Goal: Task Accomplishment & Management: Manage account settings

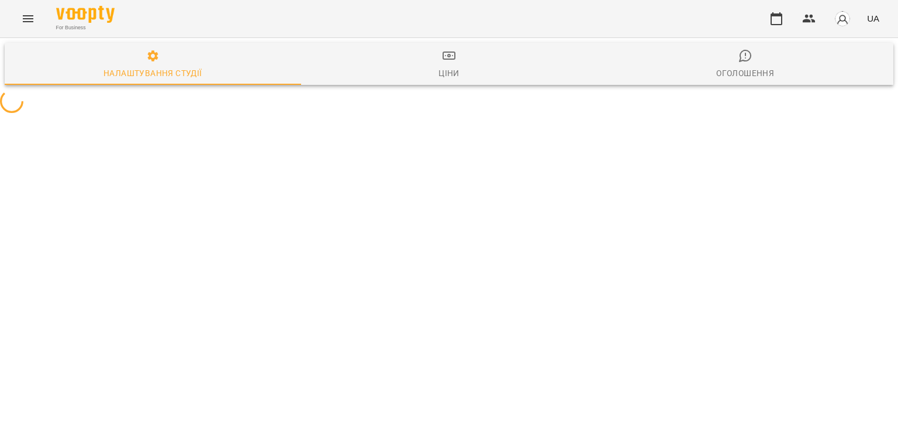
select select "**"
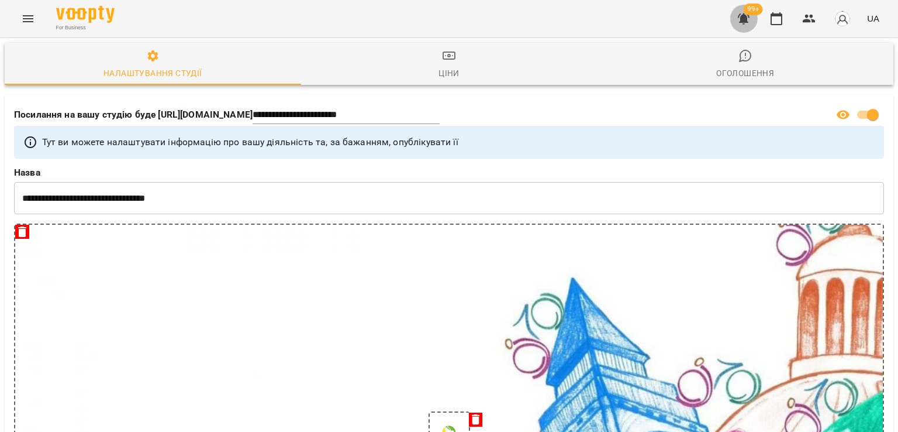
click at [749, 27] on button "button" at bounding box center [744, 19] width 28 height 28
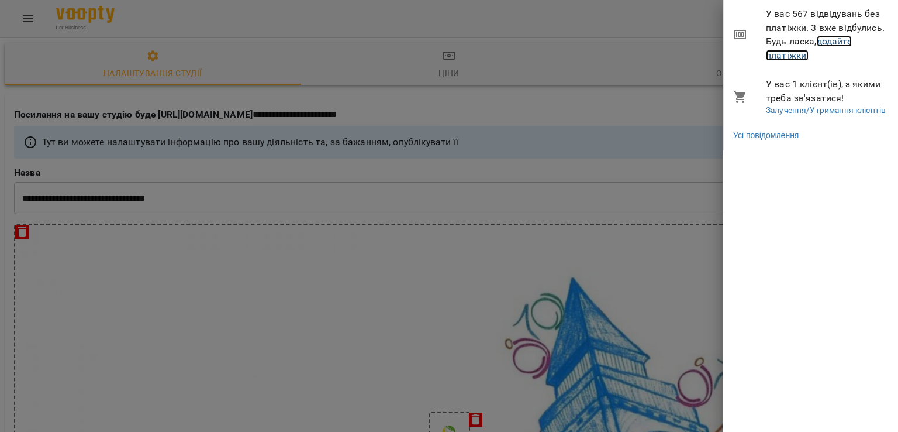
click at [787, 50] on link "додайте платіжки!" at bounding box center [809, 48] width 86 height 25
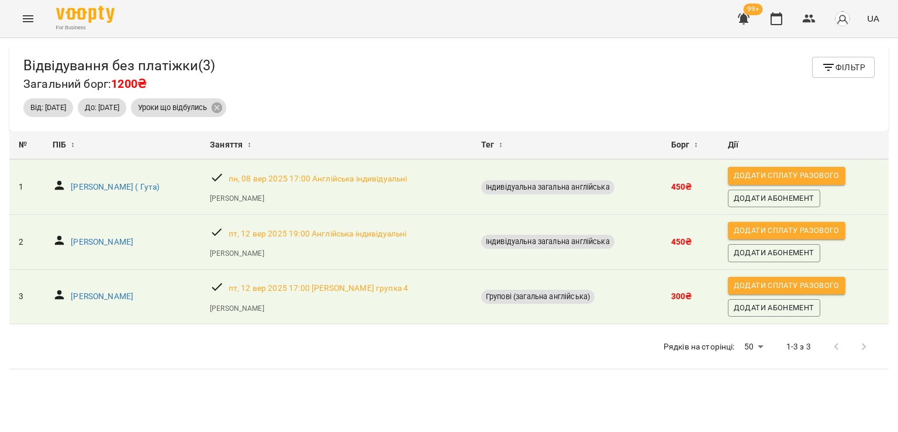
click at [39, 19] on button "Menu" at bounding box center [28, 19] width 28 height 28
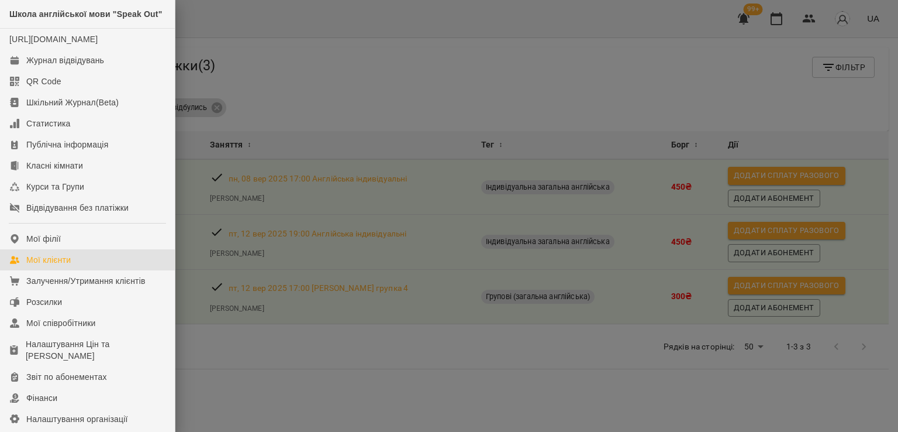
click at [65, 265] on div "Мої клієнти" at bounding box center [48, 260] width 44 height 12
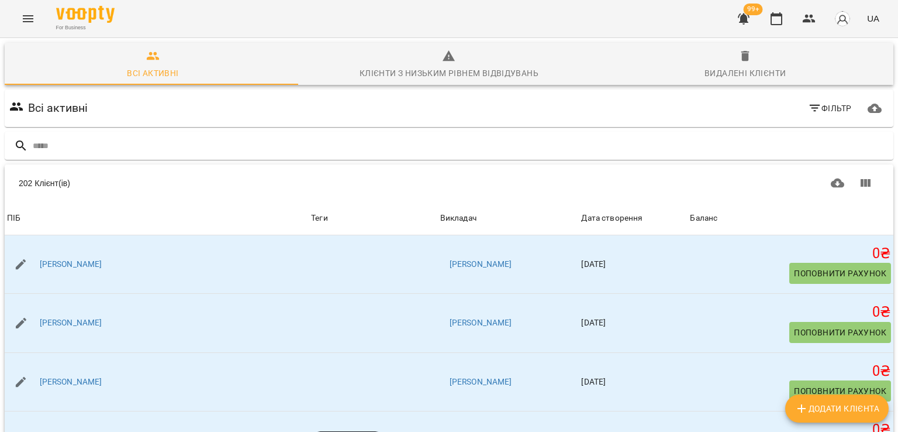
click at [108, 133] on div at bounding box center [449, 146] width 889 height 29
click at [100, 158] on div at bounding box center [449, 146] width 889 height 29
click at [102, 149] on input "text" at bounding box center [461, 145] width 856 height 19
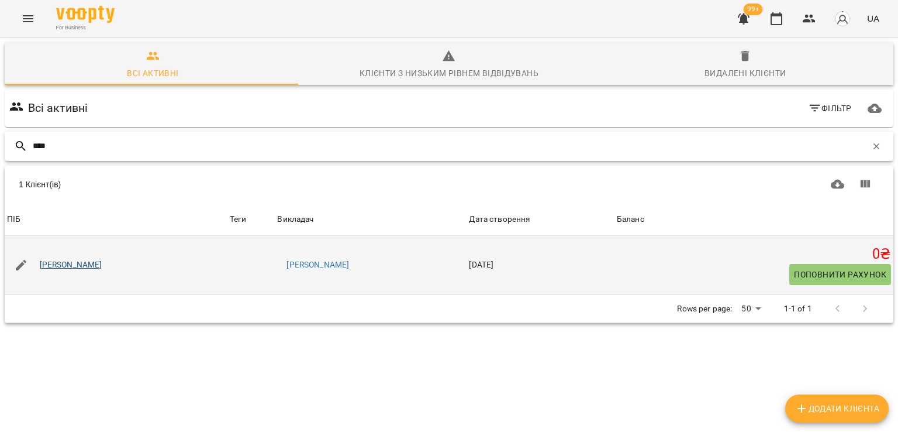
type input "****"
click at [81, 261] on link "Анжеліка Адлова" at bounding box center [71, 265] width 63 height 12
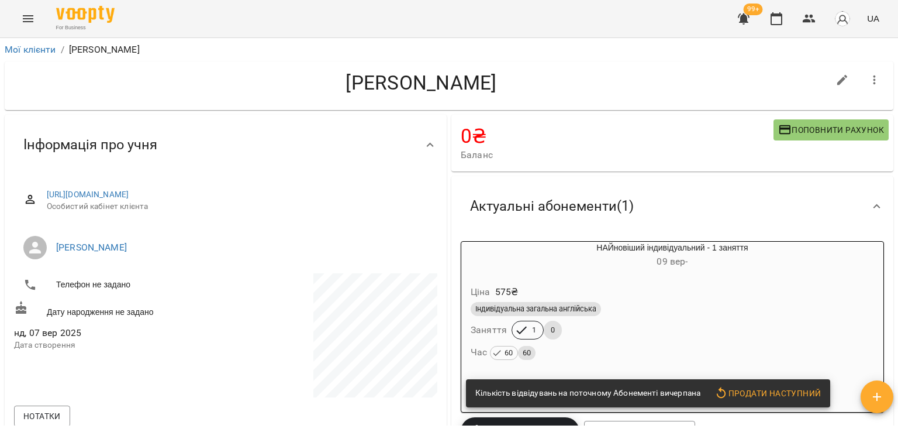
click at [551, 302] on div "Індивідуальна загальна англійська" at bounding box center [672, 308] width 408 height 19
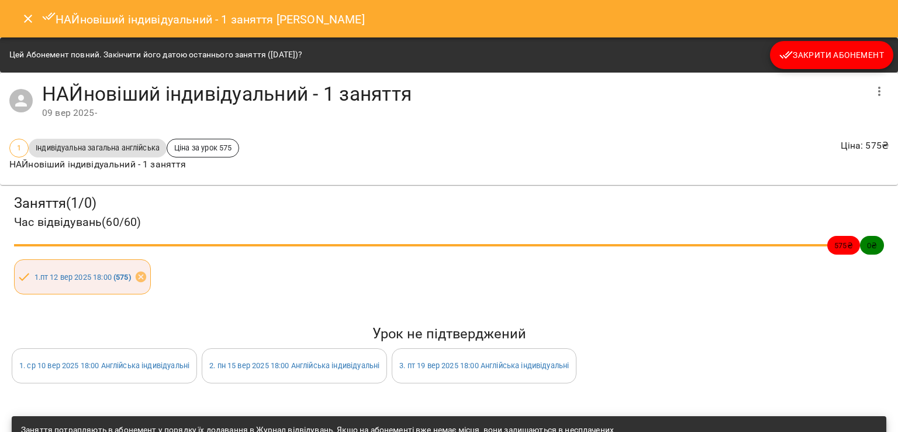
drag, startPoint x: 809, startPoint y: 37, endPoint x: 802, endPoint y: 42, distance: 7.6
click at [807, 40] on div "Цей Абонемент повний. Закінчити його датою останнього заняття (12 вер 2025)? За…" at bounding box center [449, 54] width 898 height 35
click at [792, 73] on div "НАЙновіший індивідуальний - 1 заняття 09 вер 2025 -" at bounding box center [449, 101] width 898 height 57
click at [793, 67] on button "Закрити Абонемент" at bounding box center [831, 55] width 123 height 28
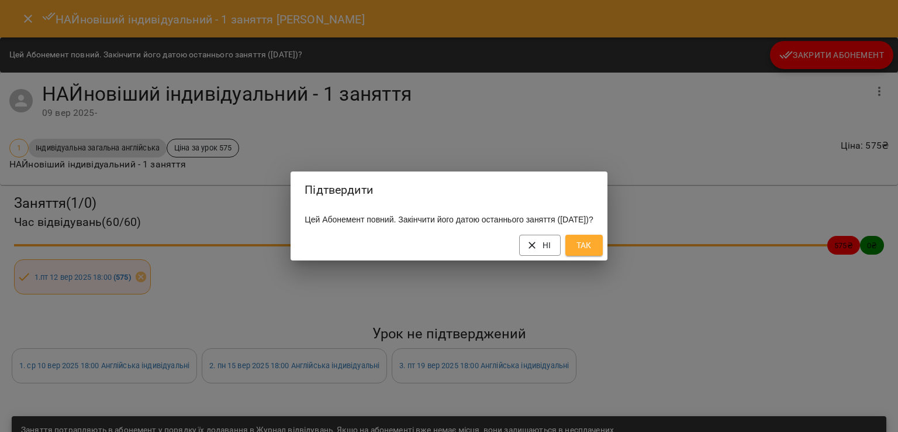
click at [603, 249] on button "Так" at bounding box center [583, 245] width 37 height 21
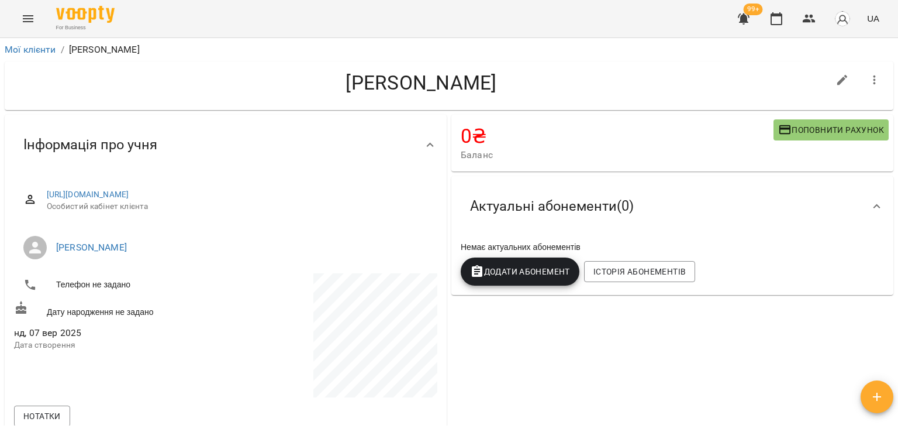
click at [547, 270] on span "Додати Абонемент" at bounding box center [520, 271] width 100 height 14
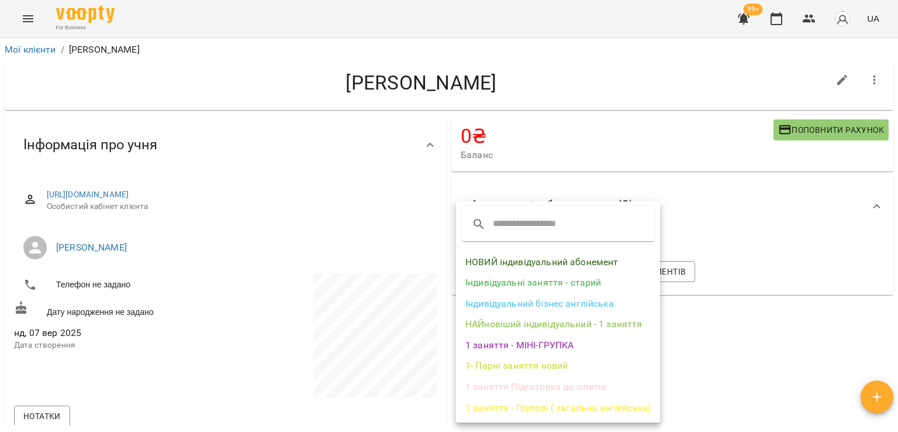
click at [545, 325] on li "НАЙновіший індивідуальний - 1 заняття" at bounding box center [558, 323] width 204 height 21
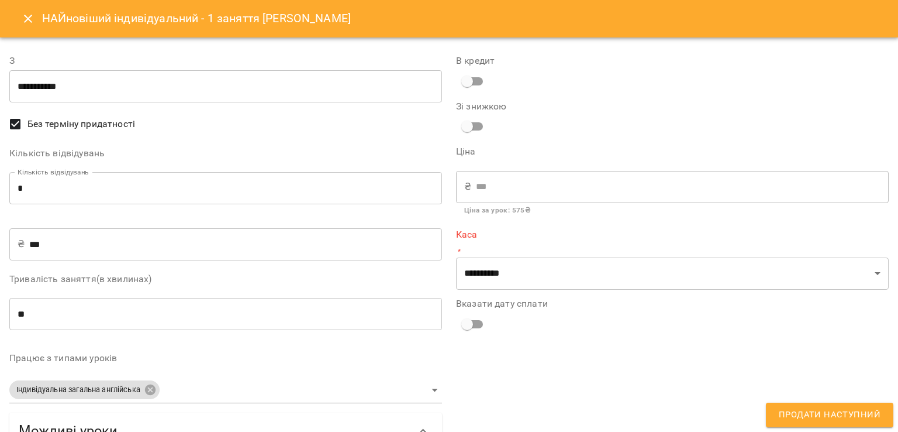
click at [71, 168] on div "Кількість відвідувань Кількість відвідувань * Кількість відвідувань" at bounding box center [225, 179] width 433 height 60
click at [71, 187] on input "*" at bounding box center [225, 188] width 433 height 33
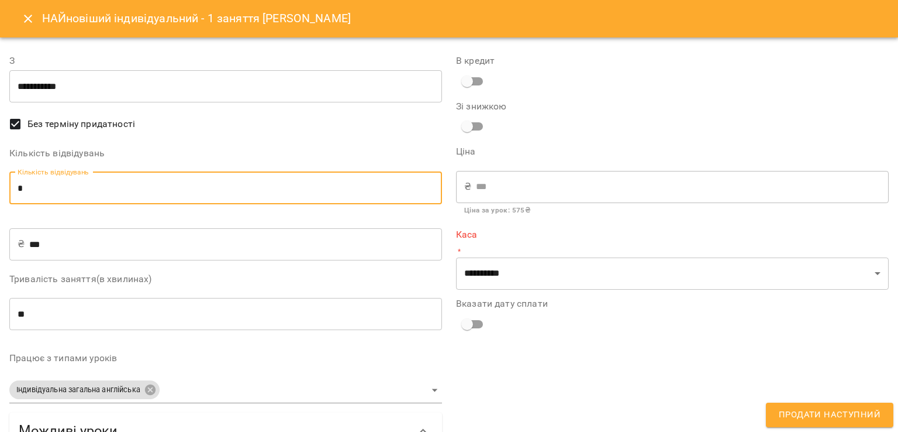
click at [71, 187] on input "*" at bounding box center [225, 188] width 433 height 33
type input "*"
type input "****"
type input "*"
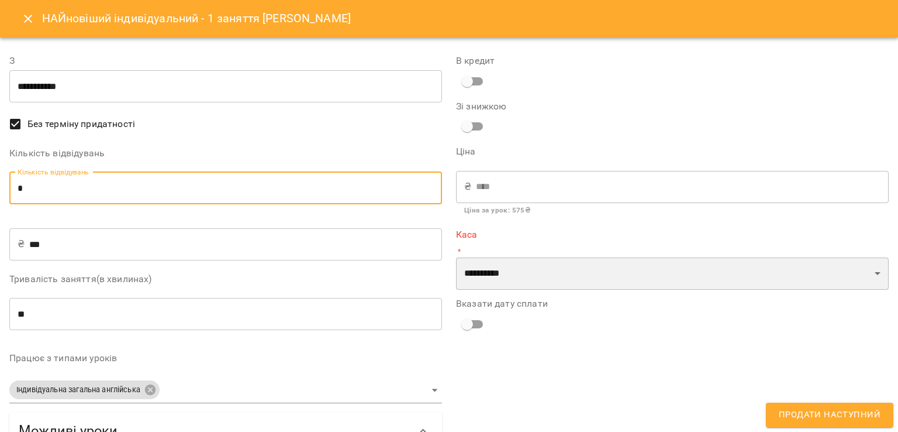
click at [546, 284] on select "**********" at bounding box center [672, 273] width 433 height 33
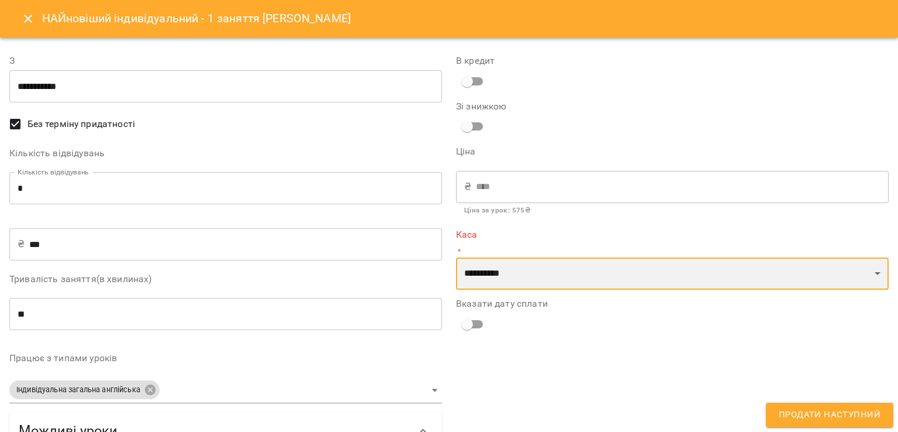
select select "****"
click at [456, 257] on select "**********" at bounding box center [672, 273] width 433 height 33
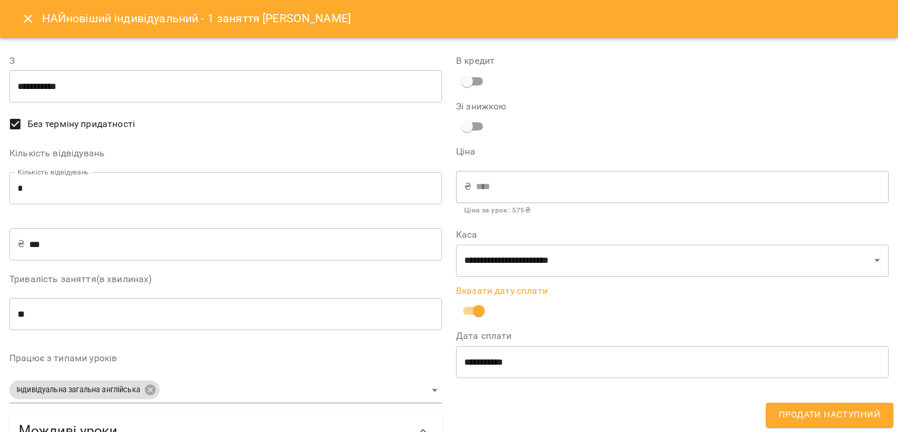
click at [866, 419] on span "Продати наступний" at bounding box center [830, 414] width 102 height 15
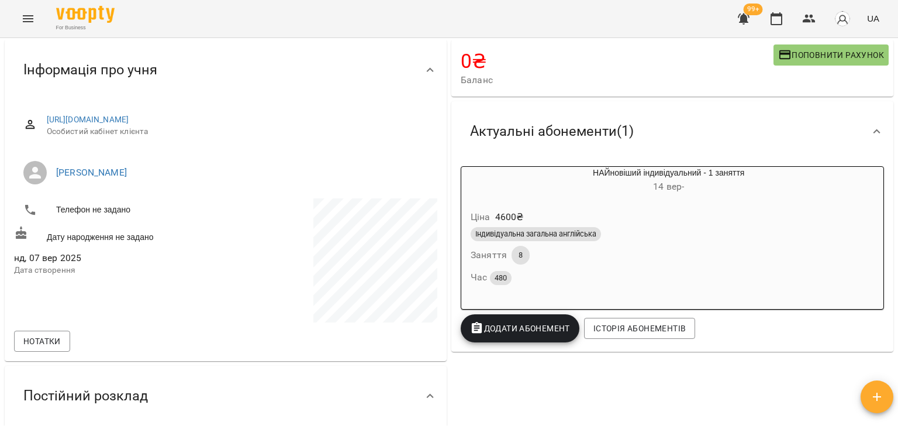
scroll to position [292, 0]
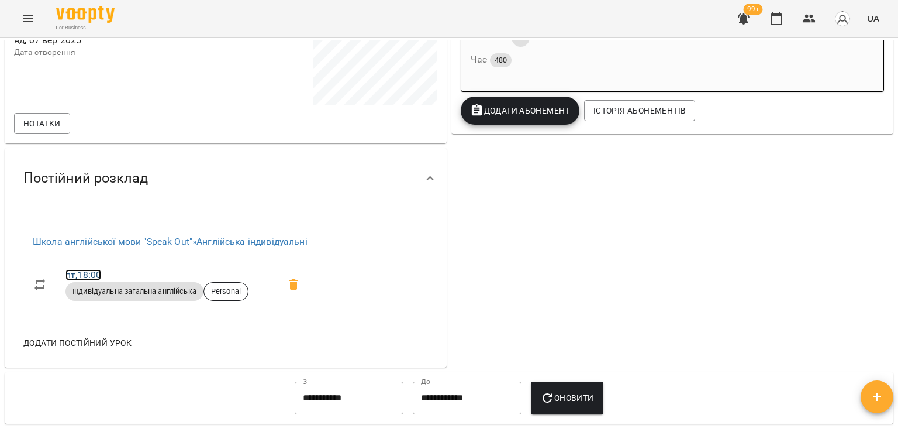
click at [84, 272] on link "пт , 18:00" at bounding box center [83, 274] width 36 height 11
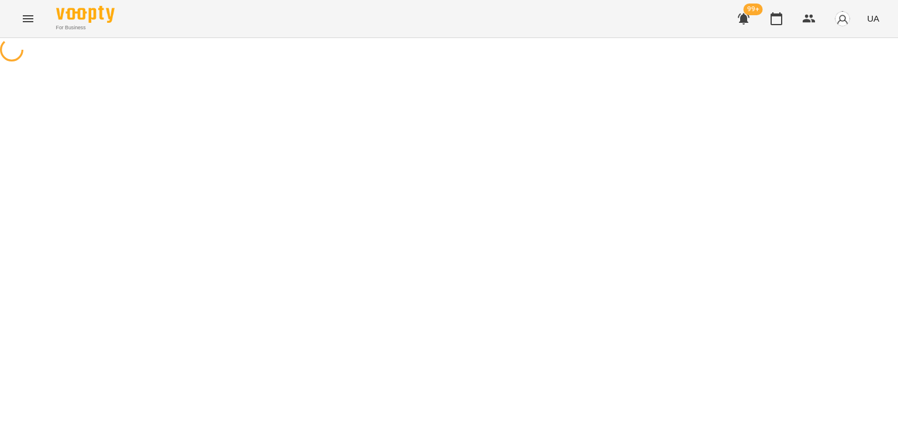
select select "*"
select select "**********"
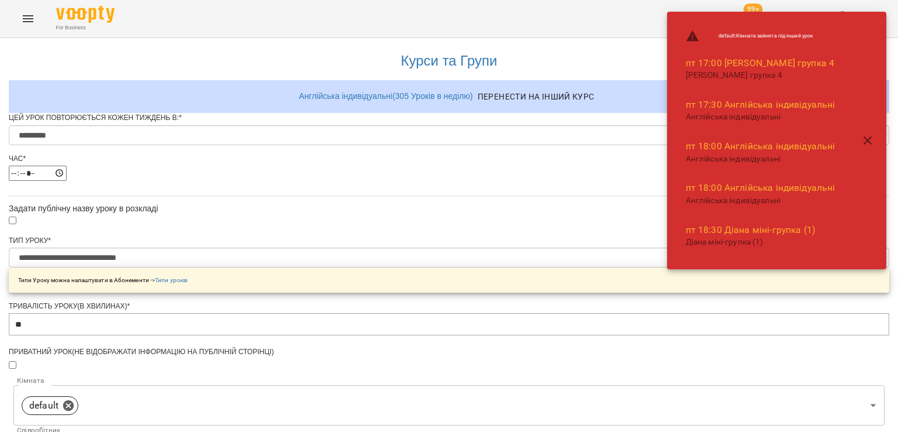
scroll to position [192, 0]
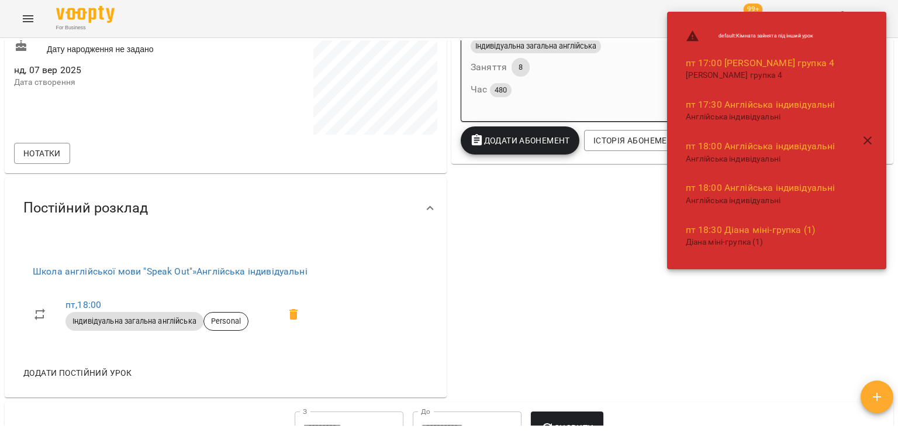
scroll to position [409, 0]
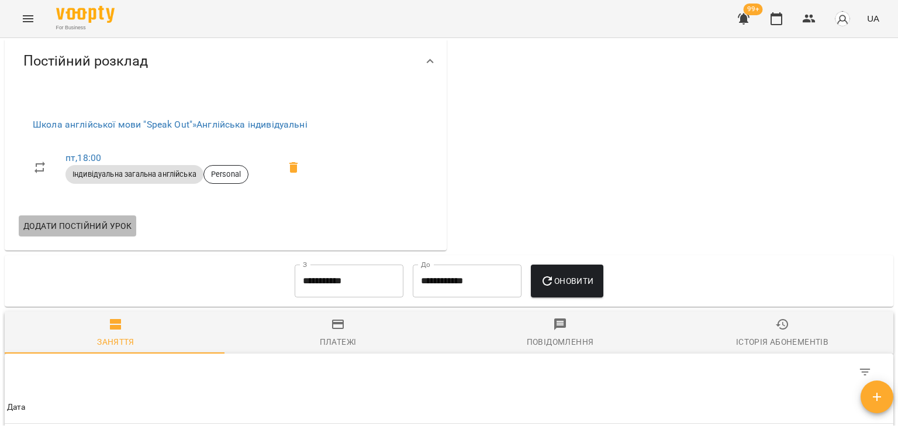
click at [121, 223] on span "Додати постійний урок" at bounding box center [77, 226] width 108 height 14
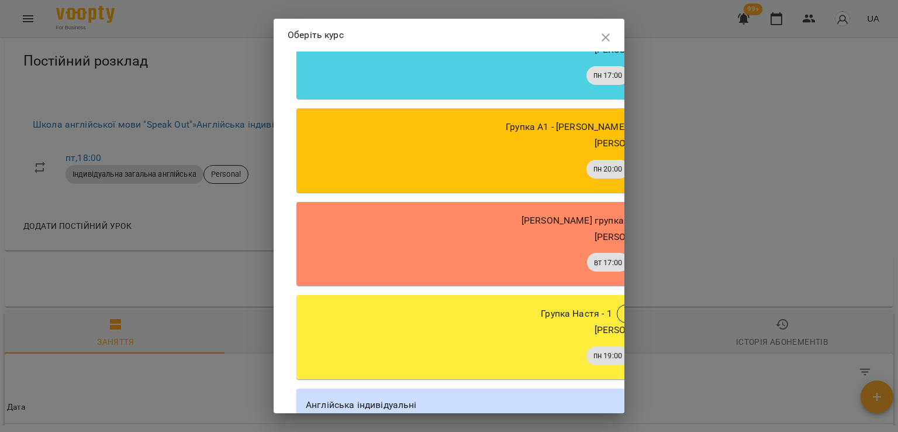
scroll to position [695, 0]
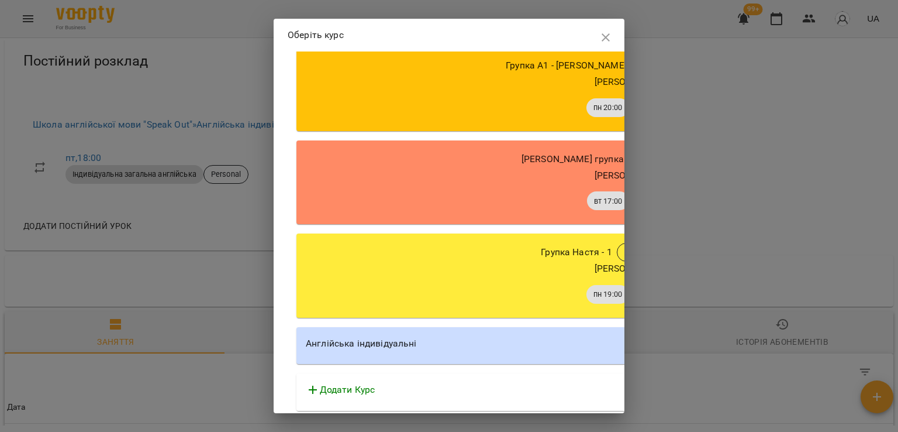
click at [485, 351] on div "Англійська індивідуальні" at bounding box center [629, 345] width 667 height 37
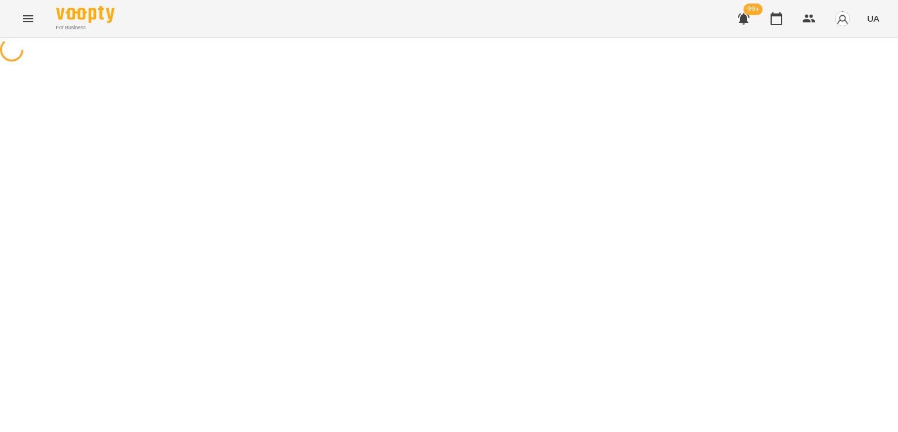
select select "********"
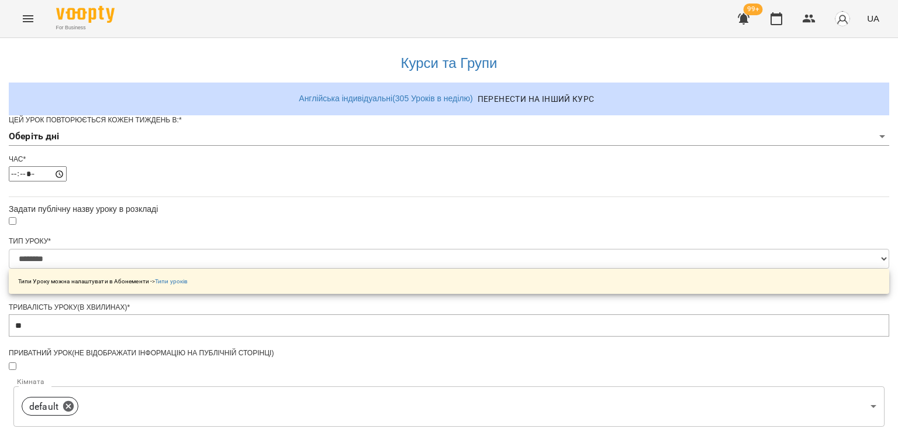
click at [399, 152] on body "**********" at bounding box center [449, 373] width 898 height 746
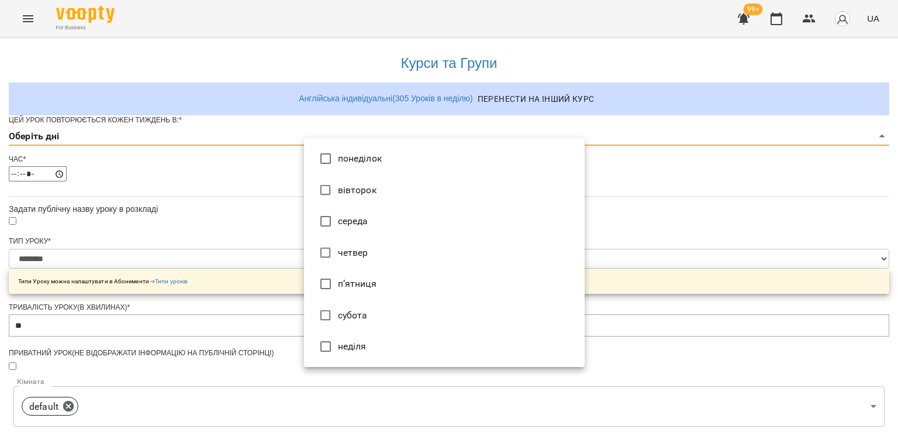
click at [384, 222] on li "середа" at bounding box center [444, 221] width 281 height 32
type input "*"
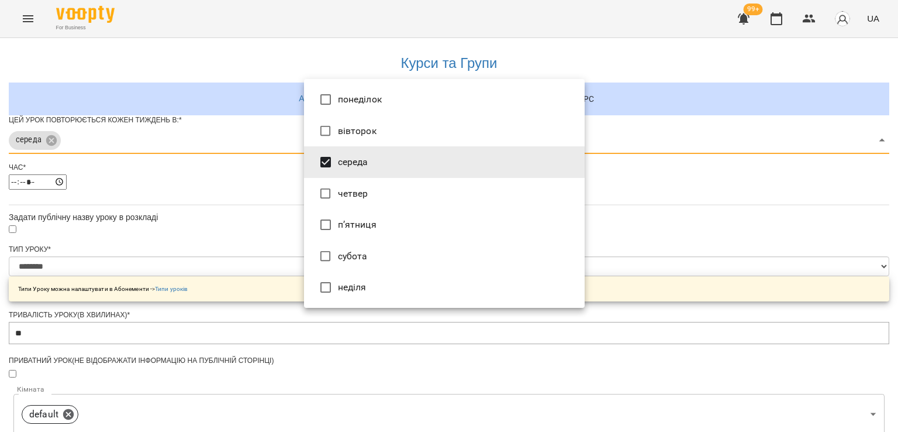
click at [194, 223] on div at bounding box center [449, 216] width 898 height 432
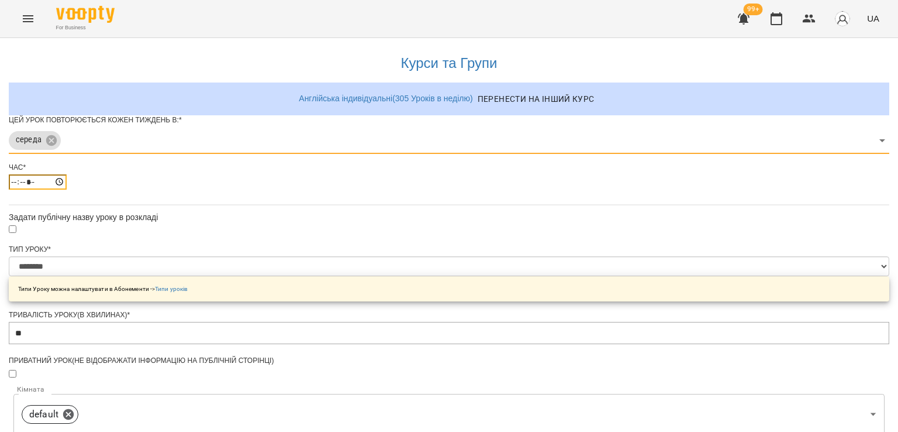
click at [67, 189] on input "*****" at bounding box center [38, 181] width 58 height 15
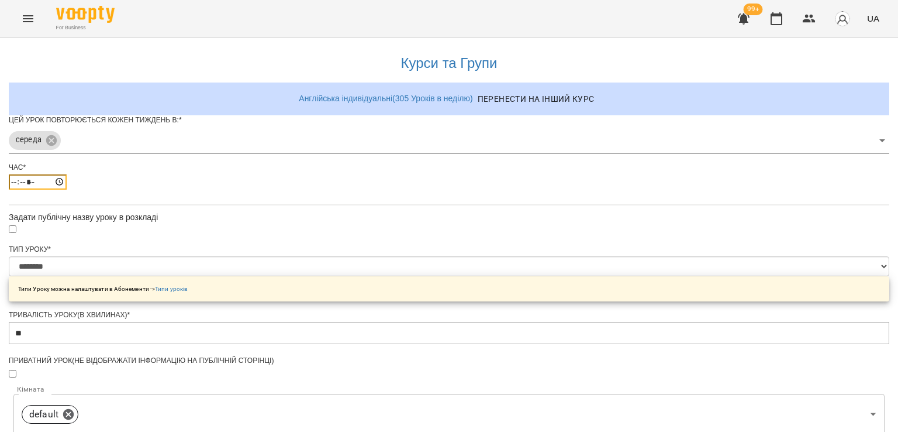
type input "*****"
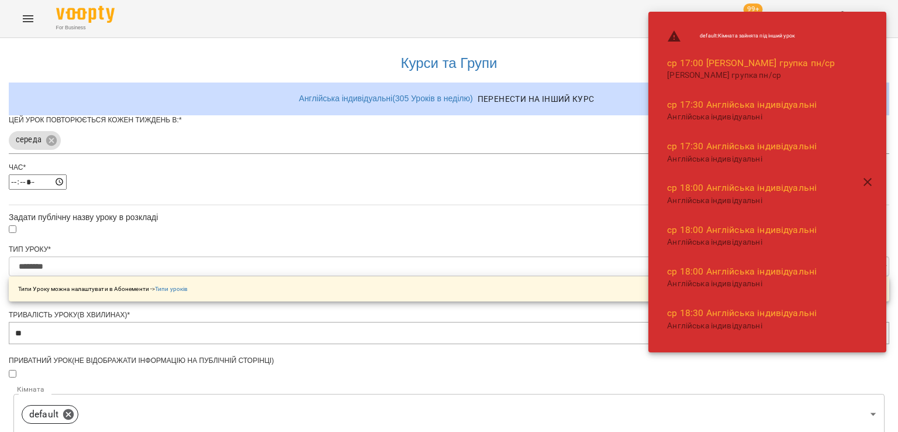
click at [265, 223] on div "**********" at bounding box center [449, 397] width 881 height 718
click at [370, 301] on div "Типи Уроку можна налаштувати в Абонементи -> Типи уроків" at bounding box center [449, 288] width 881 height 25
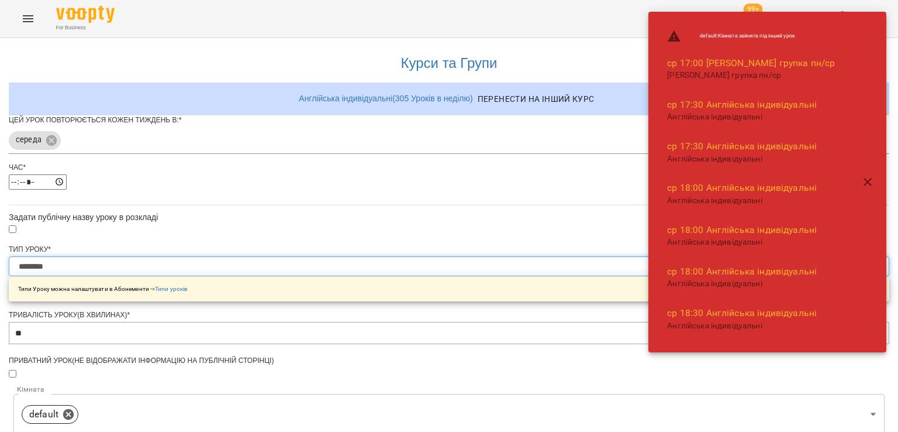
click at [370, 276] on select "**********" at bounding box center [449, 266] width 881 height 20
select select "**********"
click at [304, 276] on select "**********" at bounding box center [449, 266] width 881 height 20
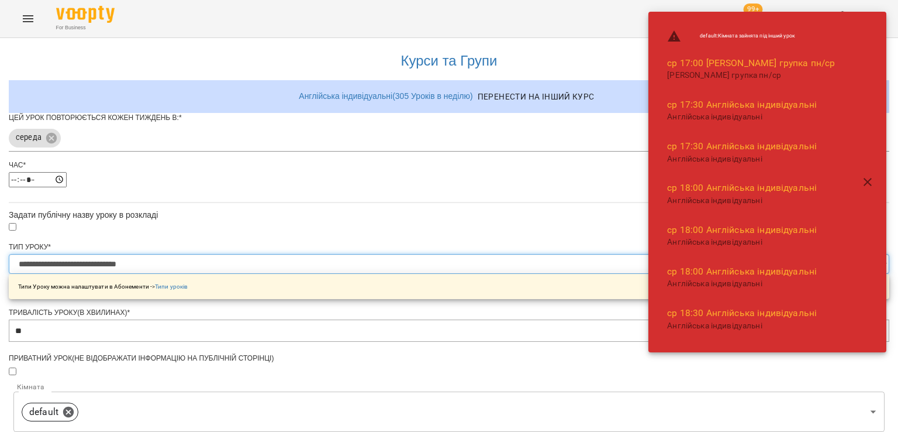
scroll to position [292, 0]
click at [379, 209] on body "**********" at bounding box center [449, 377] width 898 height 754
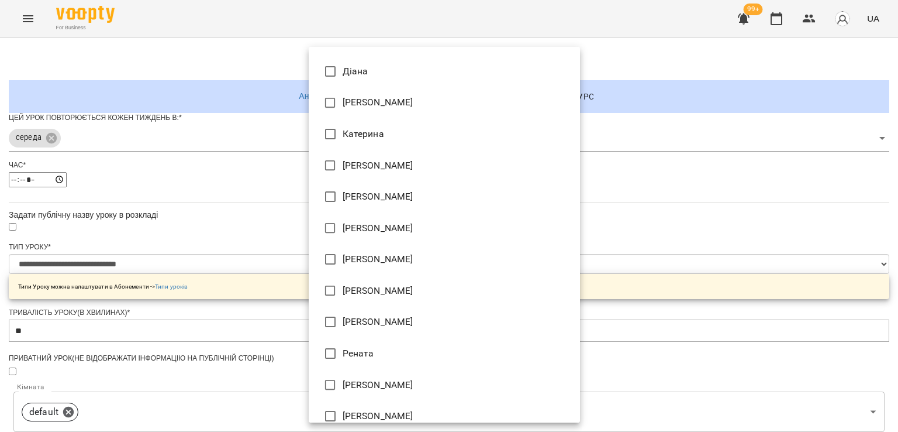
scroll to position [292, 0]
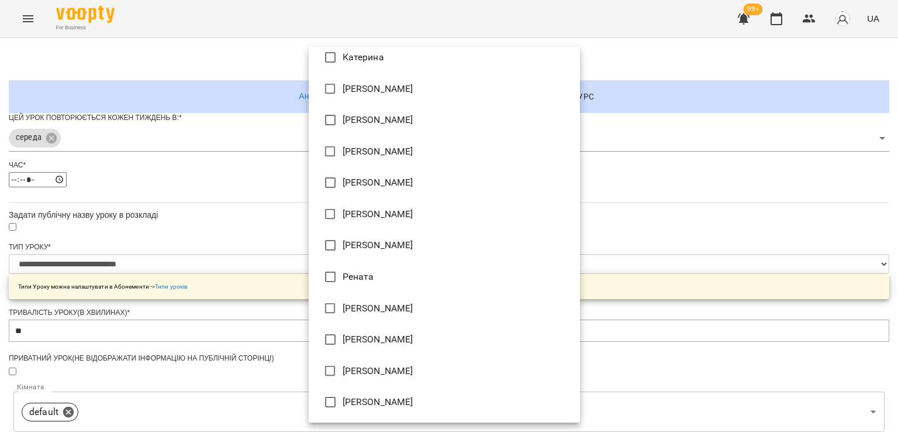
click at [372, 184] on li "Марія Жмаєва" at bounding box center [444, 183] width 271 height 32
type input "**********"
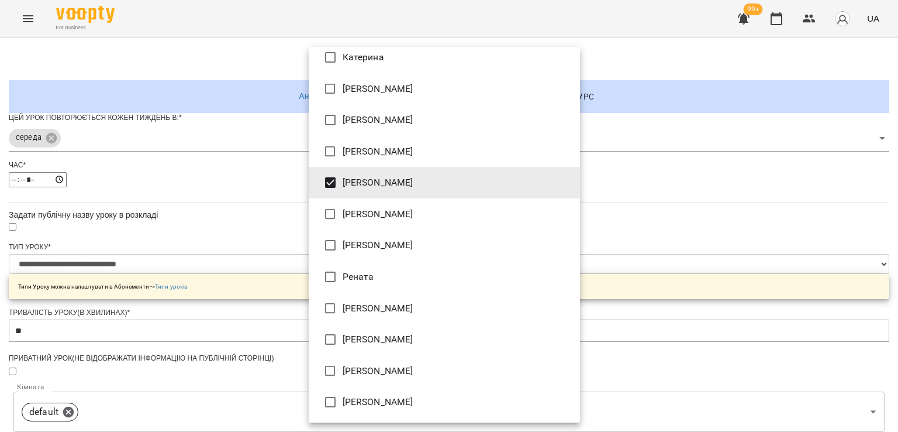
click at [235, 190] on div at bounding box center [449, 216] width 898 height 432
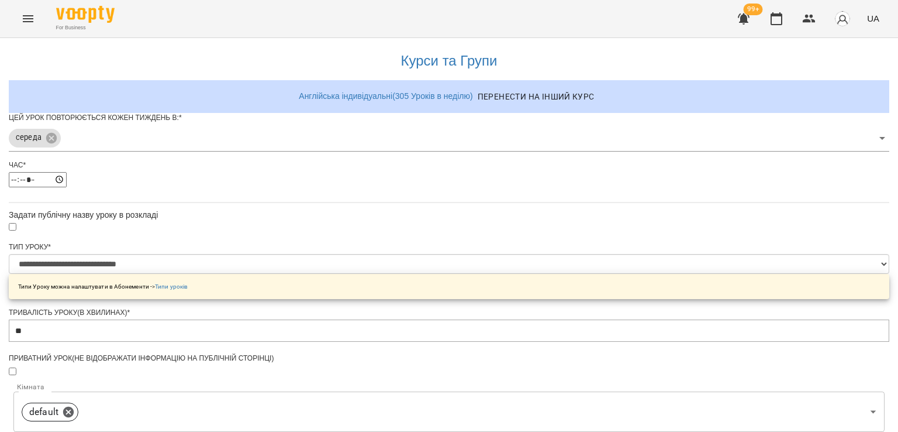
scroll to position [411, 0]
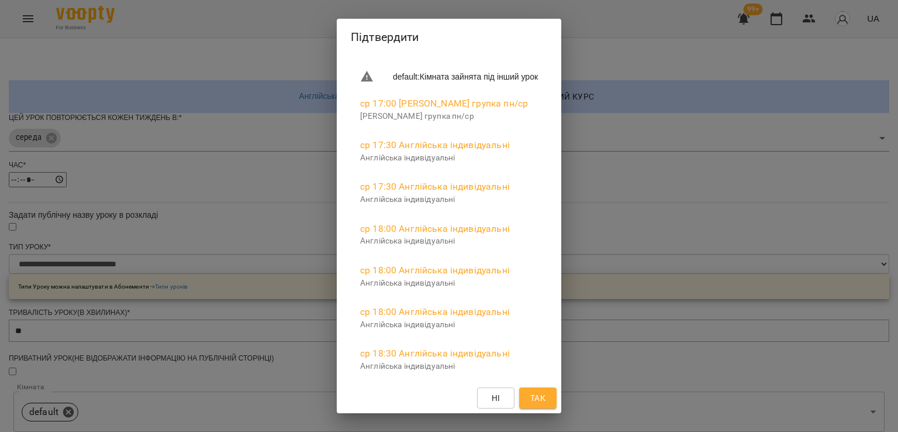
click at [546, 396] on span "Так" at bounding box center [537, 398] width 15 height 14
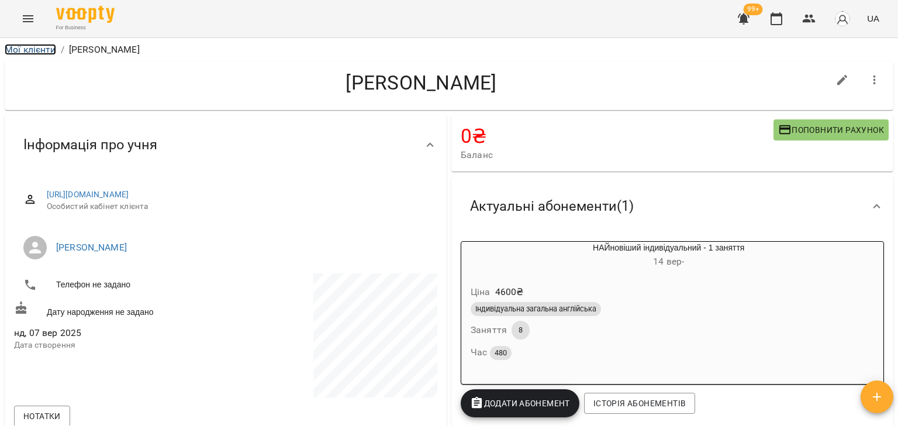
click at [19, 47] on link "Мої клієнти" at bounding box center [30, 49] width 51 height 11
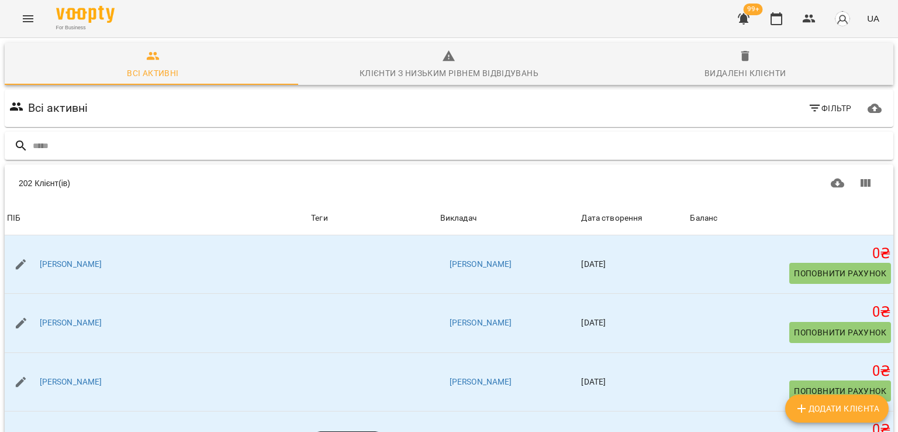
click at [63, 143] on input "text" at bounding box center [461, 145] width 856 height 19
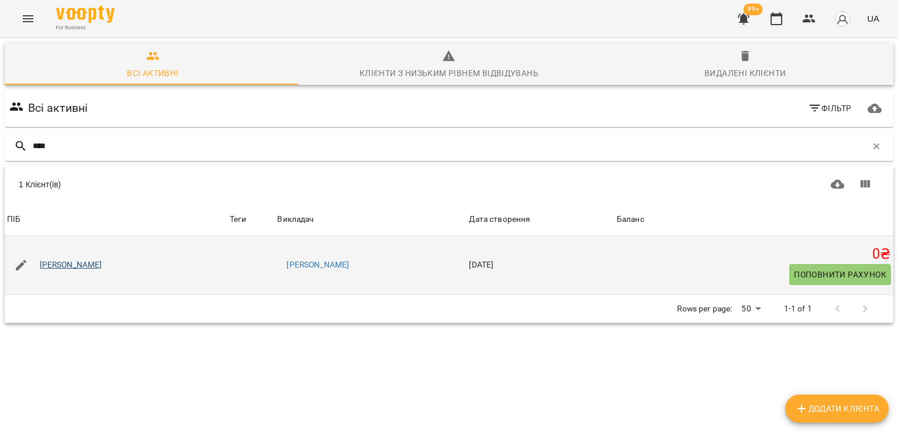
type input "****"
click at [89, 266] on link "Аліна Ясинецька" at bounding box center [71, 265] width 63 height 12
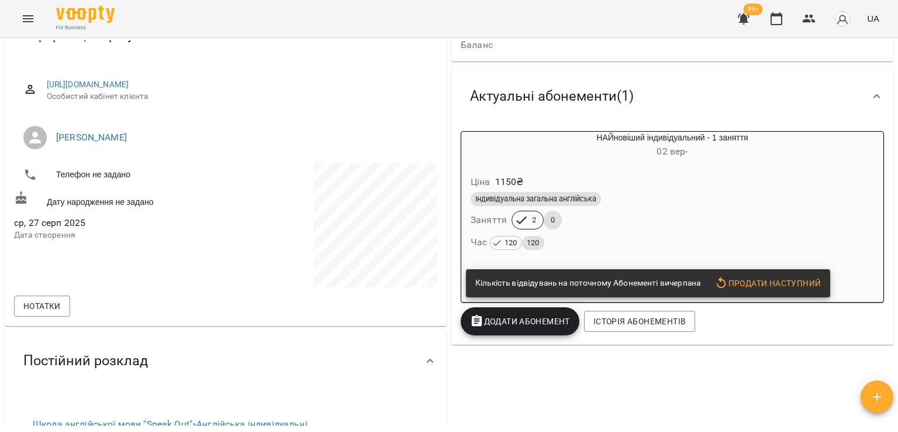
scroll to position [117, 0]
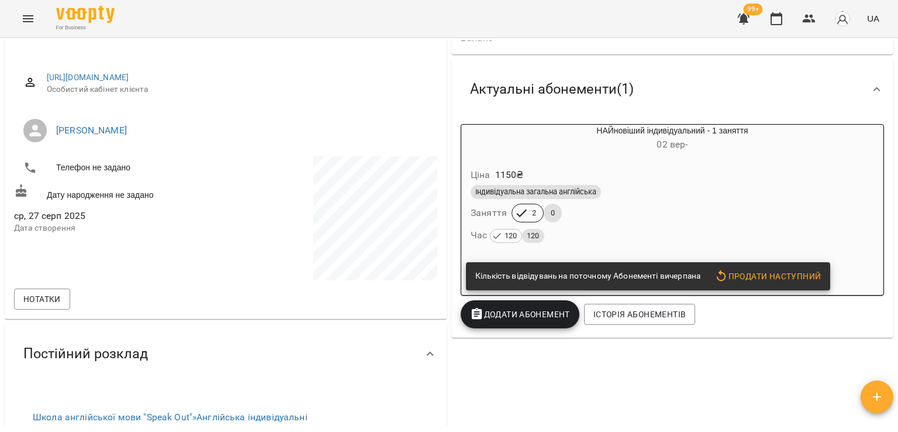
click at [574, 246] on div "Час 120 120" at bounding box center [672, 235] width 408 height 21
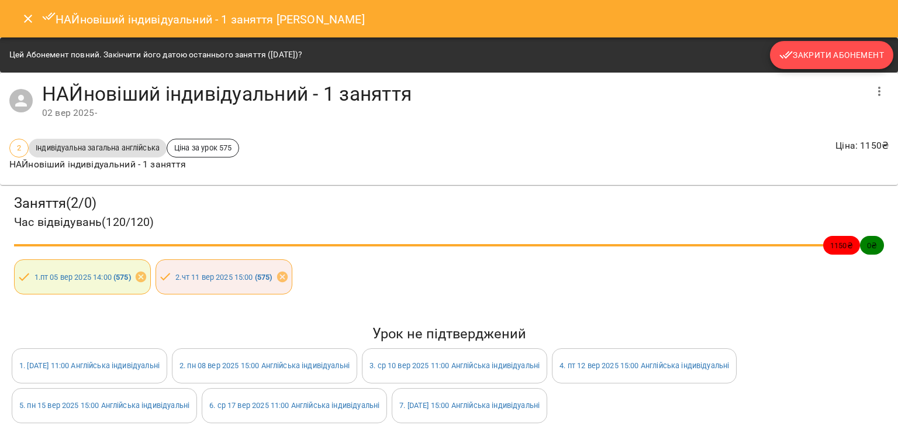
click at [844, 51] on span "Закрити Абонемент" at bounding box center [832, 55] width 105 height 14
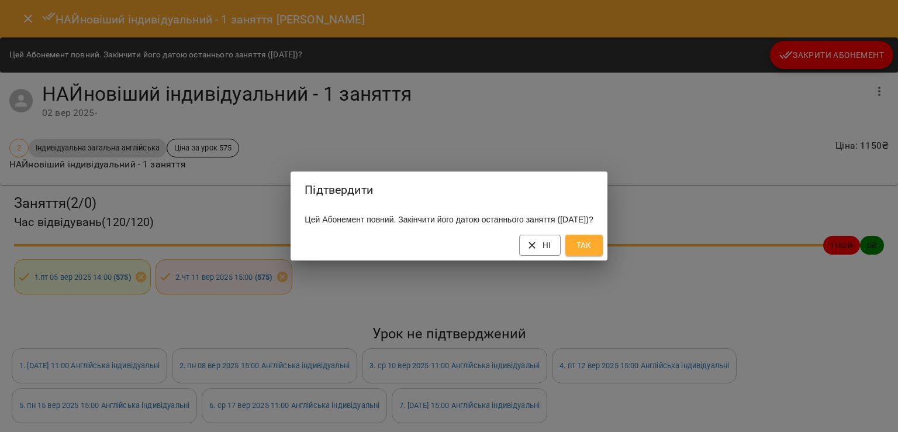
click at [594, 250] on span "Так" at bounding box center [584, 245] width 19 height 14
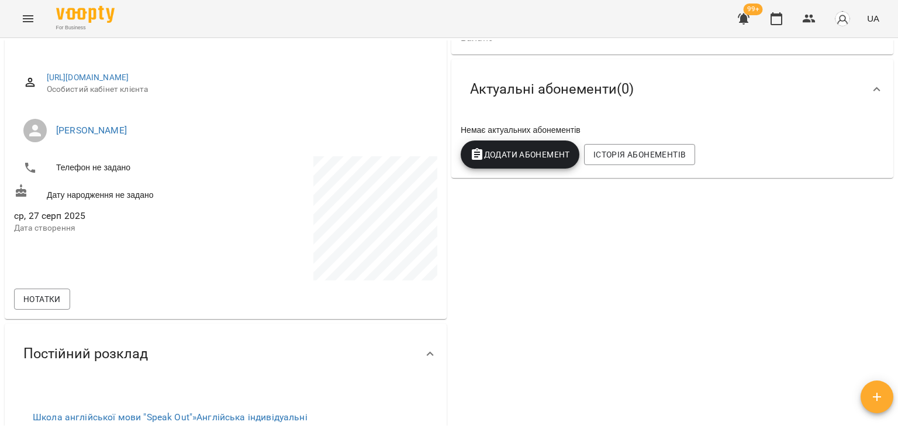
click at [536, 160] on span "Додати Абонемент" at bounding box center [520, 154] width 100 height 14
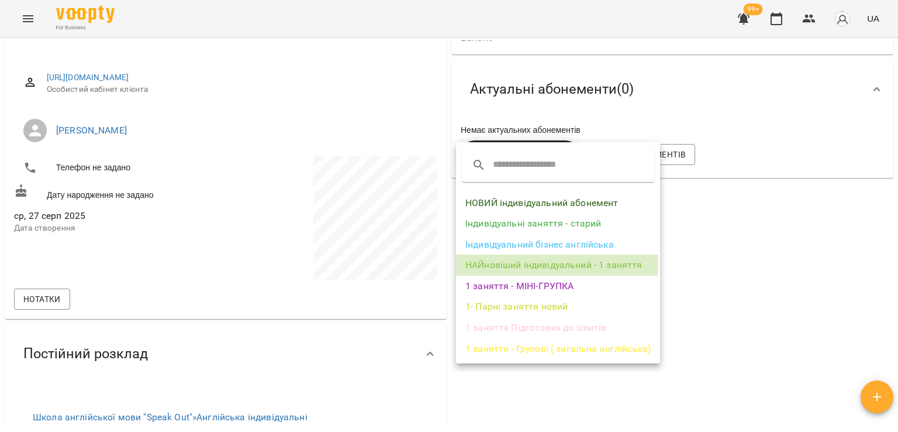
click at [535, 264] on li "НАЙновіший індивідуальний - 1 заняття" at bounding box center [558, 264] width 204 height 21
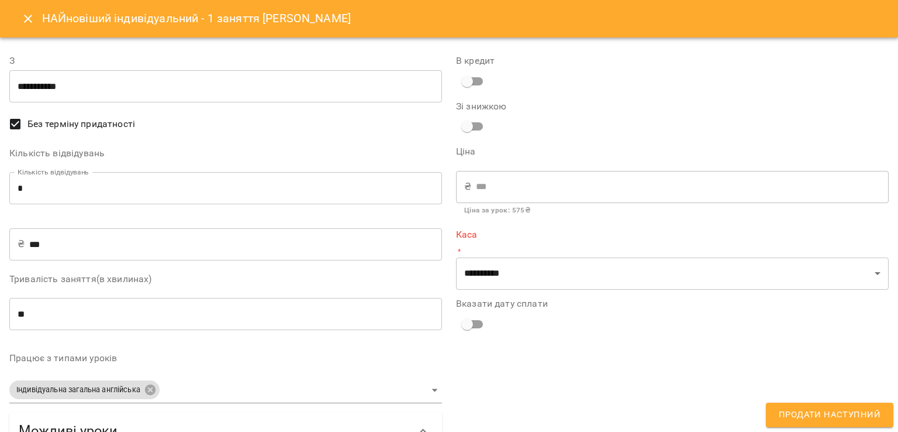
click at [124, 181] on input "*" at bounding box center [225, 188] width 433 height 33
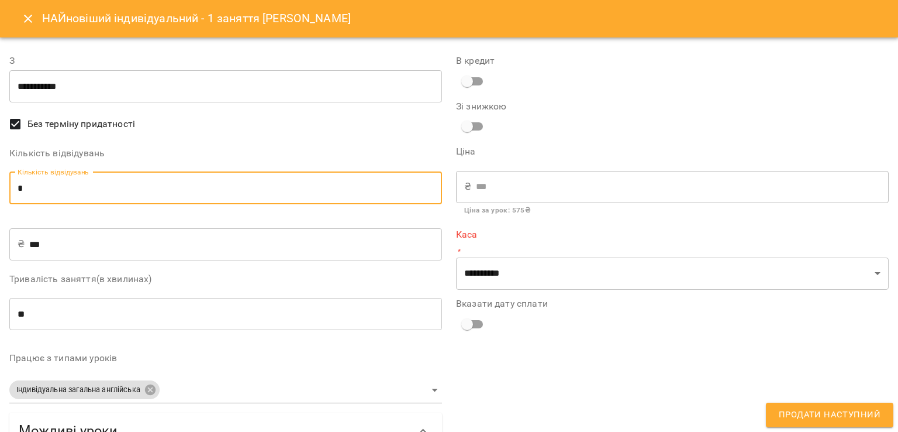
click at [124, 181] on input "*" at bounding box center [225, 188] width 433 height 33
type input "*"
type input "****"
type input "*"
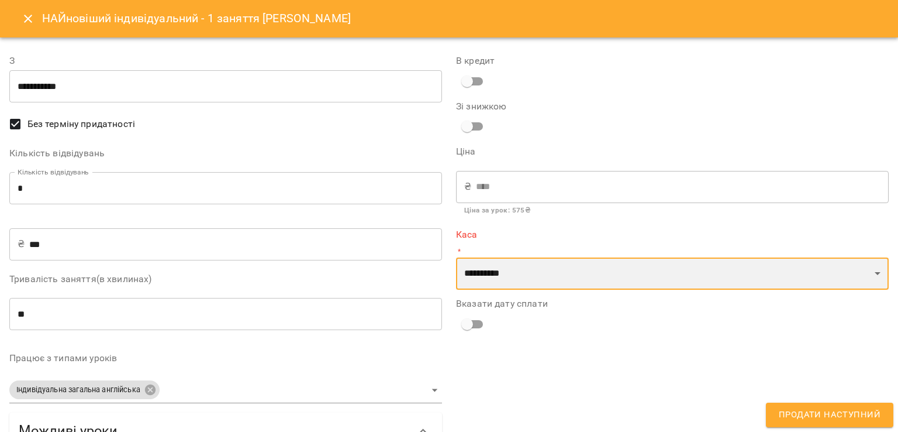
click at [506, 271] on select "**********" at bounding box center [672, 273] width 433 height 33
select select "****"
click at [456, 257] on select "**********" at bounding box center [672, 273] width 433 height 33
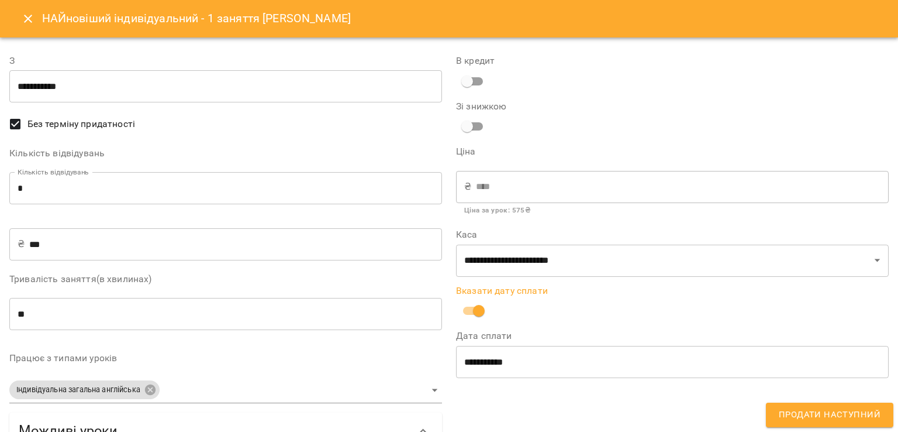
click at [830, 411] on span "Продати наступний" at bounding box center [830, 414] width 102 height 15
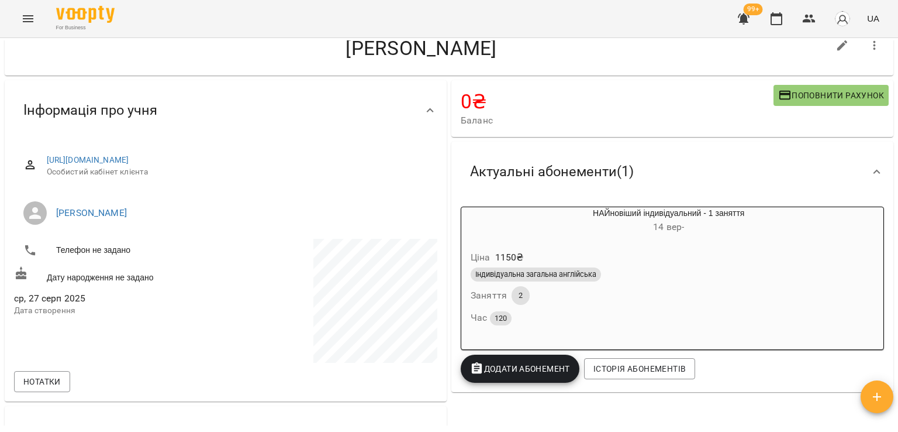
scroll to position [0, 0]
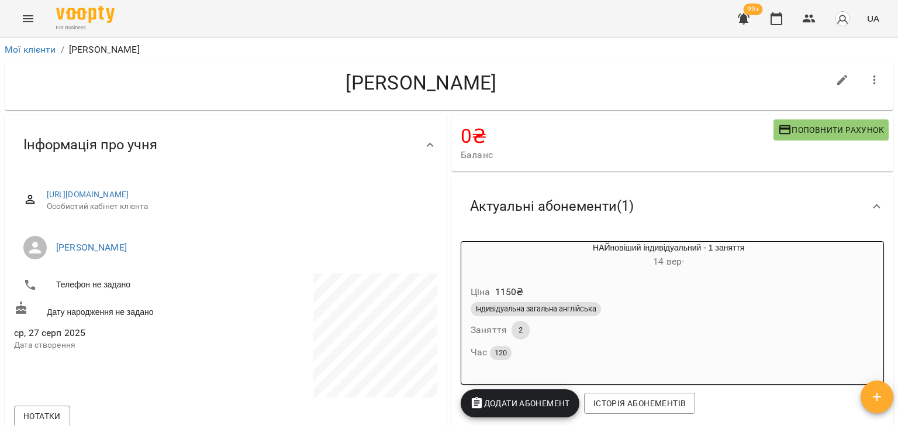
click at [37, 57] on div "Мої клієнти / Аліна Ясинецька" at bounding box center [449, 49] width 894 height 19
click at [37, 49] on link "Мої клієнти" at bounding box center [30, 49] width 51 height 11
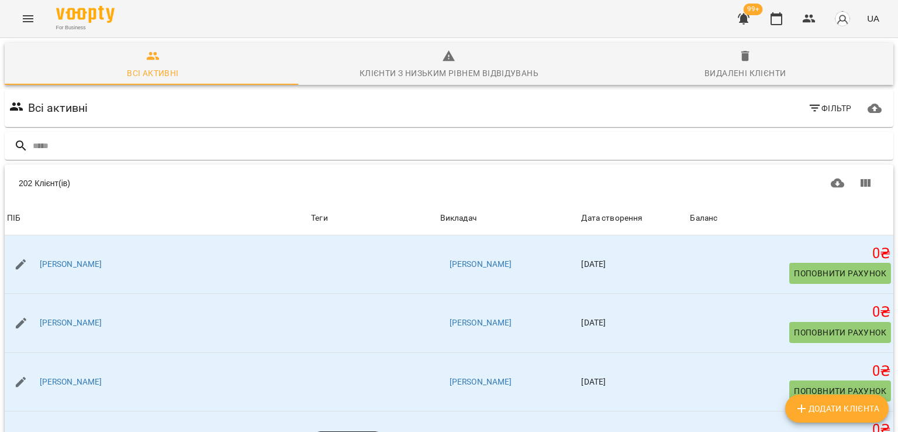
click at [115, 153] on input "text" at bounding box center [461, 145] width 856 height 19
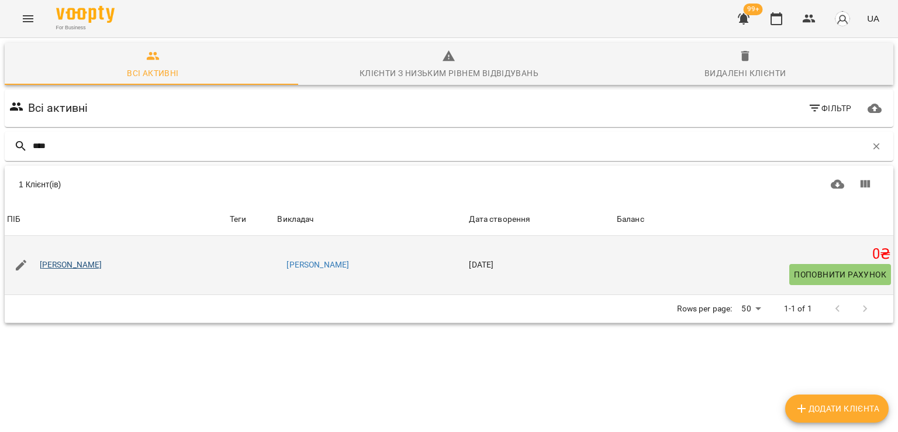
type input "****"
click at [51, 265] on link "Анна Котюк" at bounding box center [71, 265] width 63 height 12
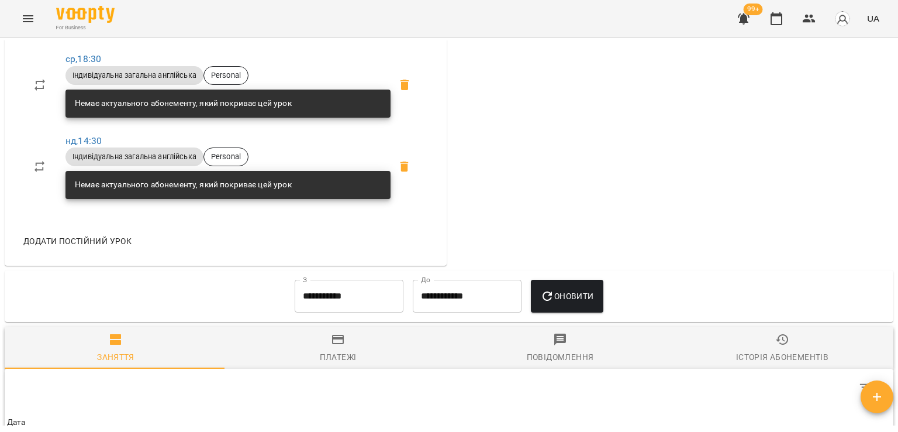
scroll to position [402, 0]
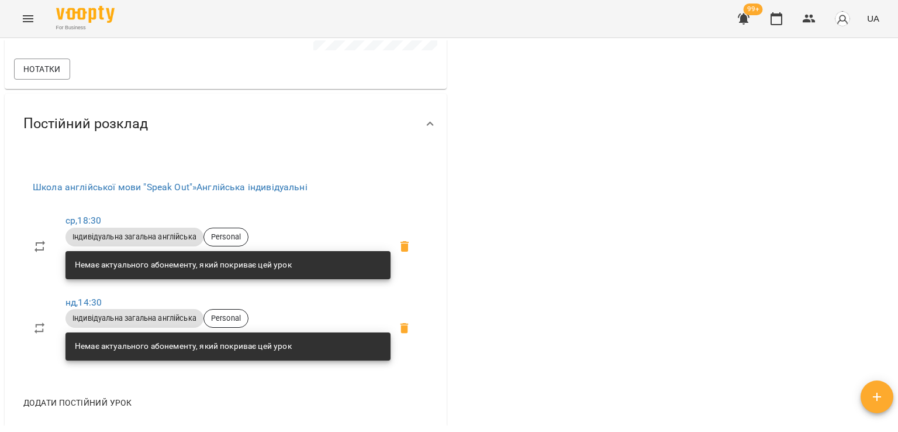
click at [596, 272] on div "0 ₴ Баланс Поповнити рахунок Актуальні абонементи ( 0 ) Немає актуальних абонем…" at bounding box center [672, 69] width 447 height 719
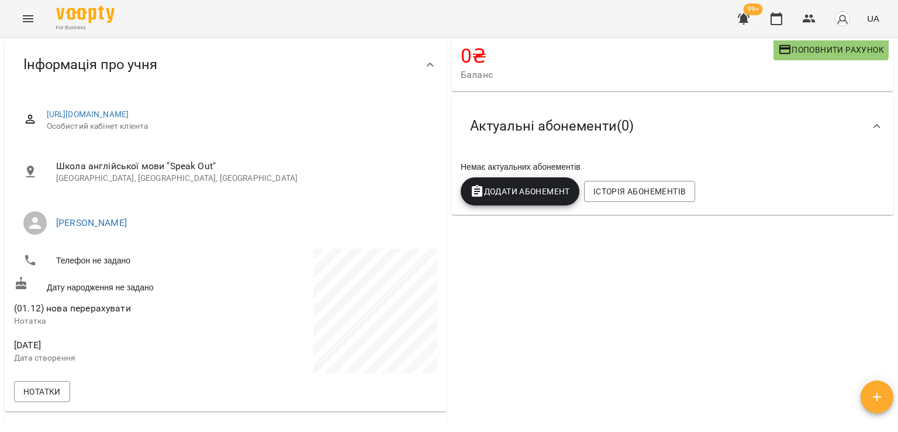
scroll to position [0, 0]
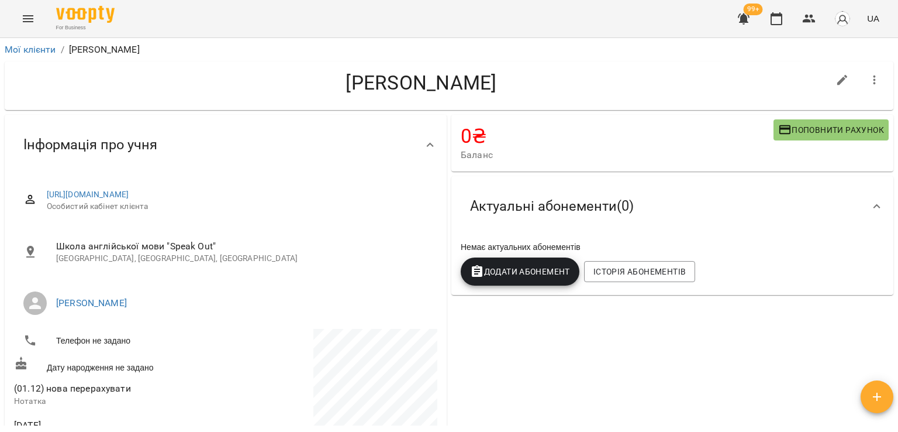
click at [561, 271] on span "Додати Абонемент" at bounding box center [520, 271] width 100 height 14
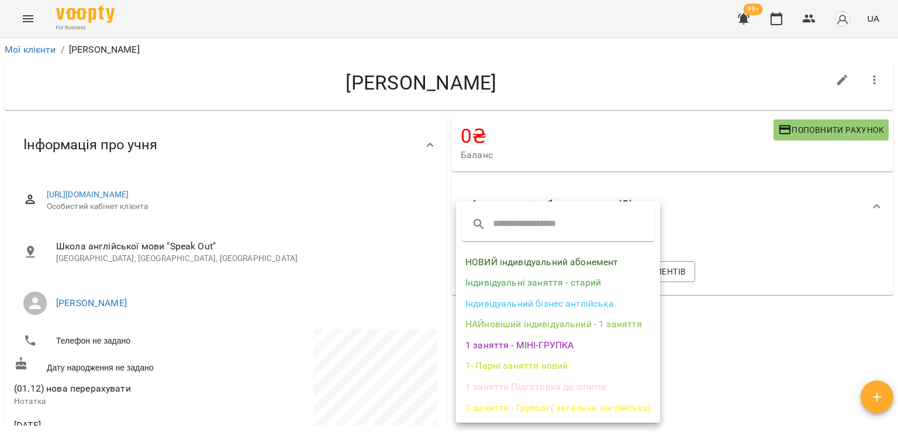
click at [551, 284] on li "Індивідуальні заняття - старий" at bounding box center [558, 282] width 204 height 21
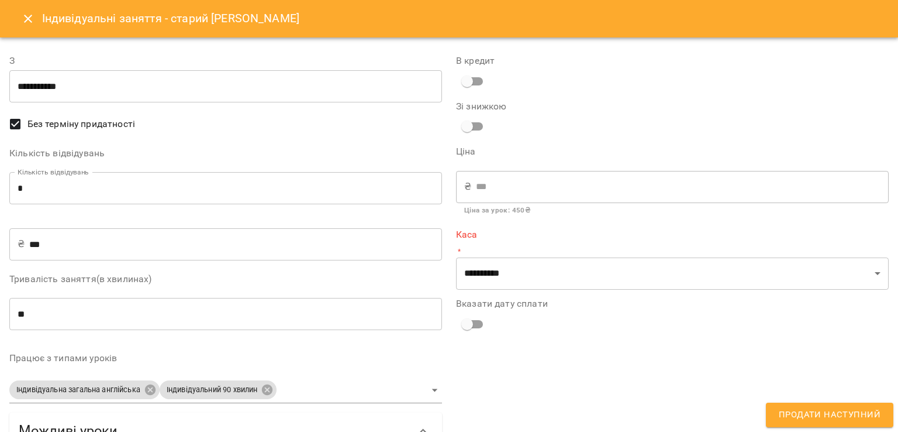
click at [147, 240] on input "***" at bounding box center [235, 243] width 413 height 33
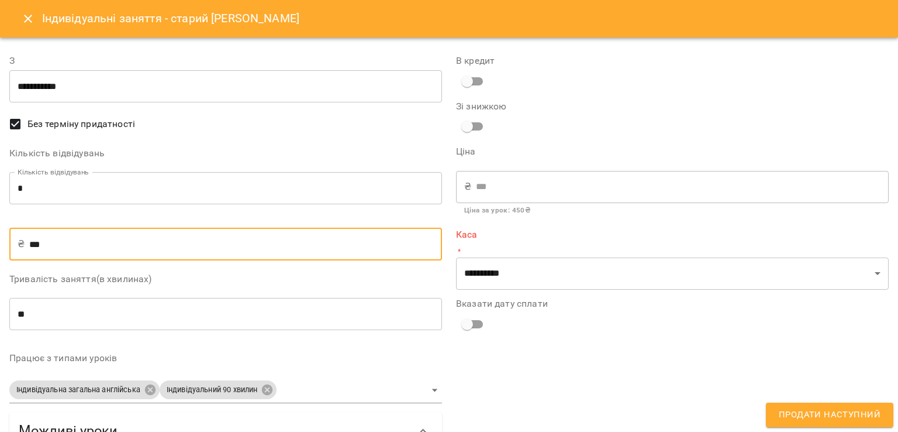
click at [147, 240] on input "***" at bounding box center [235, 243] width 413 height 33
type input "*"
type input "**"
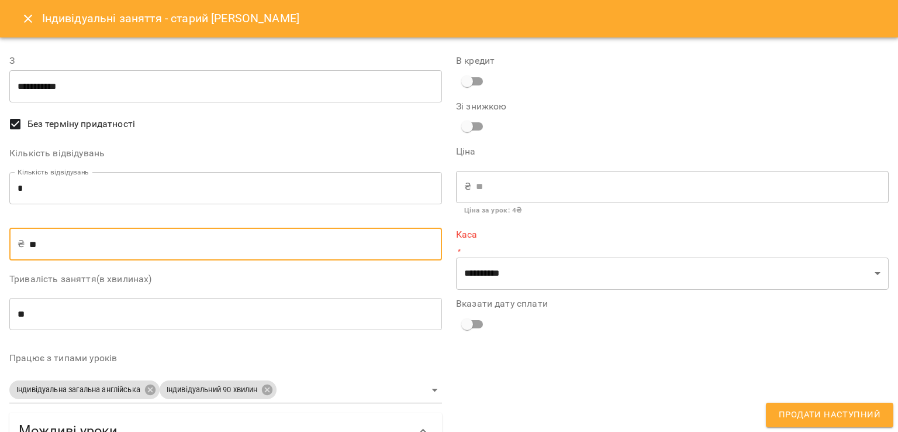
type input "***"
click at [145, 181] on input "*" at bounding box center [225, 188] width 433 height 33
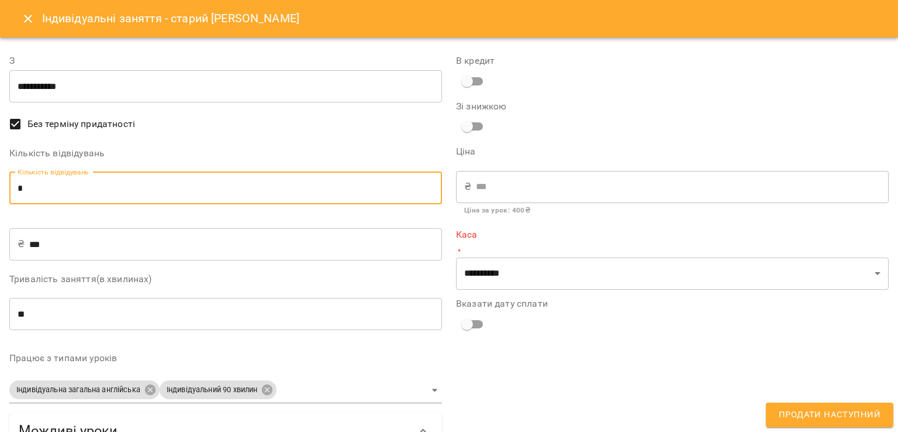
click at [145, 181] on input "*" at bounding box center [225, 188] width 433 height 33
type input "*"
type input "****"
type input "*"
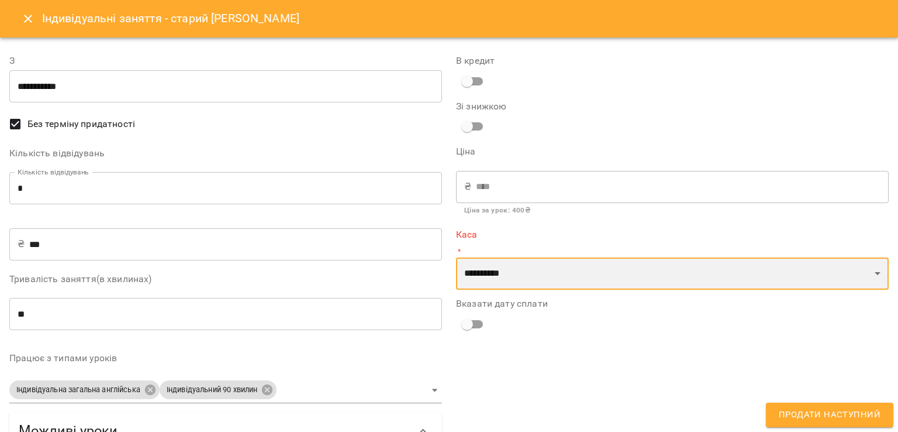
click at [531, 265] on select "**********" at bounding box center [672, 273] width 433 height 33
select select "****"
click at [456, 257] on select "**********" at bounding box center [672, 273] width 433 height 33
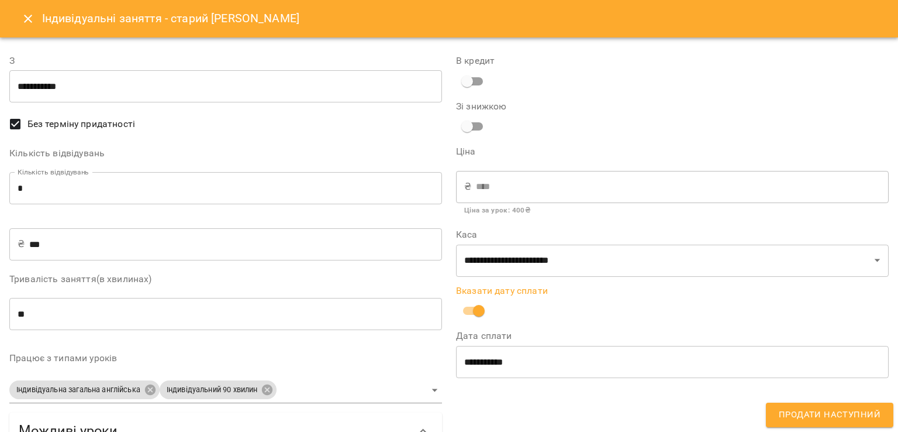
click at [811, 416] on span "Продати наступний" at bounding box center [830, 414] width 102 height 15
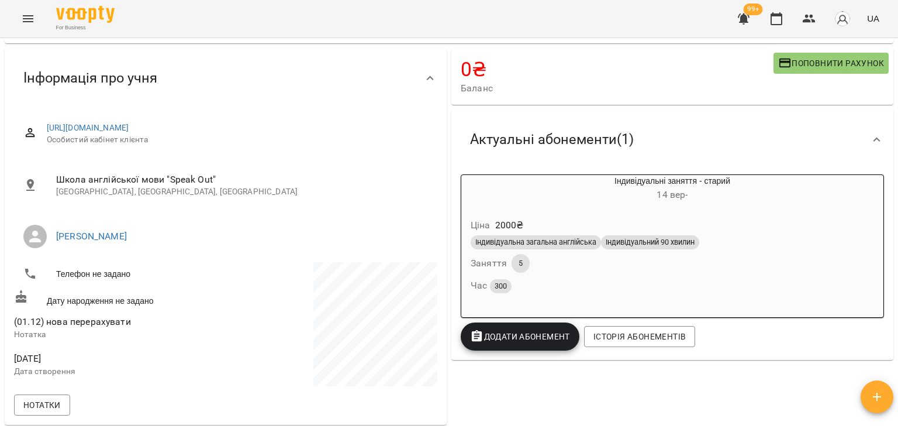
scroll to position [117, 0]
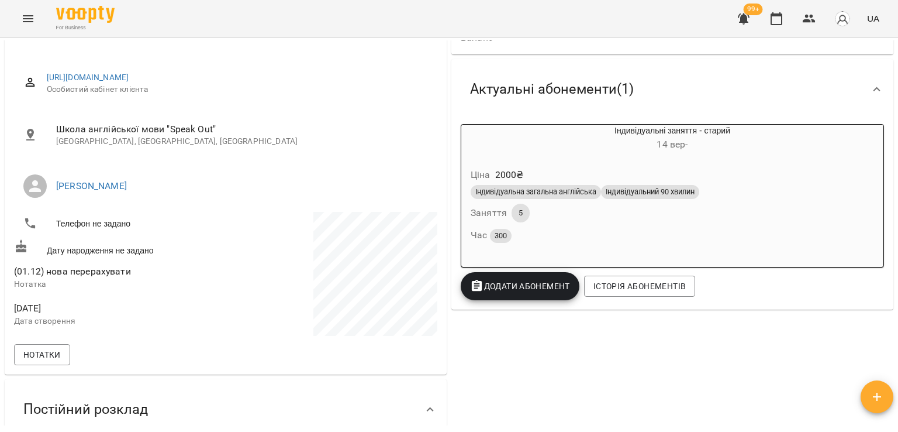
click at [564, 295] on button "Додати Абонемент" at bounding box center [520, 286] width 119 height 28
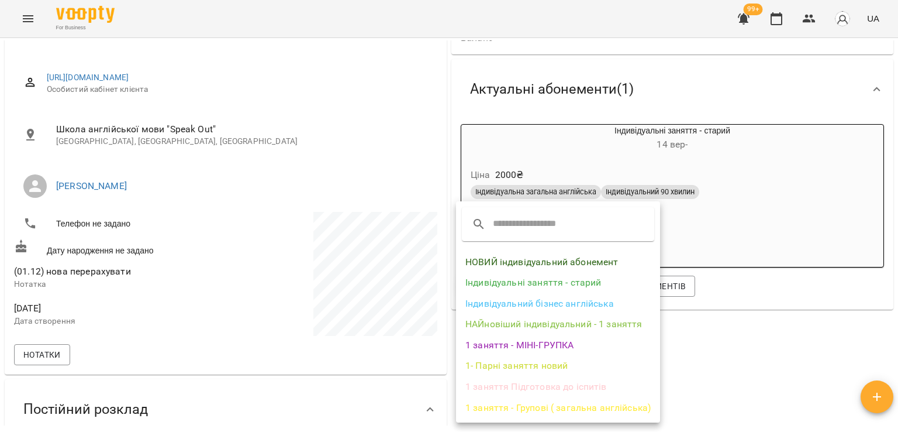
click at [564, 285] on li "Індивідуальні заняття - старий" at bounding box center [558, 282] width 204 height 21
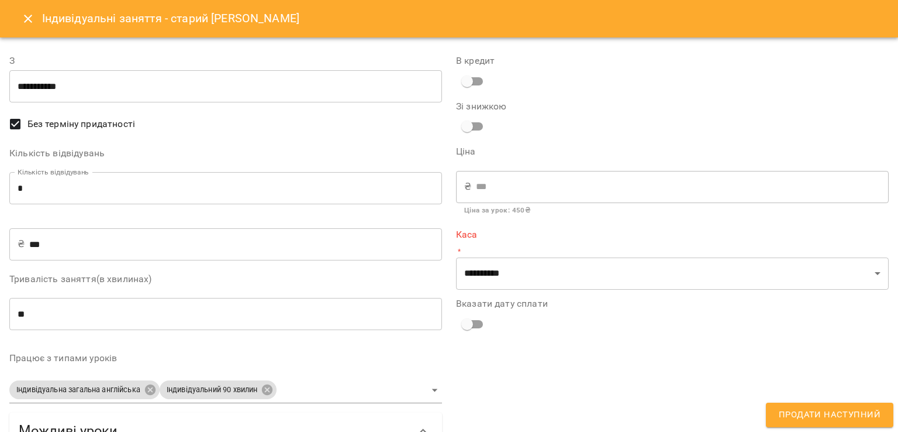
click at [123, 196] on input "*" at bounding box center [225, 188] width 433 height 33
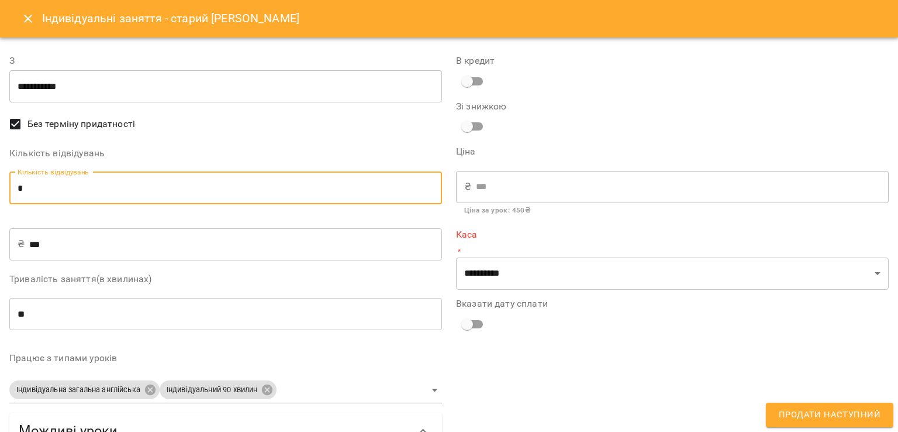
click at [123, 196] on input "*" at bounding box center [225, 188] width 433 height 33
type input "*"
type input "****"
type input "*"
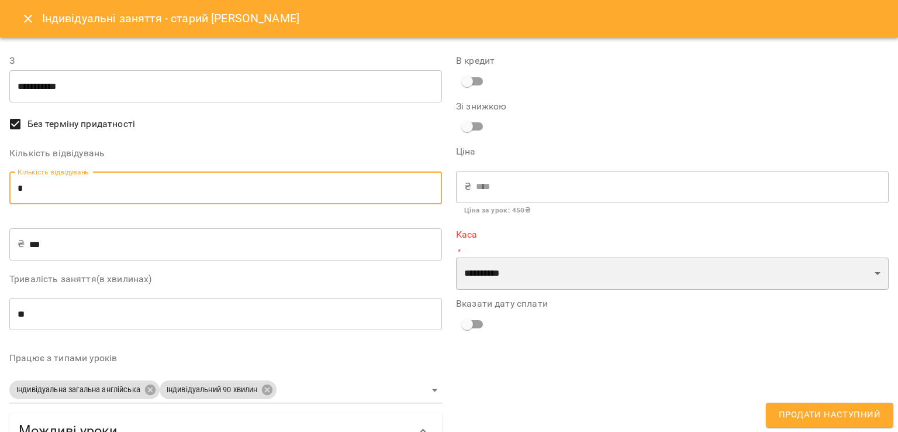
click at [484, 285] on select "**********" at bounding box center [672, 273] width 433 height 33
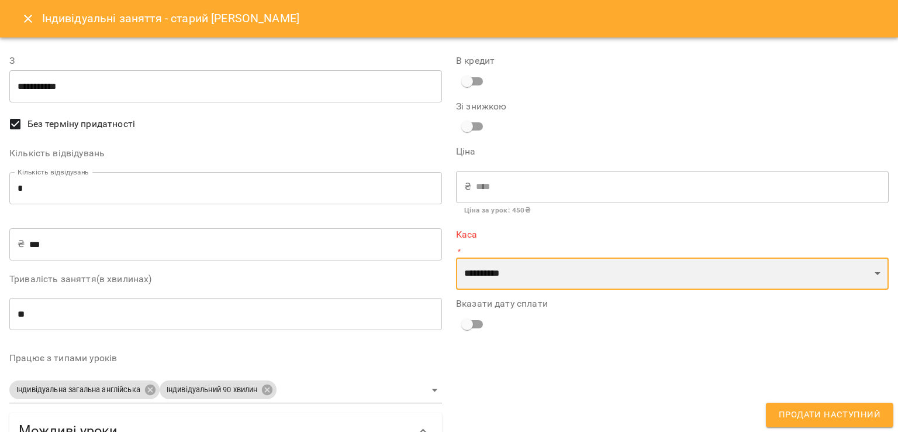
select select "****"
click at [456, 257] on select "**********" at bounding box center [672, 273] width 433 height 33
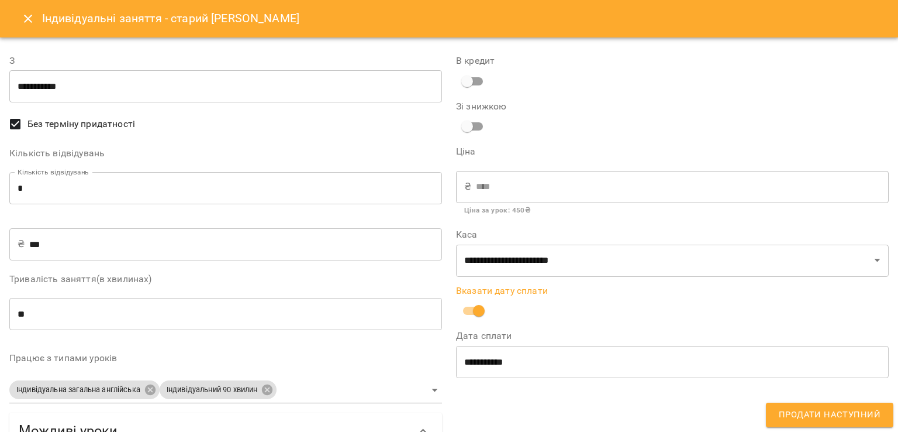
click at [809, 418] on span "Продати наступний" at bounding box center [830, 414] width 102 height 15
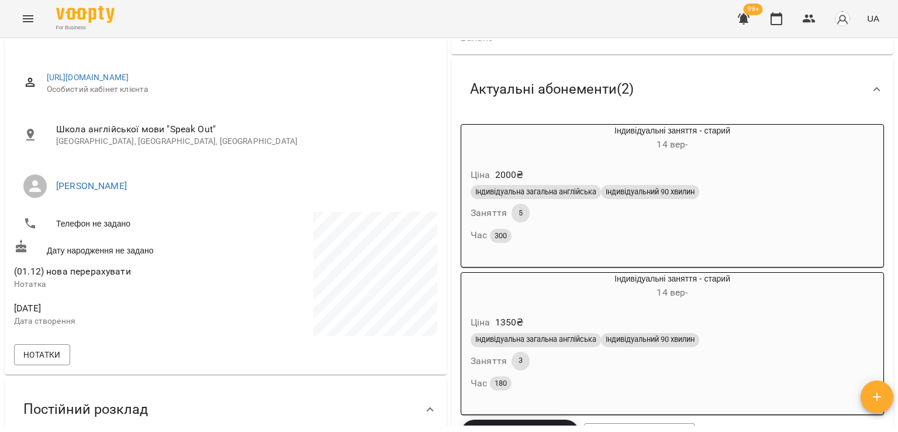
scroll to position [0, 0]
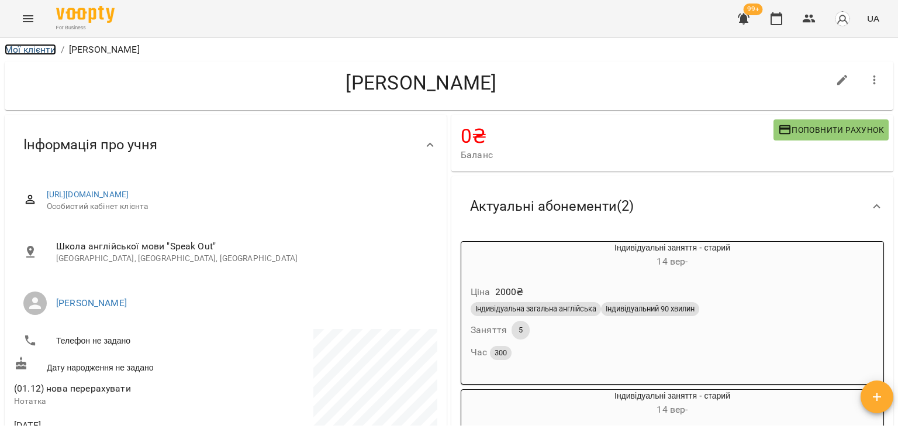
click at [11, 54] on link "Мої клієнти" at bounding box center [30, 49] width 51 height 11
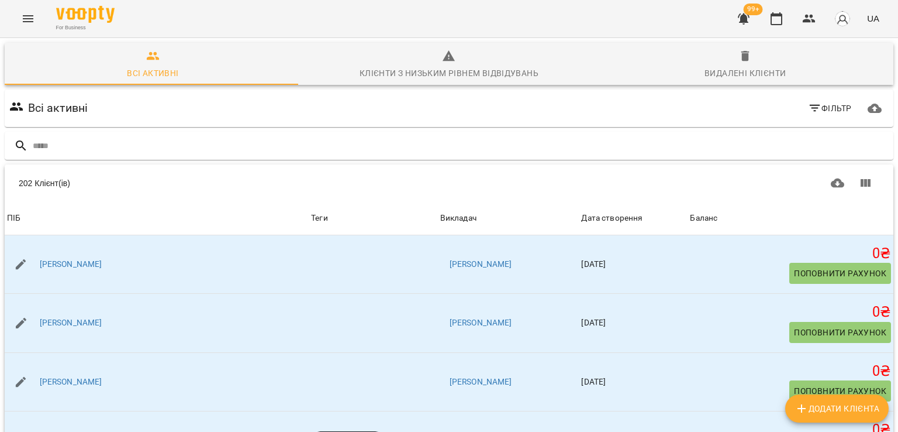
click at [27, 19] on icon "Menu" at bounding box center [28, 19] width 14 height 14
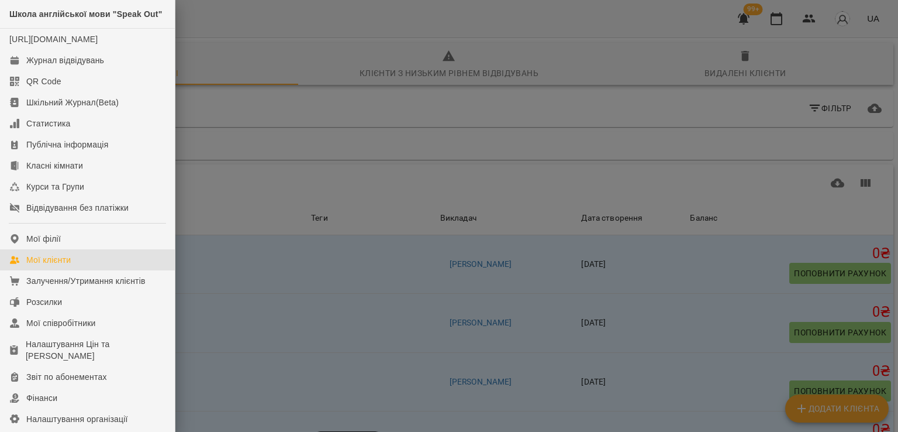
click at [222, 163] on div at bounding box center [449, 216] width 898 height 432
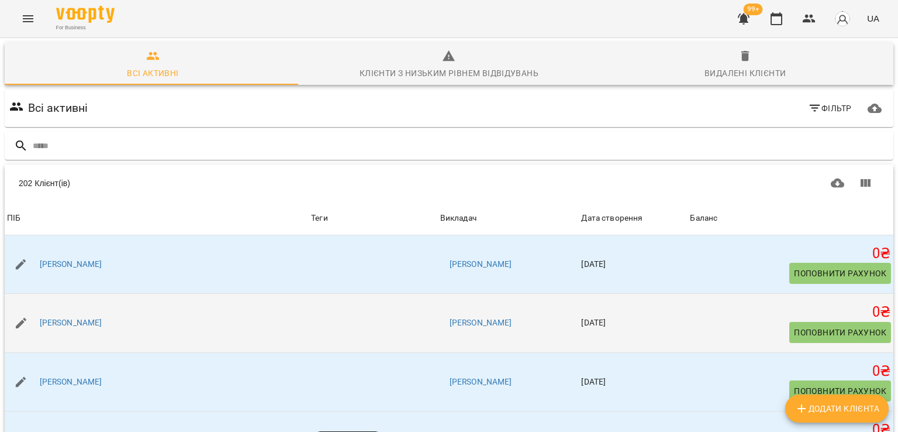
click at [85, 334] on div "Адріана Гнатюк" at bounding box center [157, 322] width 304 height 33
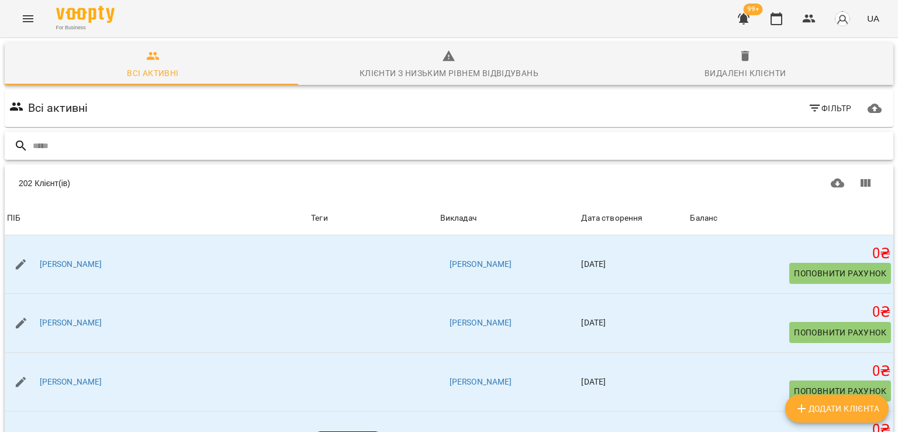
click at [161, 148] on input "text" at bounding box center [461, 145] width 856 height 19
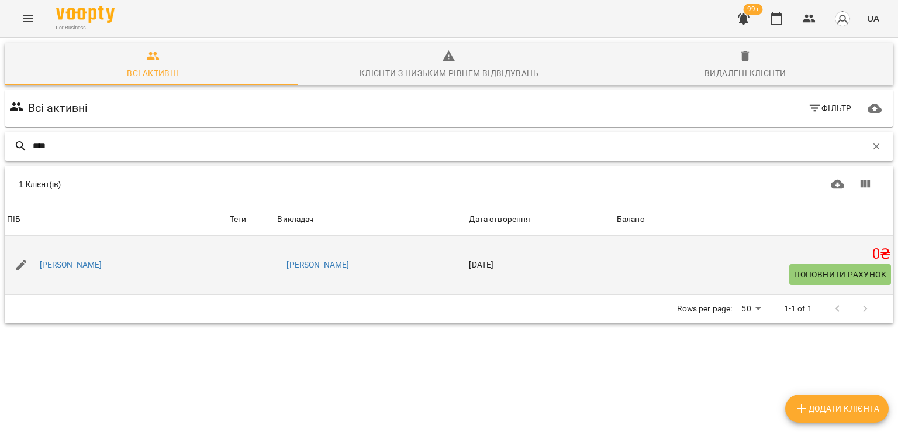
type input "****"
click at [77, 257] on div "Інна Карпенко" at bounding box center [70, 265] width 67 height 16
click at [75, 264] on link "Інна Карпенко" at bounding box center [71, 265] width 63 height 12
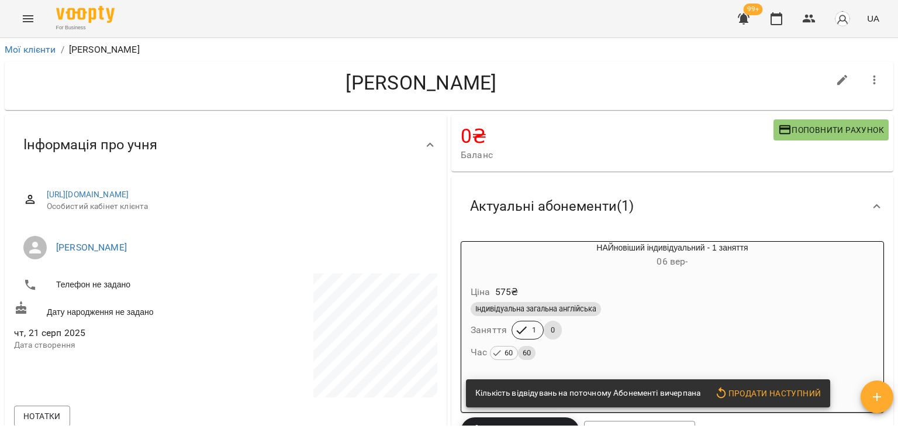
click at [512, 368] on div "Ціна 575 ₴ Індивідуальна загальна англійська Заняття 1 0 Час 60 60" at bounding box center [672, 324] width 422 height 100
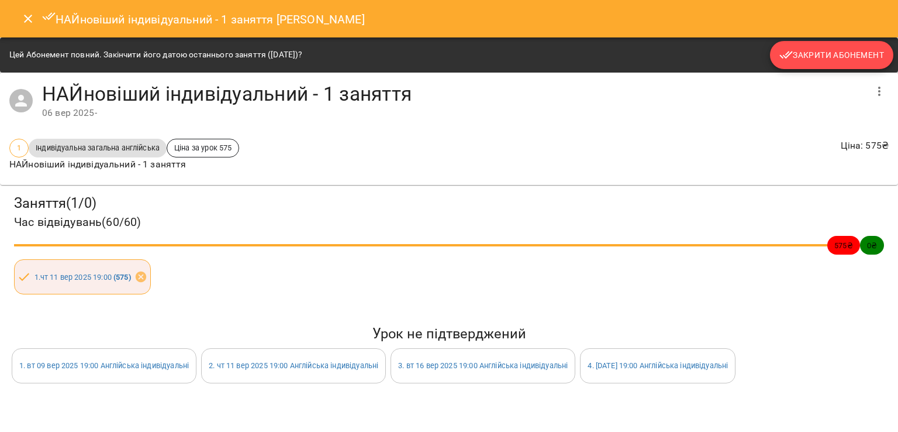
click at [815, 52] on span "Закрити Абонемент" at bounding box center [832, 55] width 105 height 14
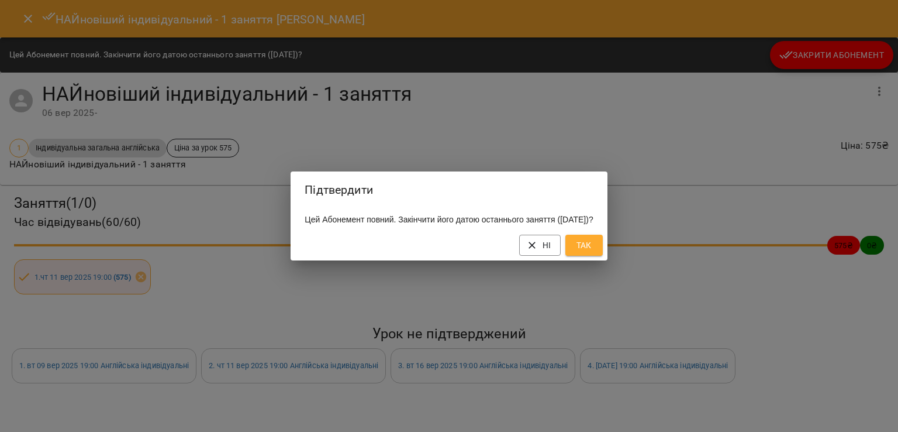
click at [594, 249] on span "Так" at bounding box center [584, 245] width 19 height 14
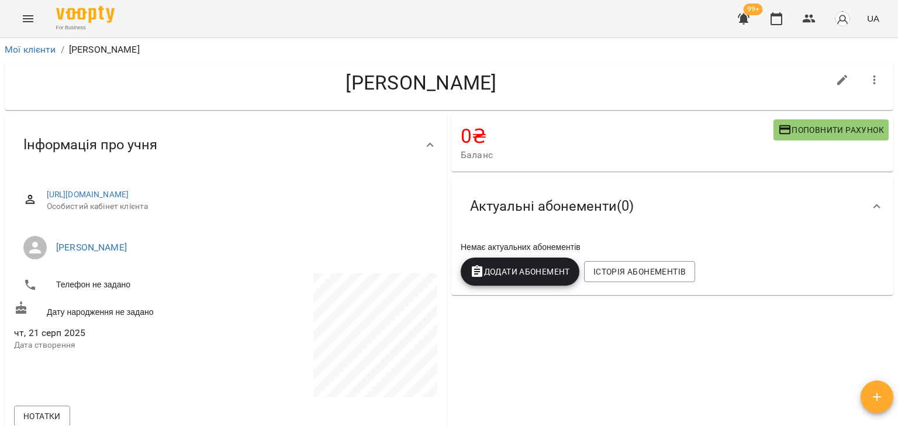
click at [548, 284] on button "Додати Абонемент" at bounding box center [520, 271] width 119 height 28
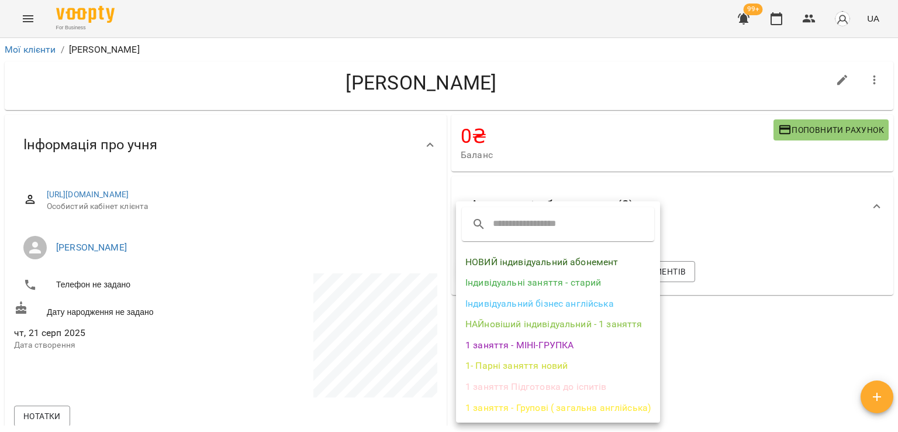
click at [544, 322] on li "НАЙновіший індивідуальний - 1 заняття" at bounding box center [558, 323] width 204 height 21
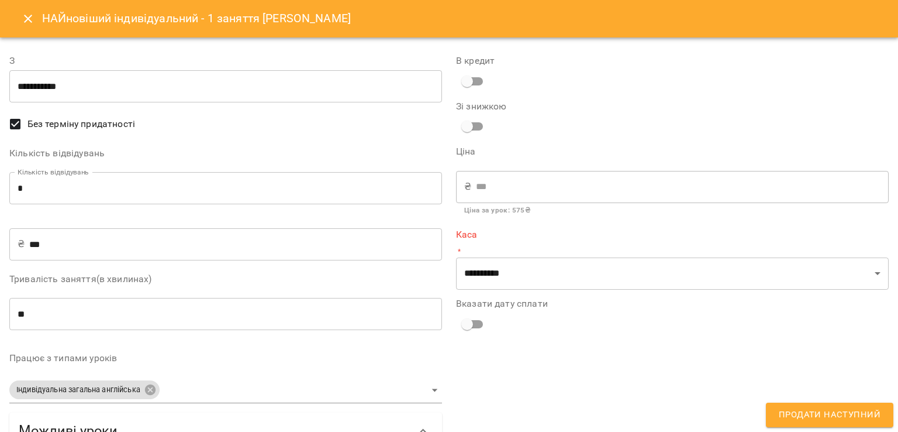
click at [247, 188] on input "*" at bounding box center [225, 188] width 433 height 33
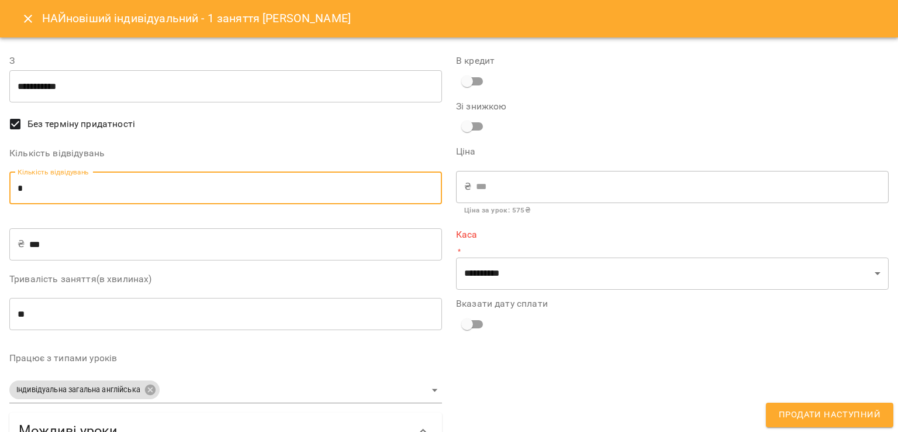
click at [247, 188] on input "*" at bounding box center [225, 188] width 433 height 33
type input "*"
type input "****"
type input "*"
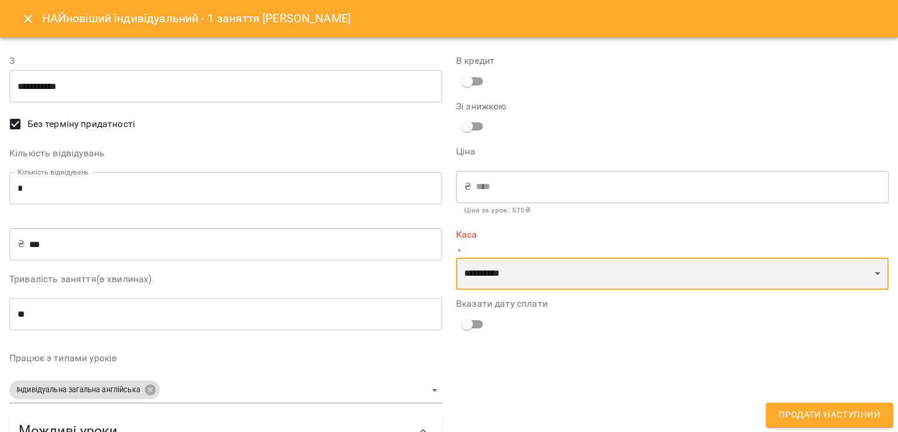
click at [510, 264] on select "**********" at bounding box center [672, 273] width 433 height 33
select select "****"
click at [456, 257] on select "**********" at bounding box center [672, 273] width 433 height 33
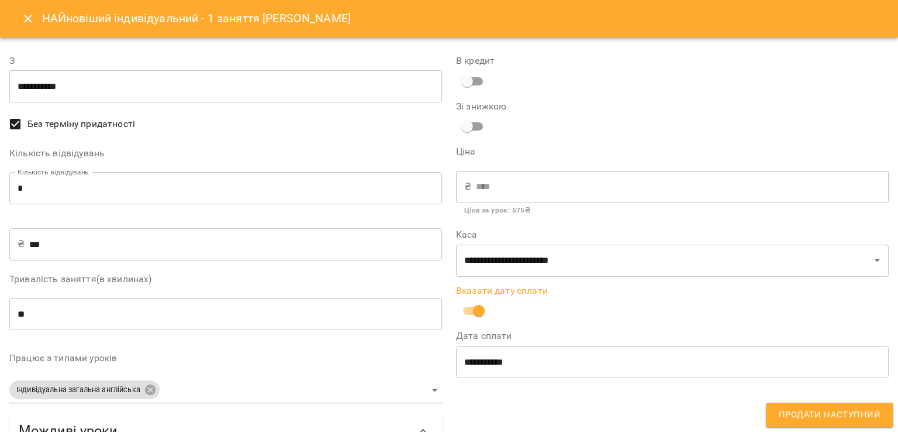
click at [818, 416] on span "Продати наступний" at bounding box center [830, 414] width 102 height 15
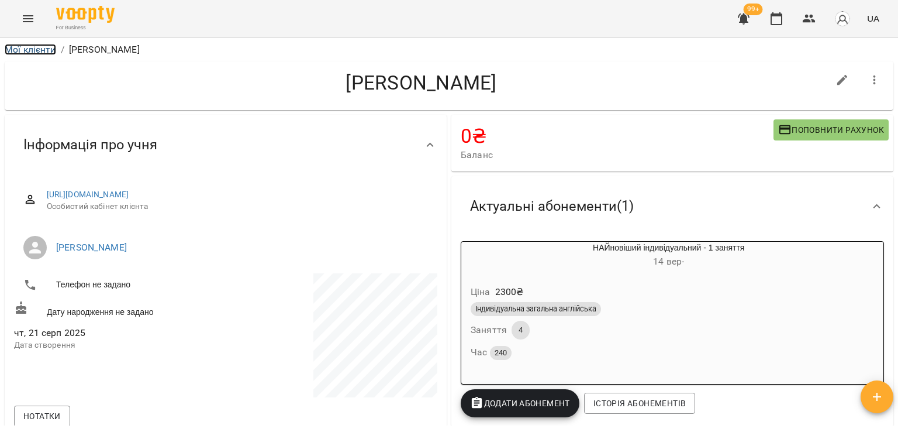
click at [18, 50] on link "Мої клієнти" at bounding box center [30, 49] width 51 height 11
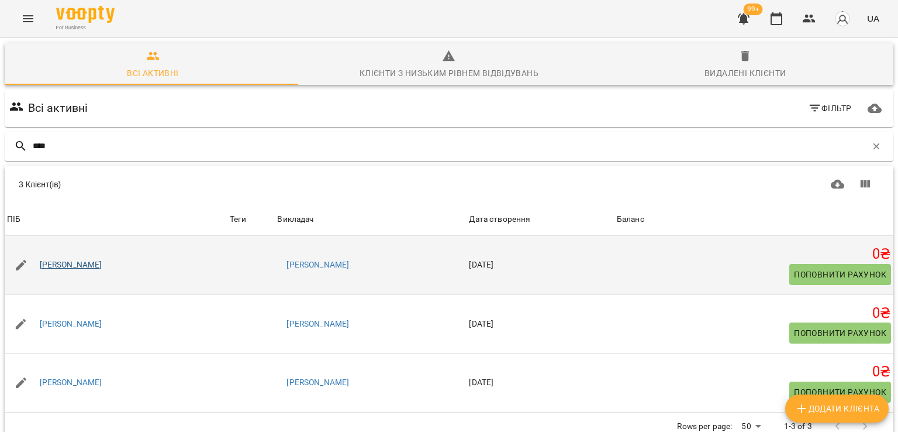
type input "****"
click at [49, 263] on link "Адріана Гнатюк" at bounding box center [71, 265] width 63 height 12
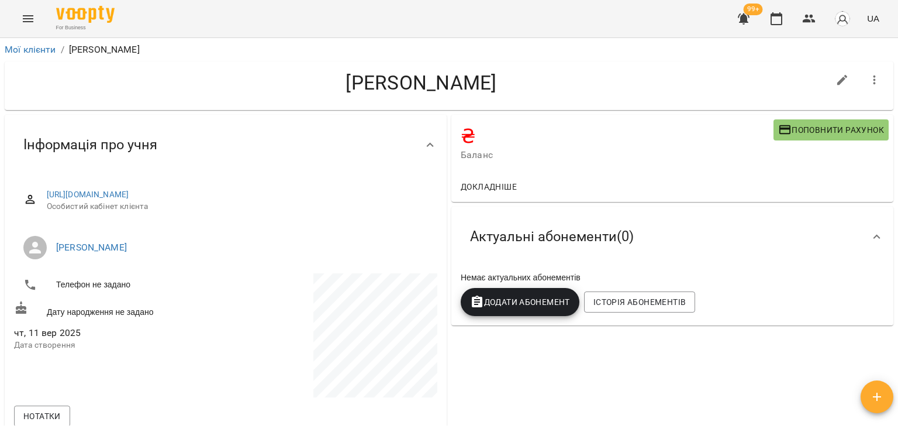
drag, startPoint x: 56, startPoint y: 328, endPoint x: 543, endPoint y: 373, distance: 488.6
click at [543, 373] on div "₴ Баланс Поповнити рахунок Докладніше Актуальні абонементи ( 0 ) Немає актуальн…" at bounding box center [672, 403] width 447 height 582
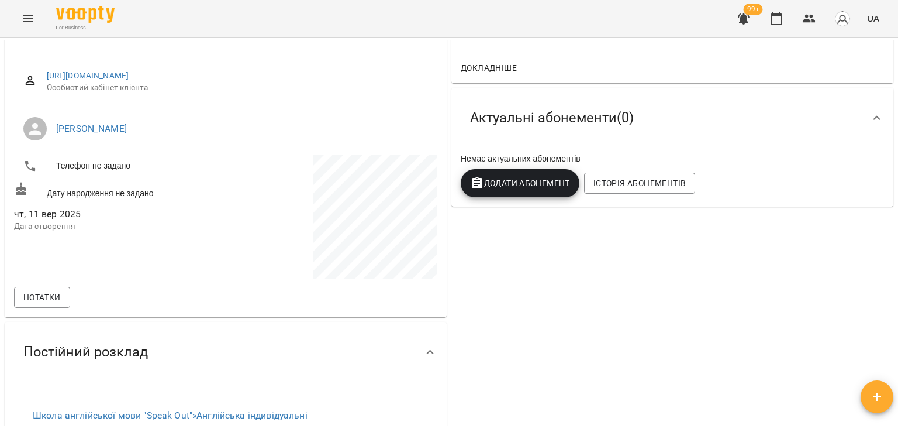
scroll to position [117, 0]
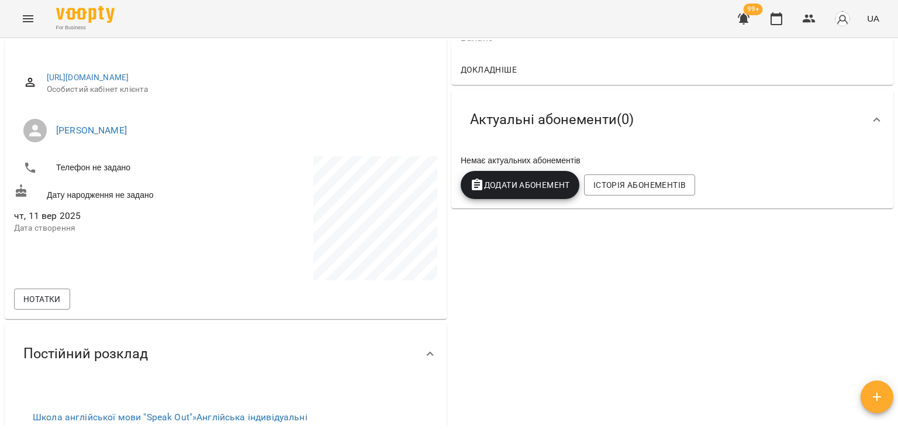
click at [571, 187] on button "Додати Абонемент" at bounding box center [520, 185] width 119 height 28
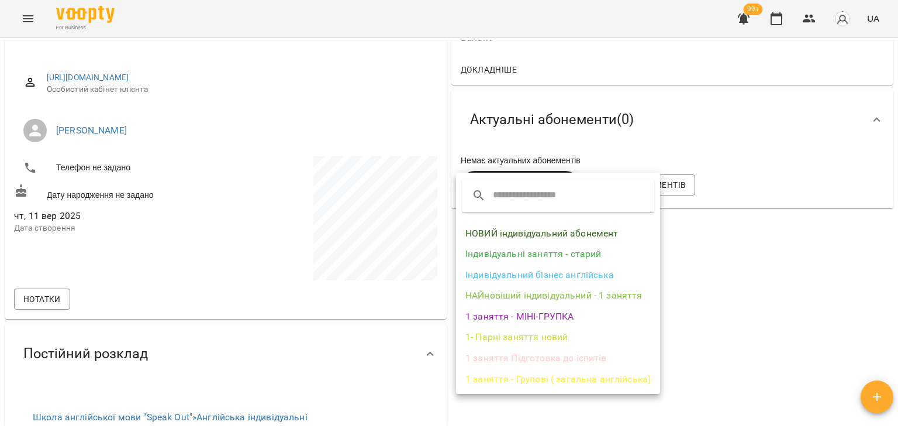
click at [541, 237] on li "НОВИЙ індивідуальний абонемент" at bounding box center [558, 233] width 204 height 21
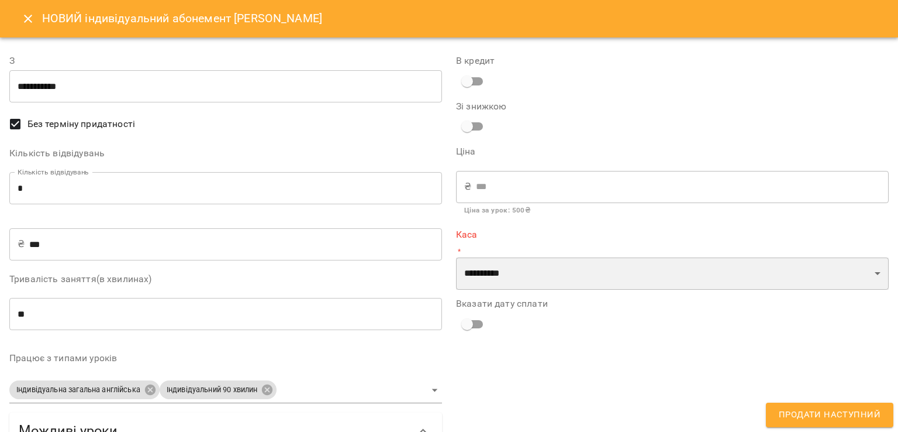
click at [517, 280] on select "**********" at bounding box center [672, 273] width 433 height 33
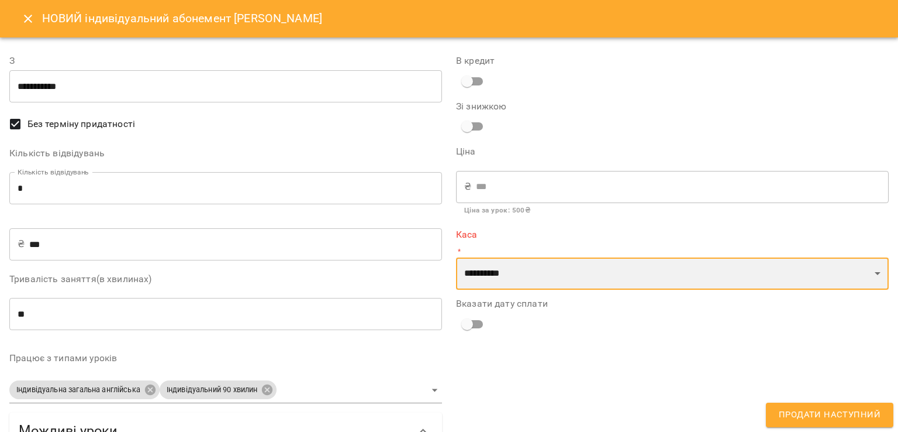
select select "****"
click at [456, 257] on select "**********" at bounding box center [672, 273] width 433 height 33
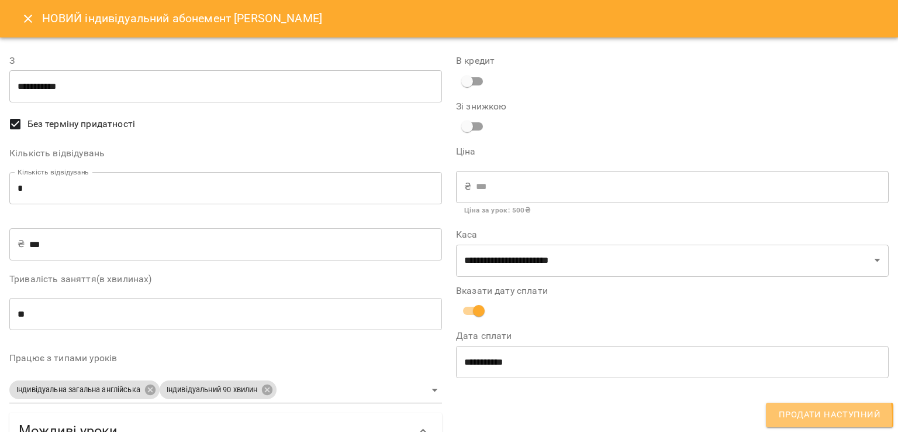
click at [789, 418] on span "Продати наступний" at bounding box center [830, 414] width 102 height 15
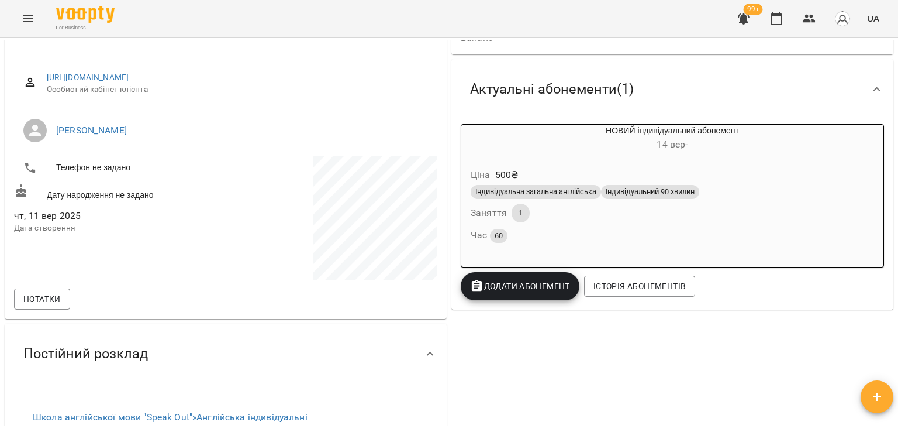
scroll to position [0, 0]
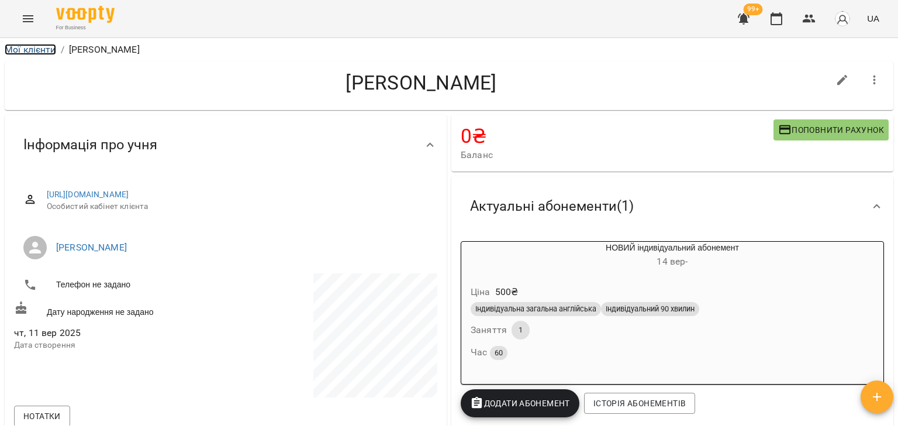
click at [15, 46] on link "Мої клієнти" at bounding box center [30, 49] width 51 height 11
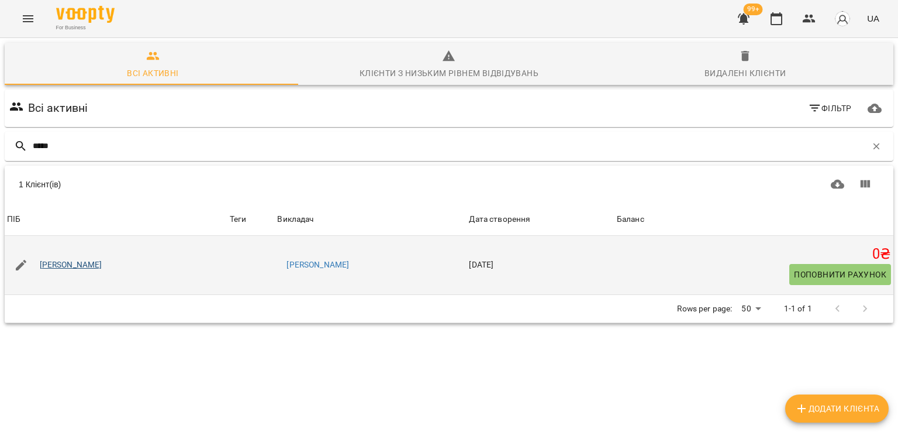
type input "*****"
click at [54, 268] on link "Юлія Власенко" at bounding box center [71, 265] width 63 height 12
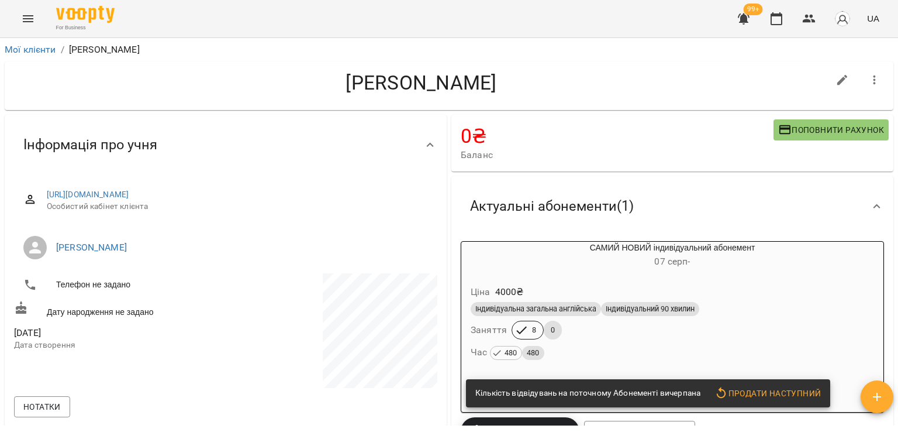
click at [589, 347] on div "Час 480 480" at bounding box center [673, 352] width 404 height 16
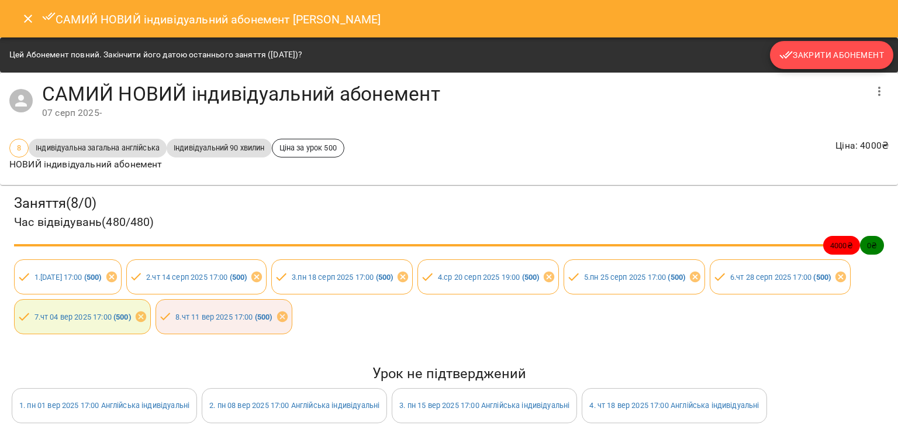
click at [808, 56] on span "Закрити Абонемент" at bounding box center [832, 55] width 105 height 14
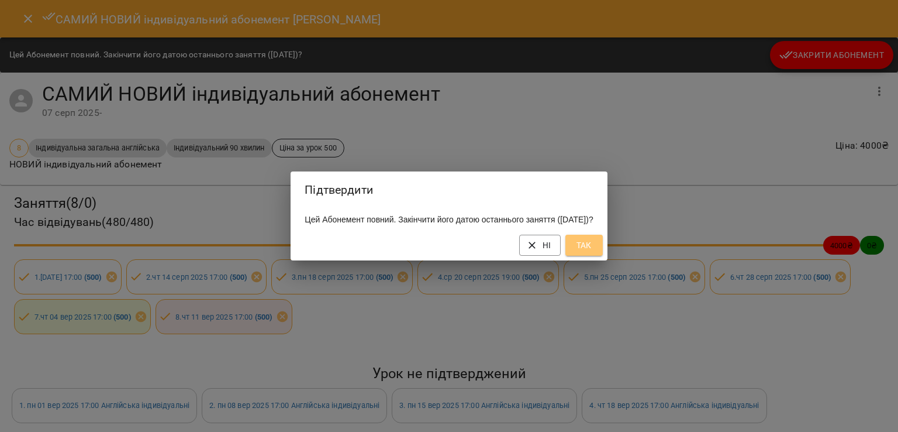
click at [594, 252] on span "Так" at bounding box center [584, 245] width 19 height 14
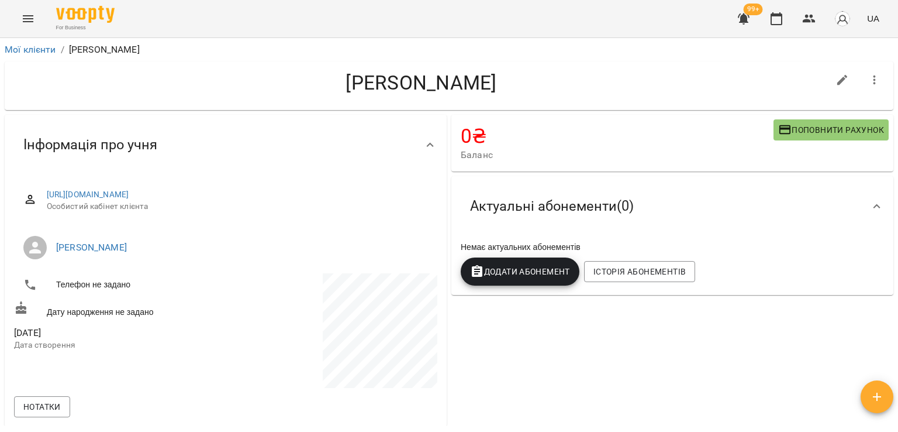
click at [542, 273] on span "Додати Абонемент" at bounding box center [520, 271] width 100 height 14
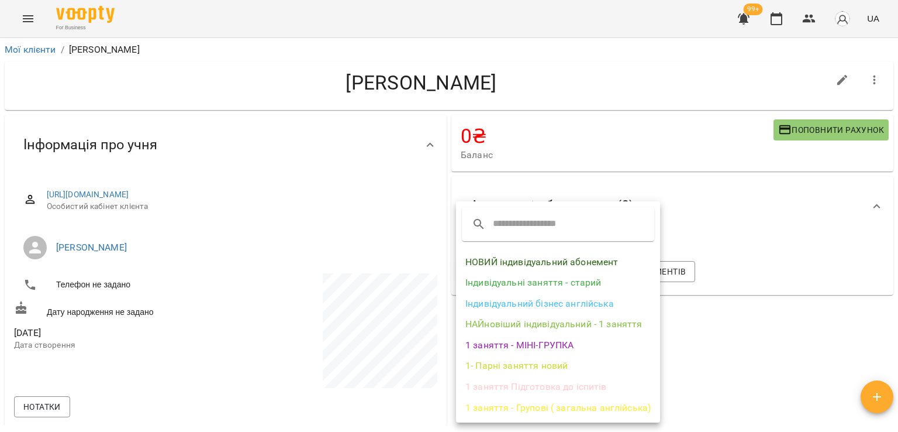
click at [533, 270] on li "НОВИЙ індивідуальний абонемент" at bounding box center [558, 261] width 204 height 21
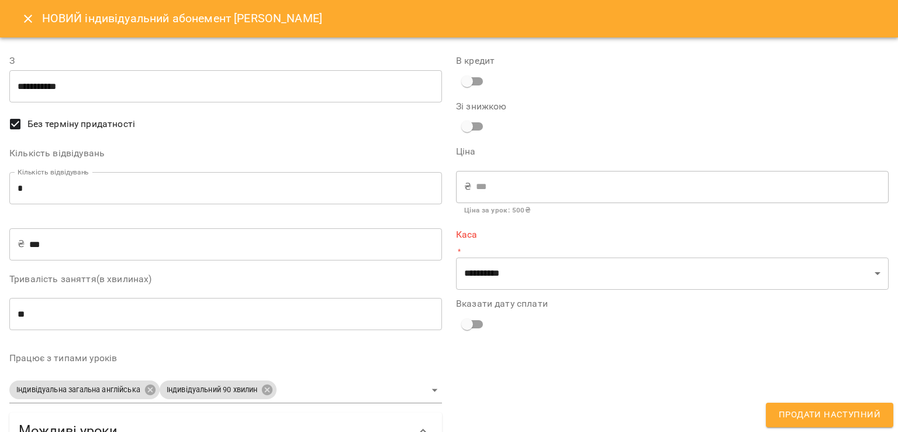
click at [280, 191] on input "*" at bounding box center [225, 188] width 433 height 33
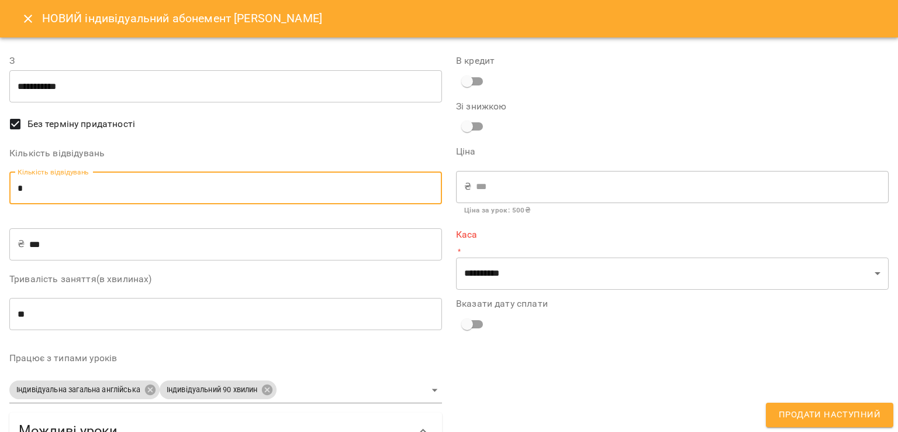
click at [280, 191] on input "*" at bounding box center [225, 188] width 433 height 33
type input "*"
type input "****"
type input "*"
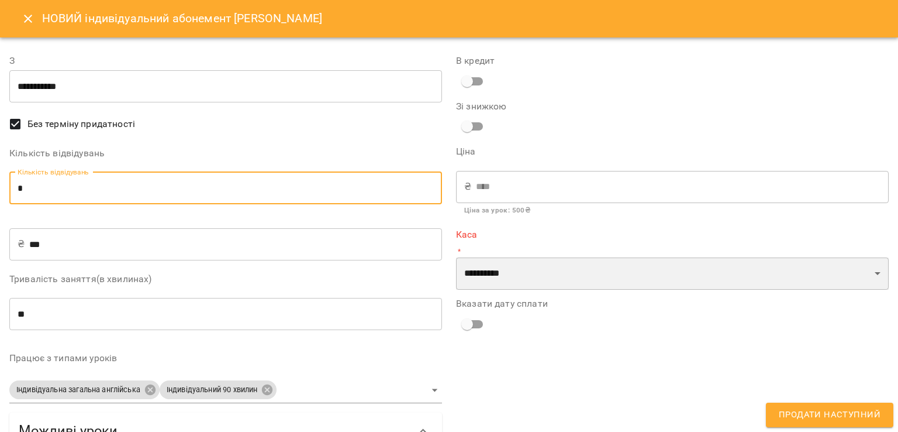
click at [479, 267] on select "**********" at bounding box center [672, 273] width 433 height 33
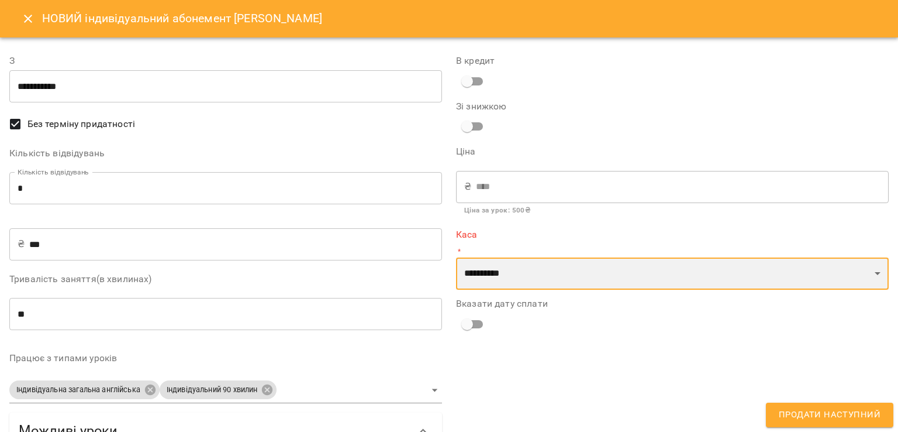
select select "****"
click at [456, 257] on select "**********" at bounding box center [672, 273] width 433 height 33
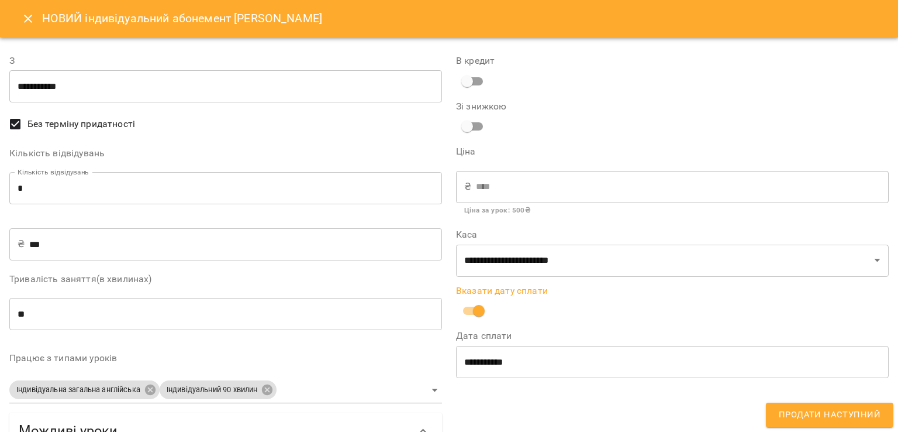
click at [788, 408] on span "Продати наступний" at bounding box center [830, 414] width 102 height 15
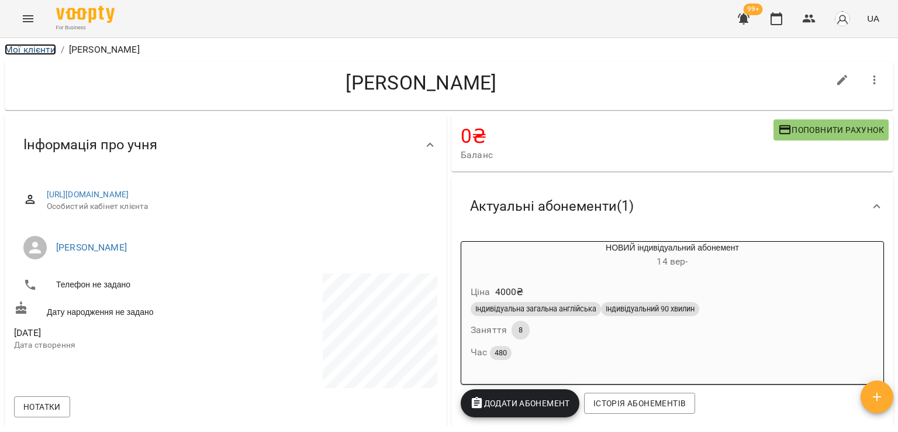
click at [19, 52] on link "Мої клієнти" at bounding box center [30, 49] width 51 height 11
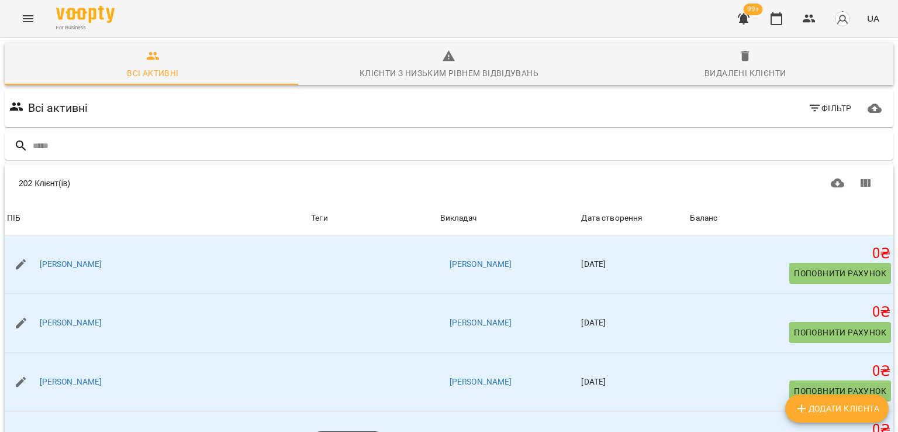
click at [750, 23] on icon "button" at bounding box center [744, 19] width 14 height 14
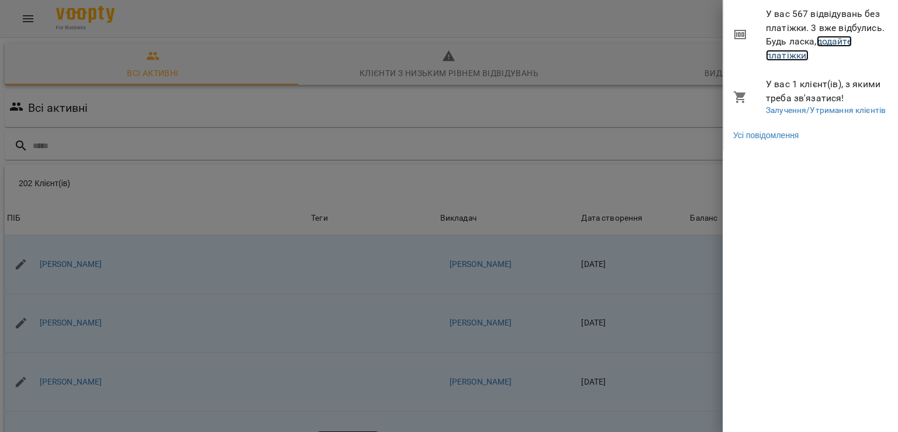
click at [766, 52] on link "додайте платіжки!" at bounding box center [809, 48] width 86 height 25
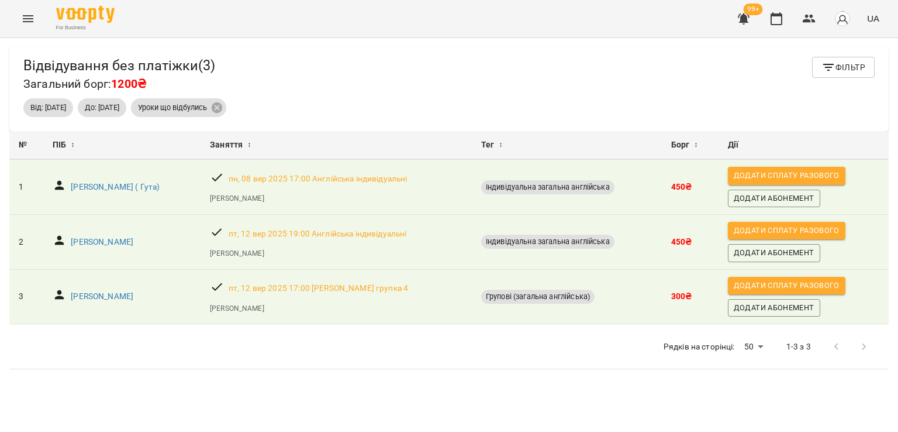
click at [37, 13] on button "Menu" at bounding box center [28, 19] width 28 height 28
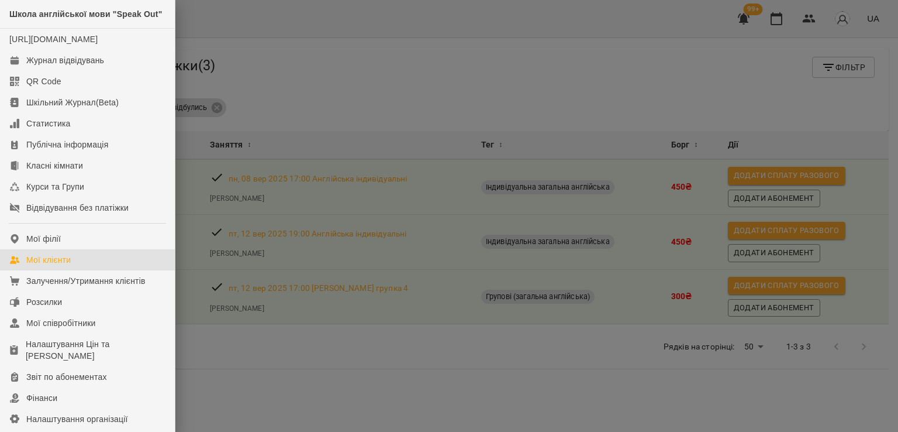
click at [51, 265] on div "Мої клієнти" at bounding box center [48, 260] width 44 height 12
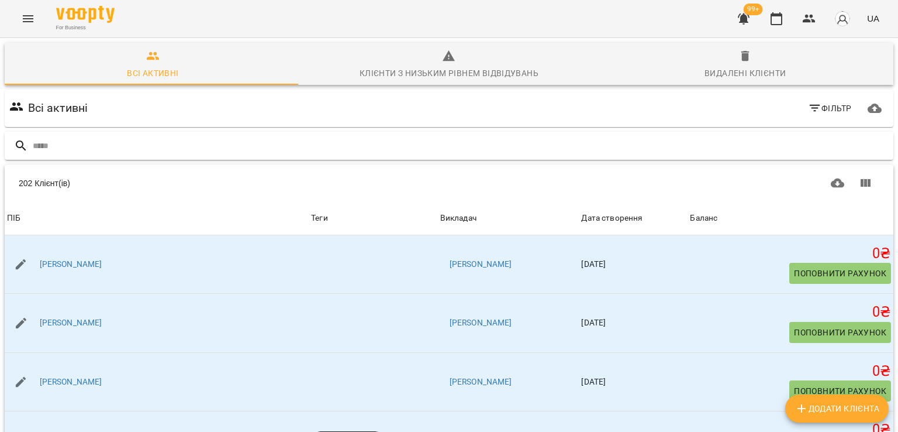
click at [103, 136] on input "text" at bounding box center [461, 145] width 856 height 19
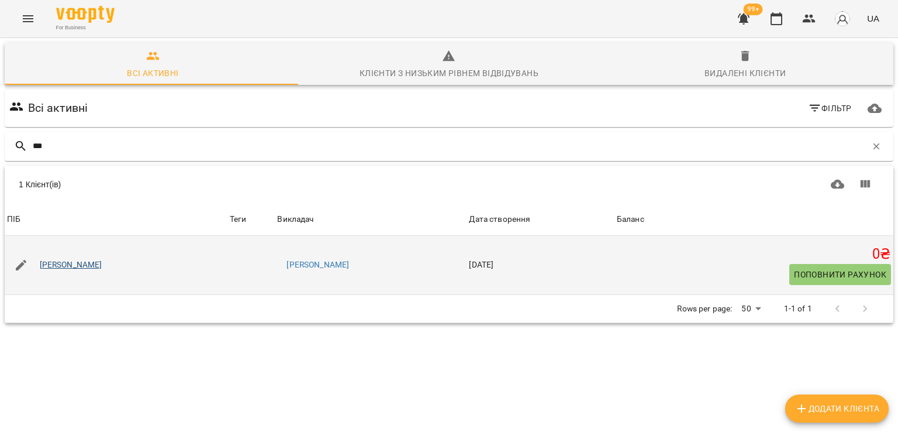
type input "***"
click at [91, 267] on link "Лілія Форкавець" at bounding box center [71, 265] width 63 height 12
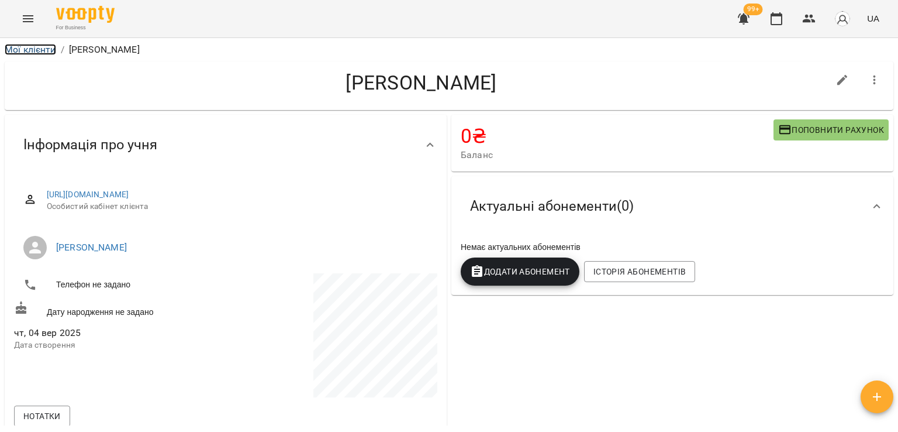
click at [36, 53] on link "Мої клієнти" at bounding box center [30, 49] width 51 height 11
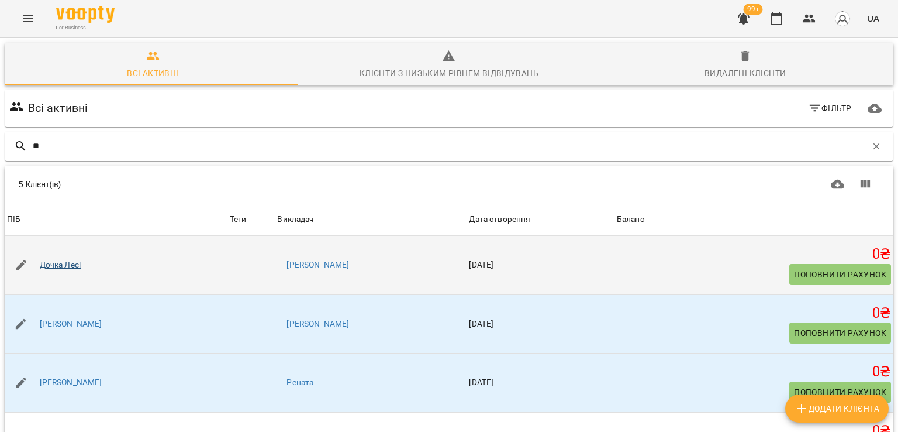
type input "**"
click at [72, 266] on link "Дочка Лесі" at bounding box center [60, 265] width 41 height 12
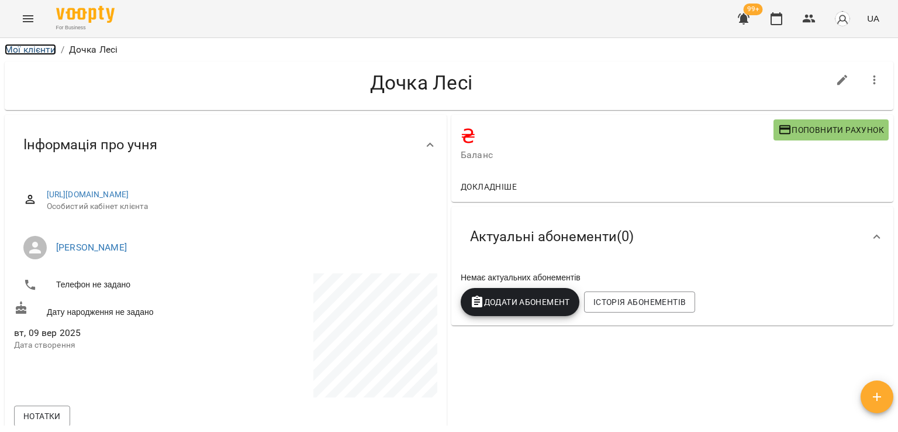
click at [43, 53] on link "Мої клієнти" at bounding box center [30, 49] width 51 height 11
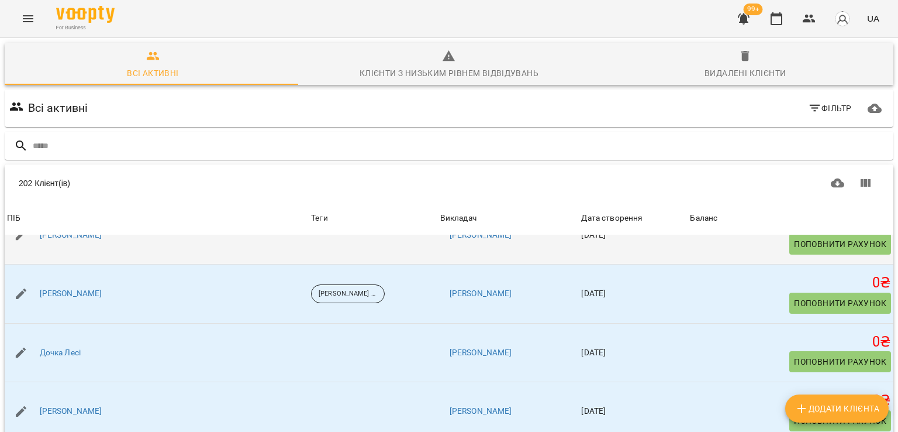
scroll to position [292, 0]
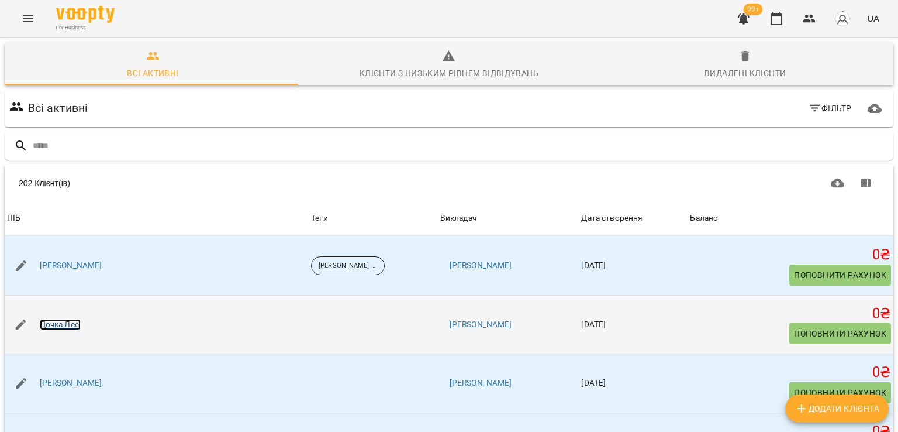
click at [46, 323] on link "Дочка Лесі" at bounding box center [60, 325] width 41 height 12
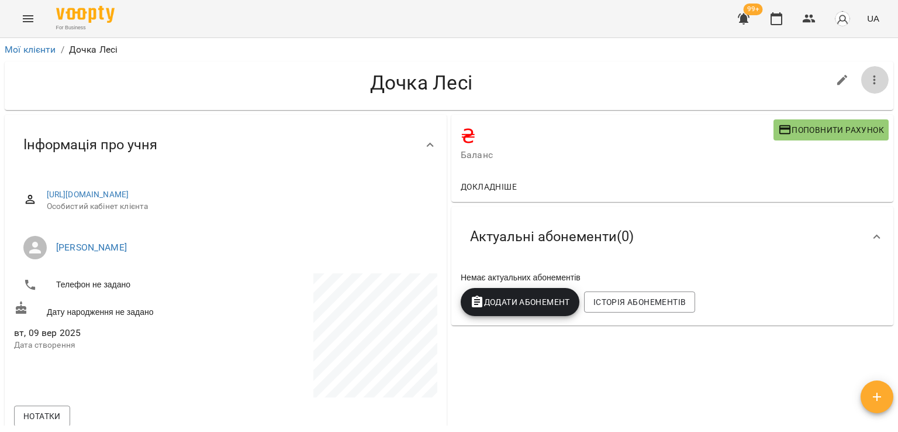
click at [861, 82] on button "button" at bounding box center [875, 80] width 28 height 28
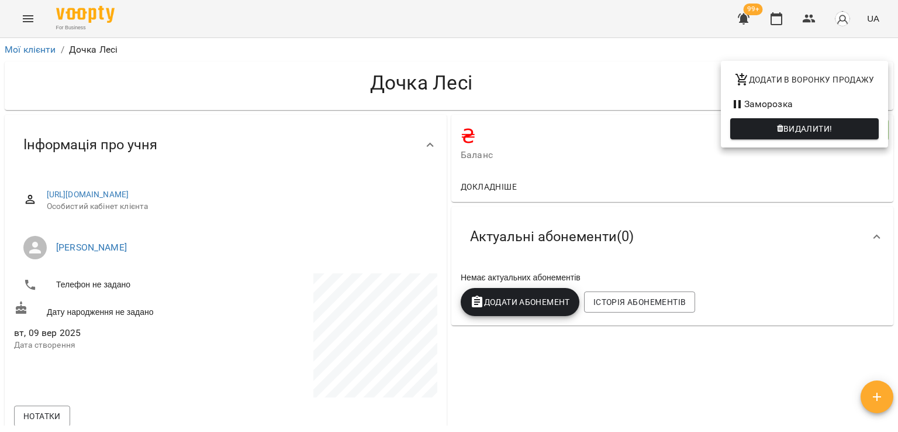
click at [833, 132] on span "Видалити!" at bounding box center [808, 129] width 49 height 14
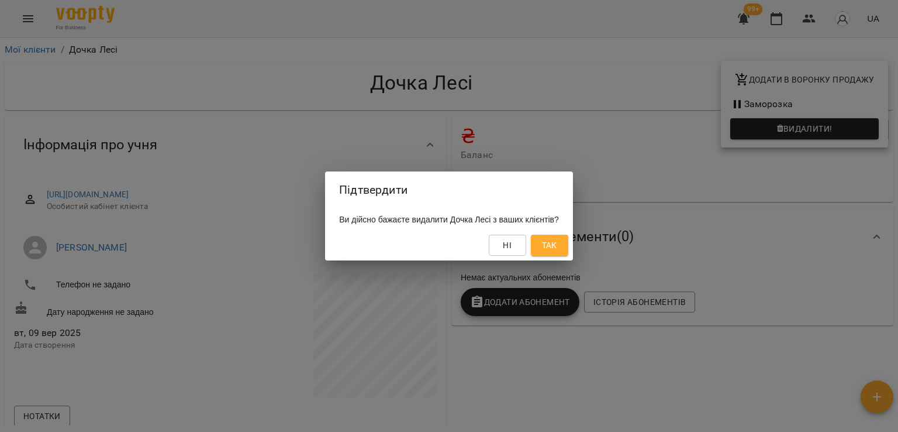
click at [553, 249] on button "Так" at bounding box center [549, 245] width 37 height 21
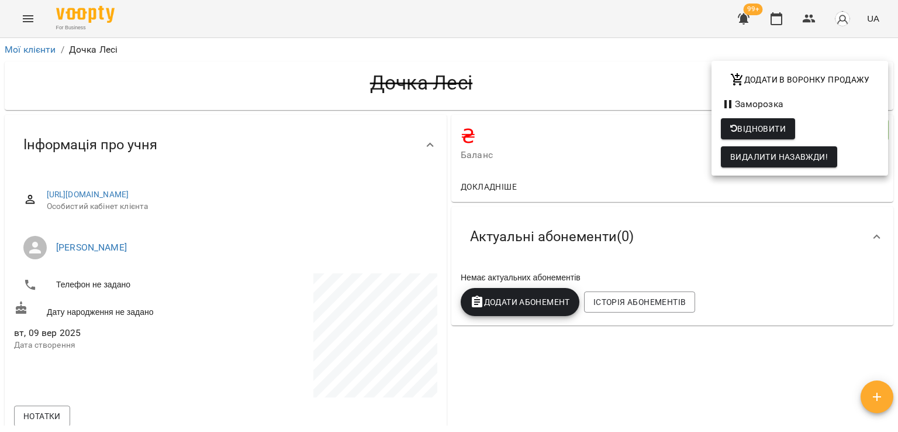
click at [25, 47] on div at bounding box center [449, 216] width 898 height 432
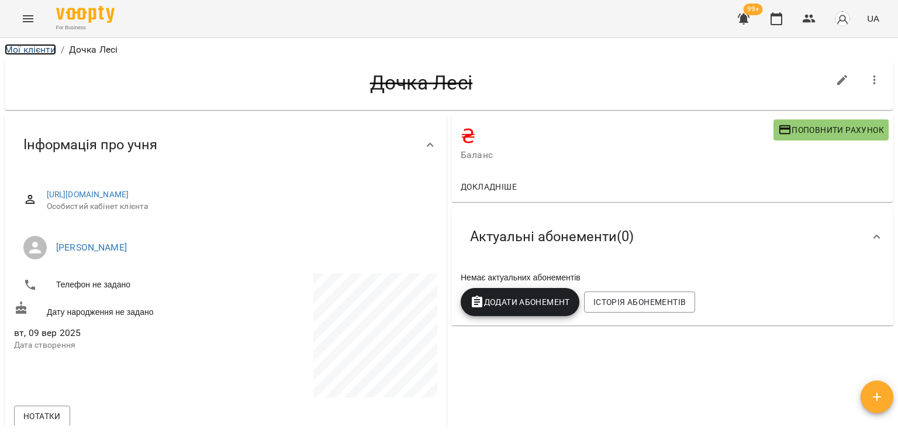
click at [23, 46] on link "Мої клієнти" at bounding box center [30, 49] width 51 height 11
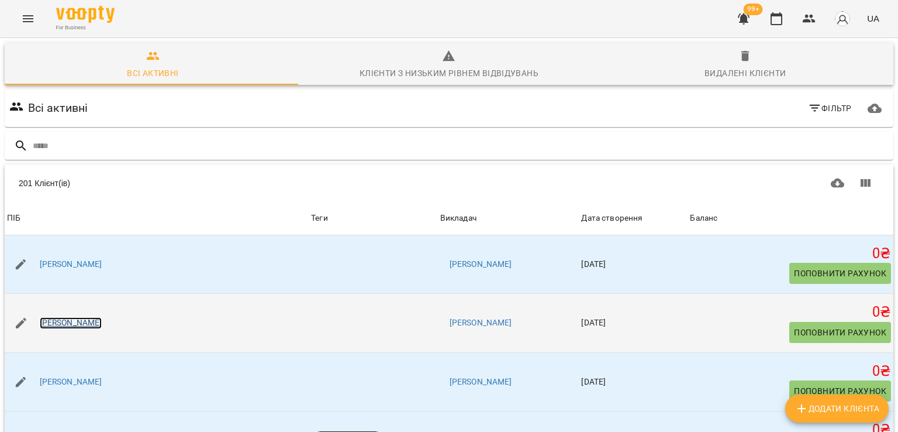
click at [96, 323] on link "Адріана Гнатюк" at bounding box center [71, 323] width 63 height 12
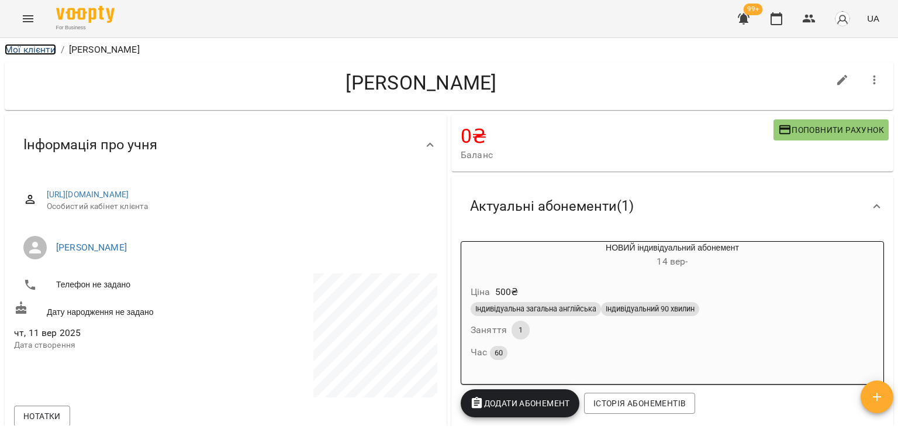
click at [49, 50] on link "Мої клієнти" at bounding box center [30, 49] width 51 height 11
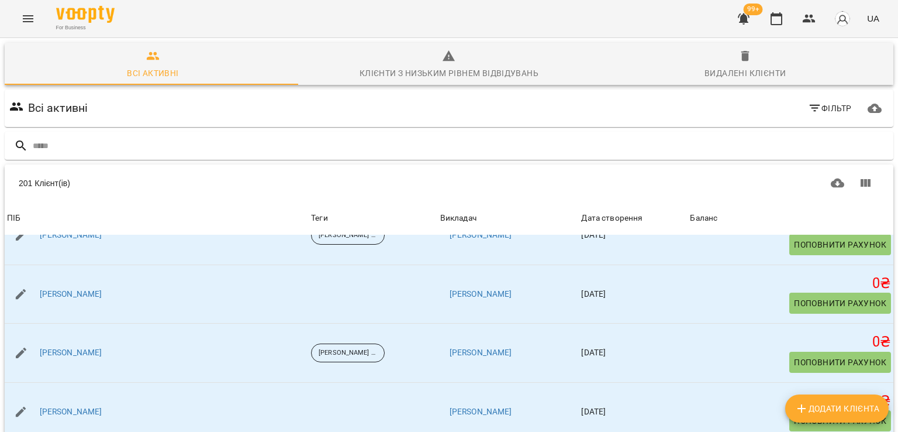
scroll to position [351, 0]
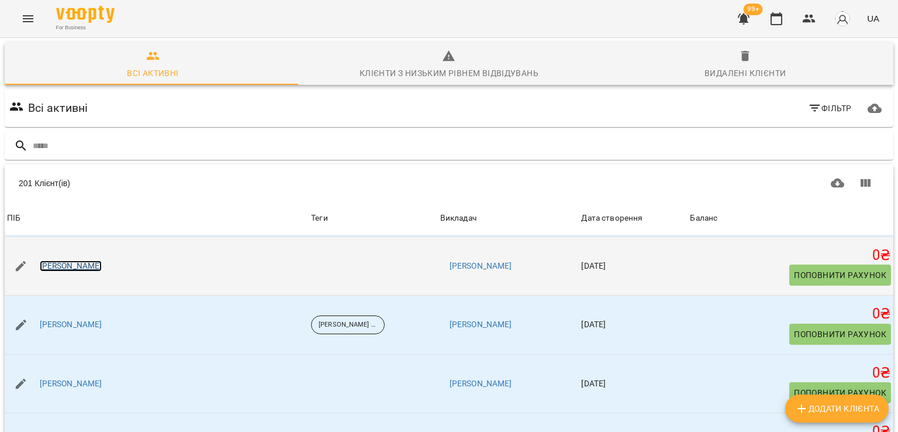
click at [67, 266] on link "Вікторія Сагір" at bounding box center [71, 266] width 63 height 12
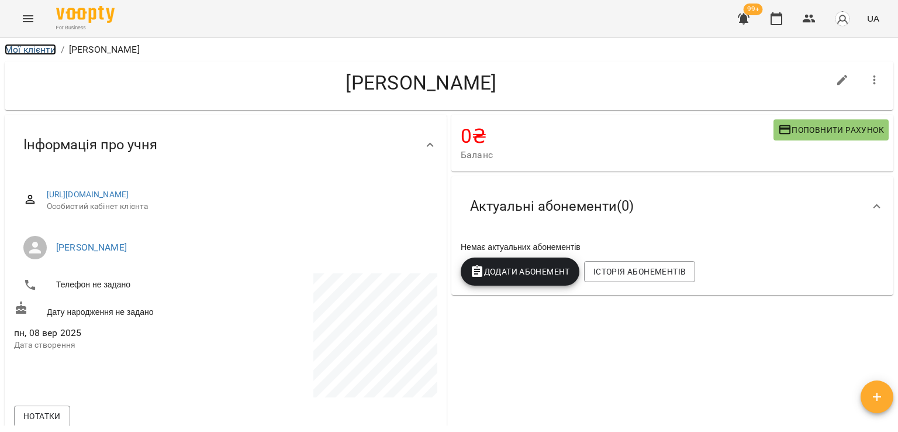
click at [51, 50] on link "Мої клієнти" at bounding box center [30, 49] width 51 height 11
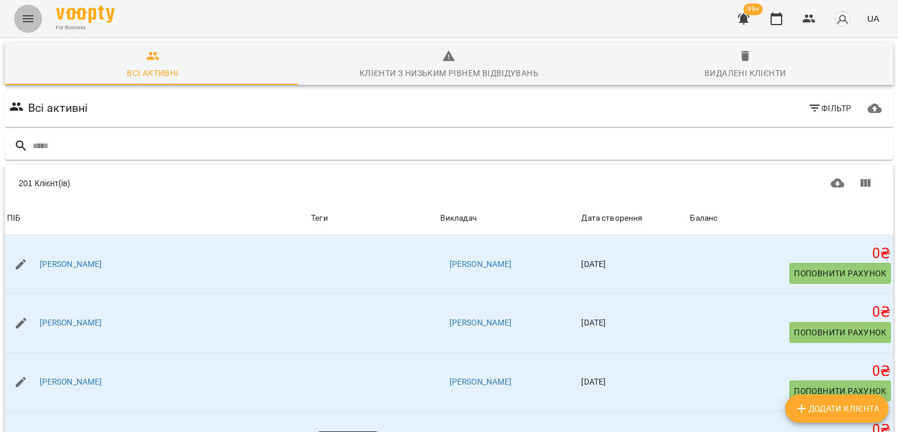
click at [27, 24] on icon "Menu" at bounding box center [28, 19] width 14 height 14
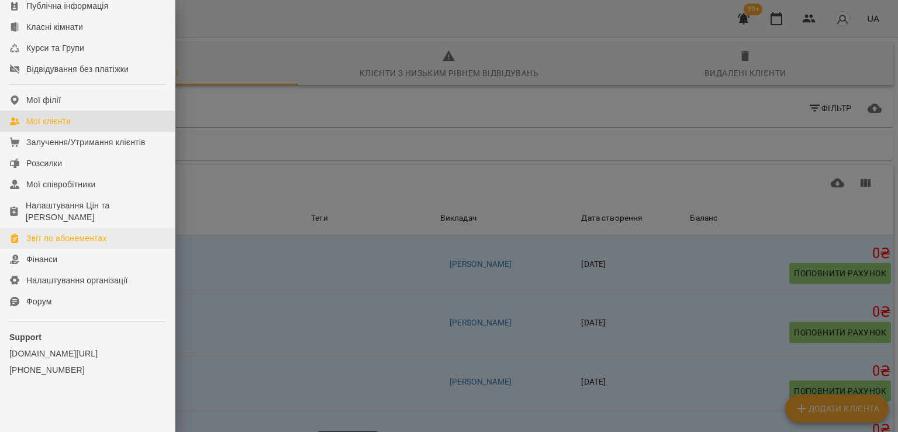
scroll to position [160, 0]
click at [78, 239] on div "Звіт по абонементах" at bounding box center [66, 238] width 81 height 12
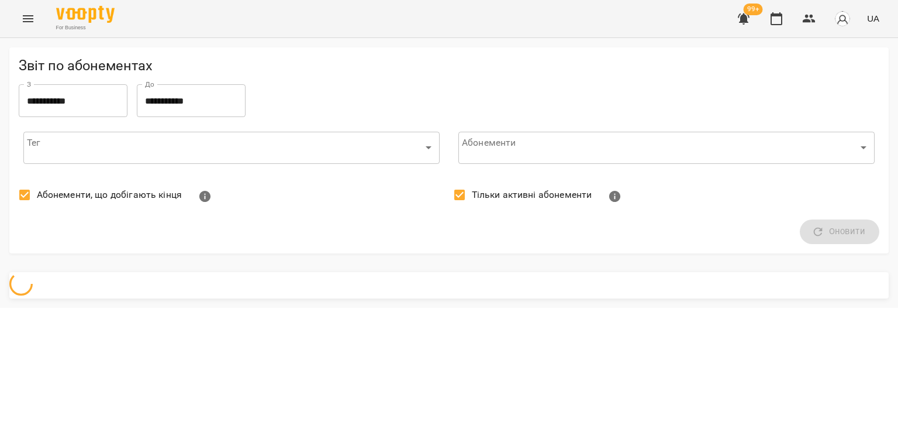
click at [77, 195] on span "Абонементи, що добігають кінця" at bounding box center [109, 195] width 145 height 14
click at [509, 198] on span "Тільки активні абонементи" at bounding box center [532, 195] width 120 height 14
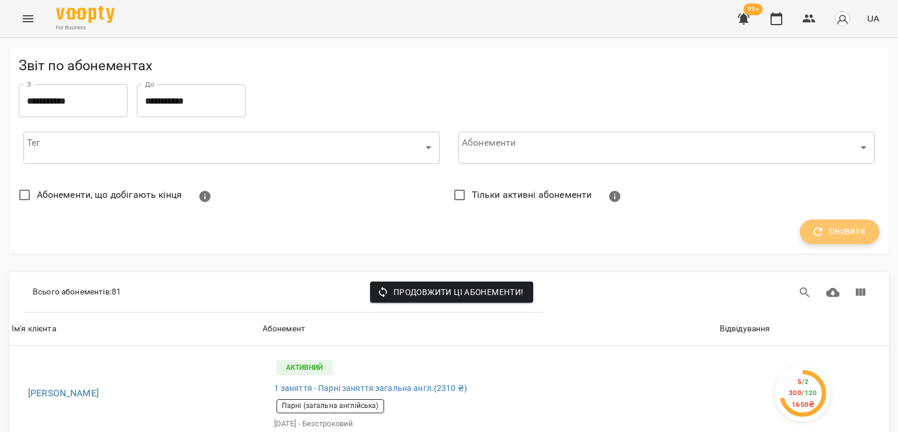
click at [813, 227] on icon "button" at bounding box center [818, 231] width 13 height 13
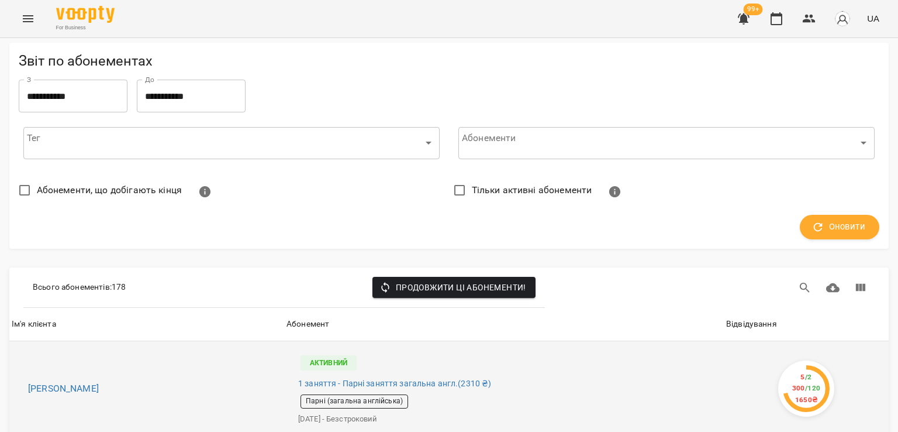
scroll to position [117, 0]
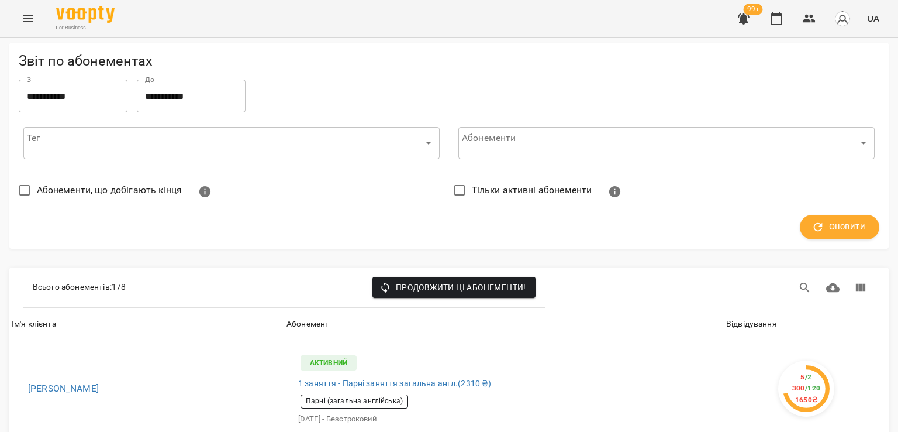
click at [737, 317] on div "Відвідування" at bounding box center [751, 324] width 51 height 14
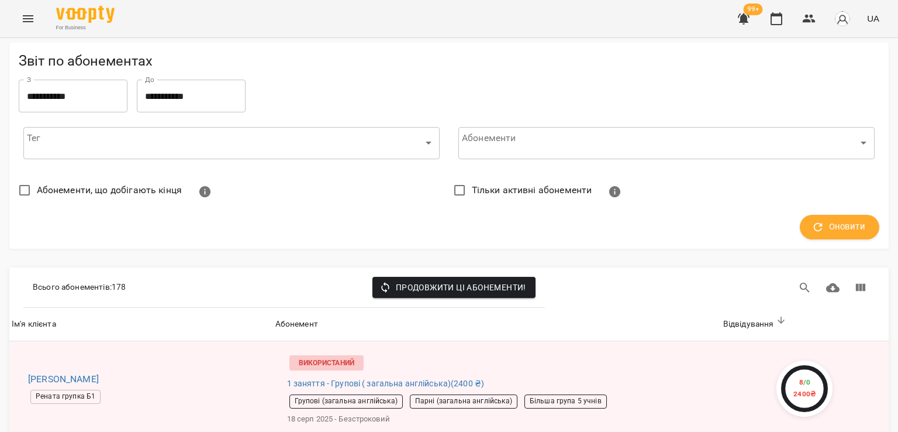
scroll to position [1170, 0]
click at [25, 23] on icon "Menu" at bounding box center [28, 19] width 14 height 14
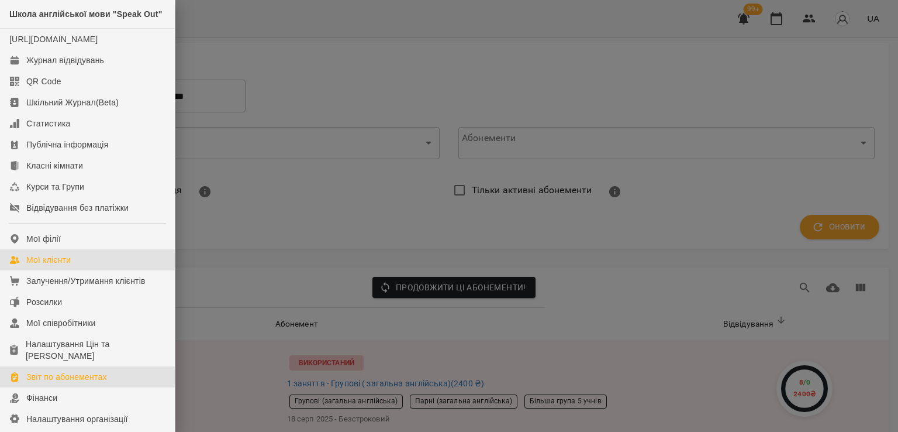
click at [49, 265] on div "Мої клієнти" at bounding box center [48, 260] width 44 height 12
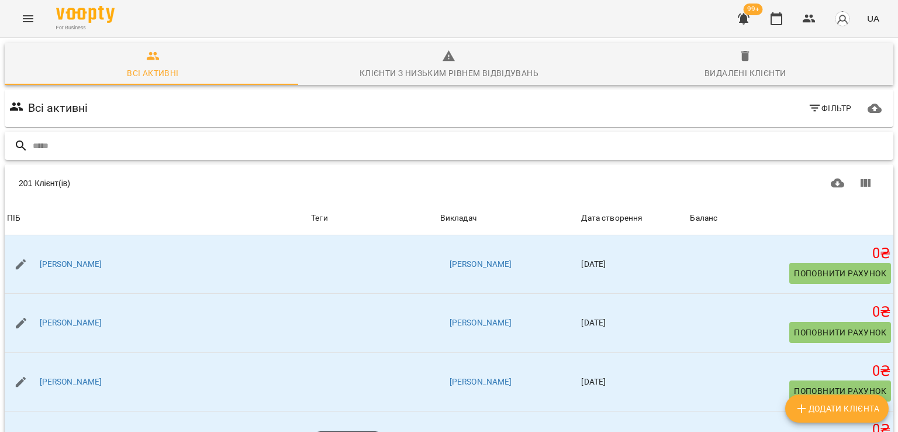
drag, startPoint x: 50, startPoint y: 278, endPoint x: 360, endPoint y: 149, distance: 335.5
click at [360, 149] on input "text" at bounding box center [461, 145] width 856 height 19
click at [739, 18] on icon "button" at bounding box center [744, 19] width 14 height 14
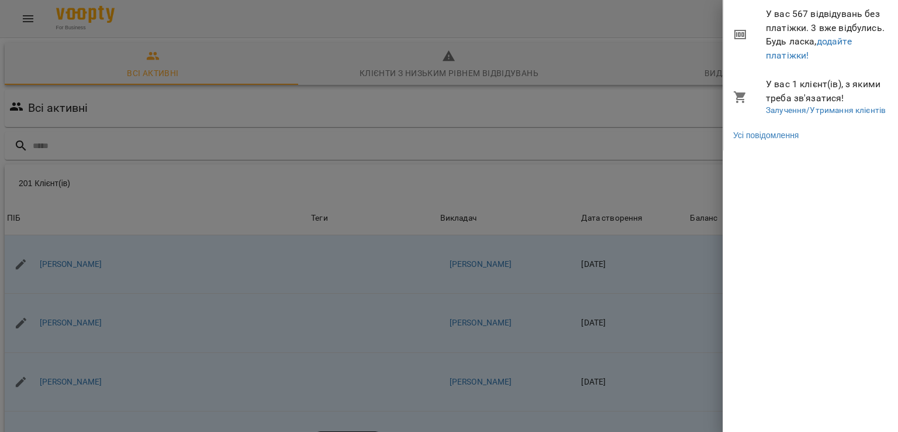
click at [649, 42] on div at bounding box center [449, 216] width 898 height 432
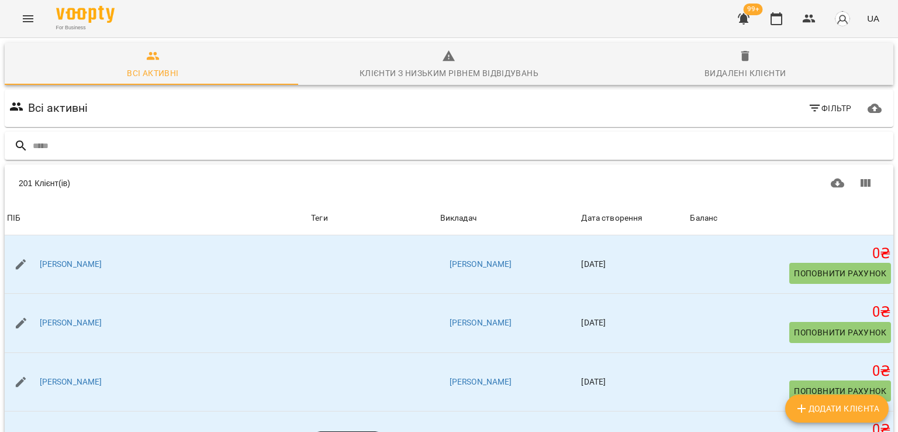
click at [140, 156] on div at bounding box center [449, 146] width 889 height 29
click at [782, 12] on icon "button" at bounding box center [777, 19] width 14 height 14
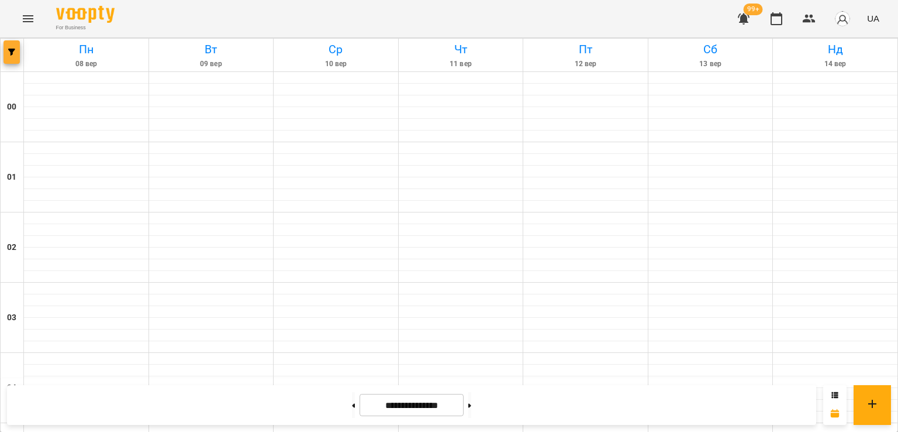
click at [13, 53] on icon "button" at bounding box center [11, 52] width 7 height 7
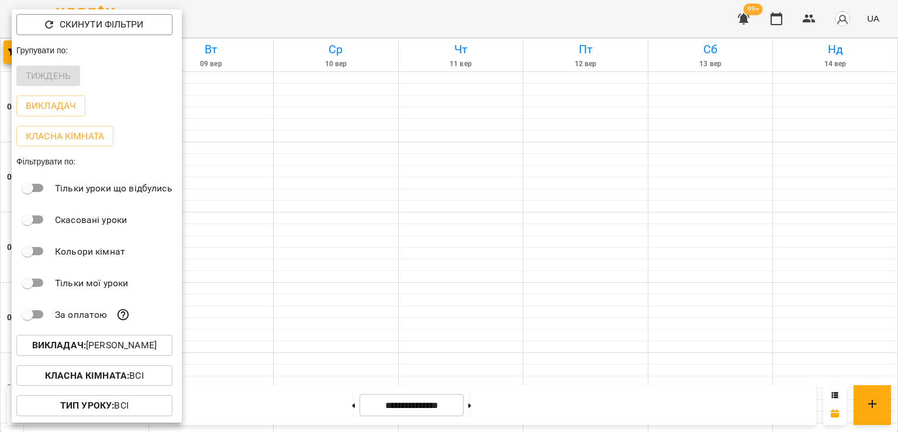
click at [122, 347] on p "Викладач : Софія Компанієць" at bounding box center [94, 345] width 125 height 14
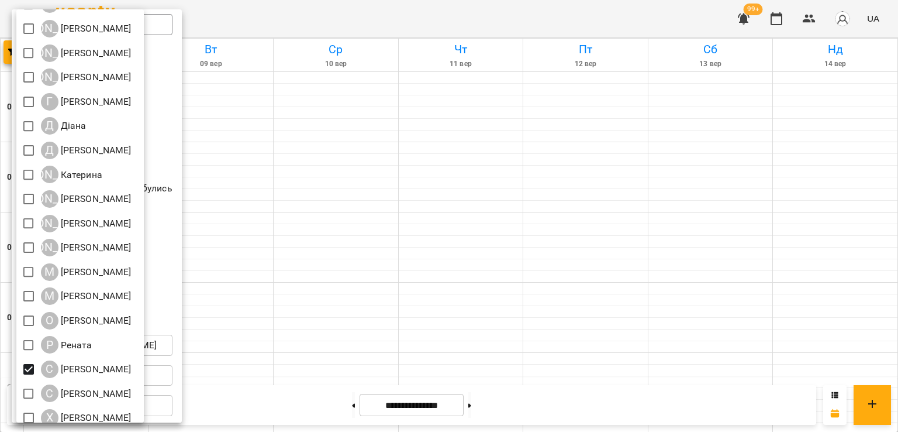
scroll to position [155, 0]
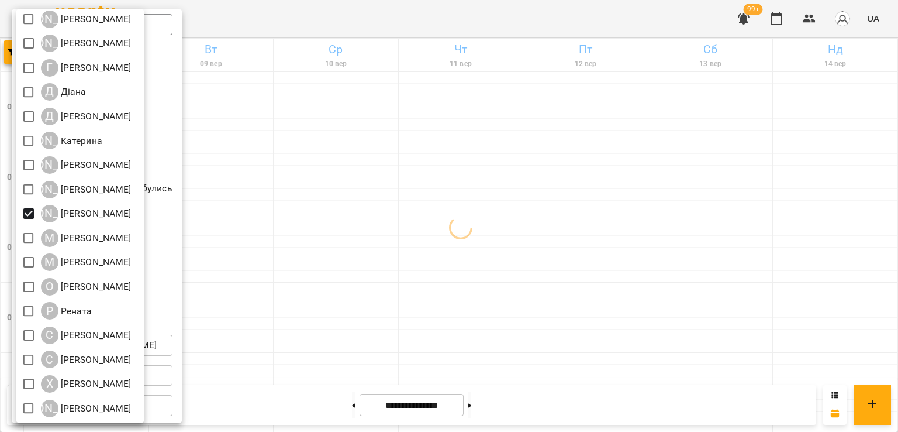
click at [375, 144] on div at bounding box center [449, 216] width 898 height 432
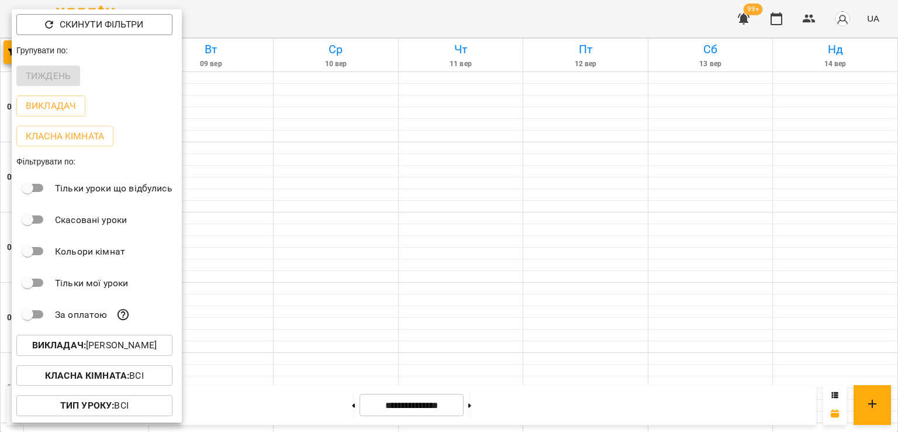
click at [375, 144] on div at bounding box center [449, 216] width 898 height 432
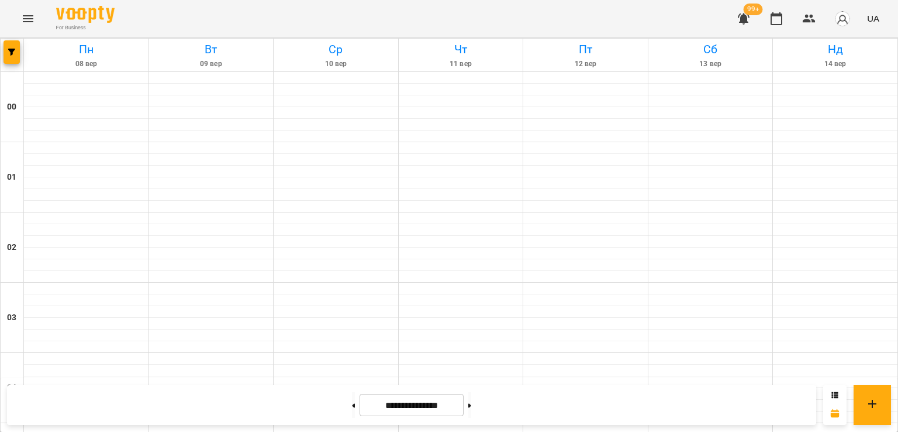
scroll to position [351, 0]
click at [471, 405] on button at bounding box center [469, 405] width 3 height 26
type input "**********"
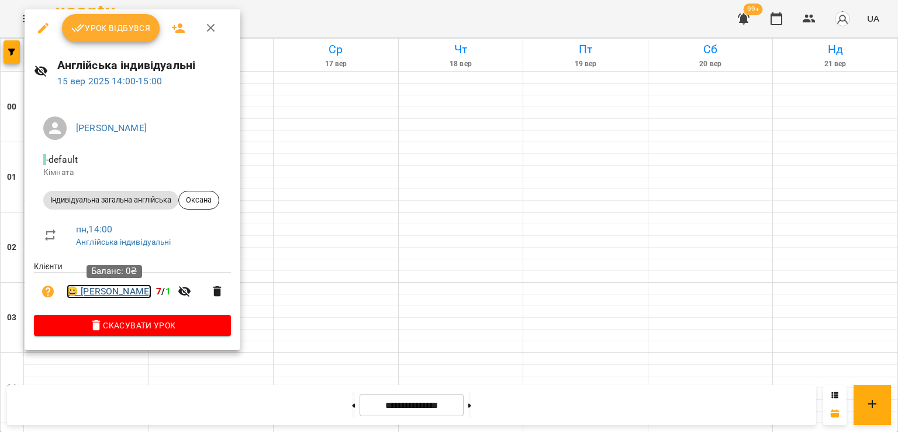
click at [111, 296] on link "😀 Оксана Палагнюк" at bounding box center [109, 291] width 85 height 14
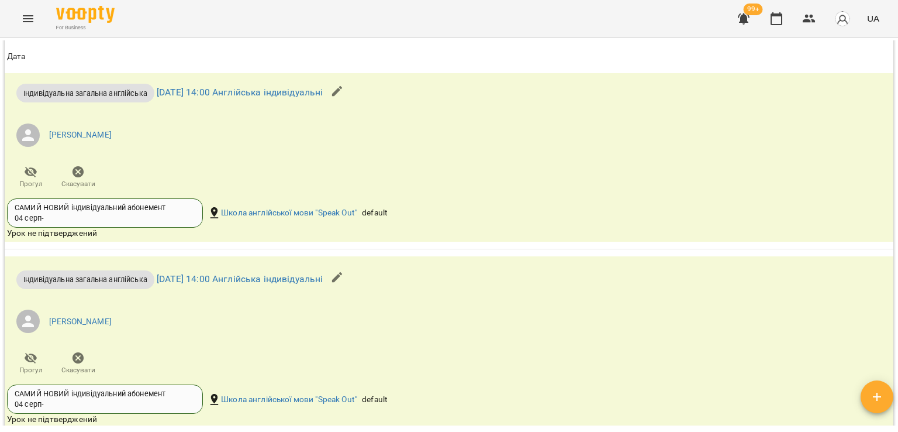
scroll to position [585, 0]
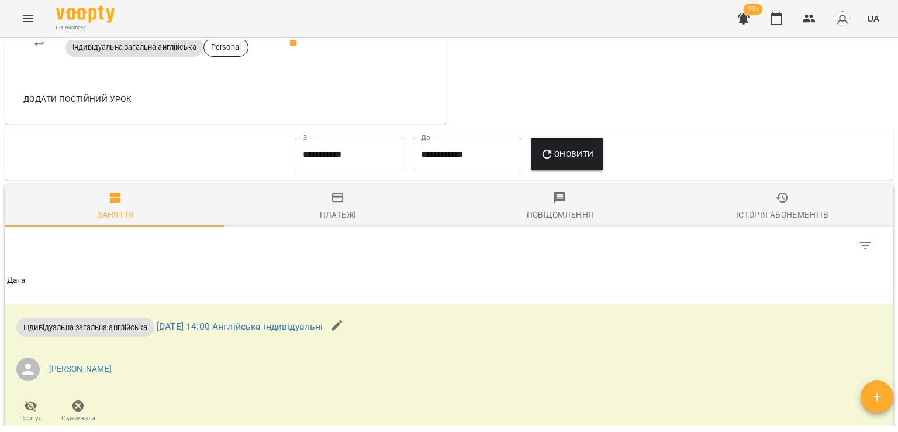
click at [325, 154] on input "**********" at bounding box center [349, 153] width 109 height 33
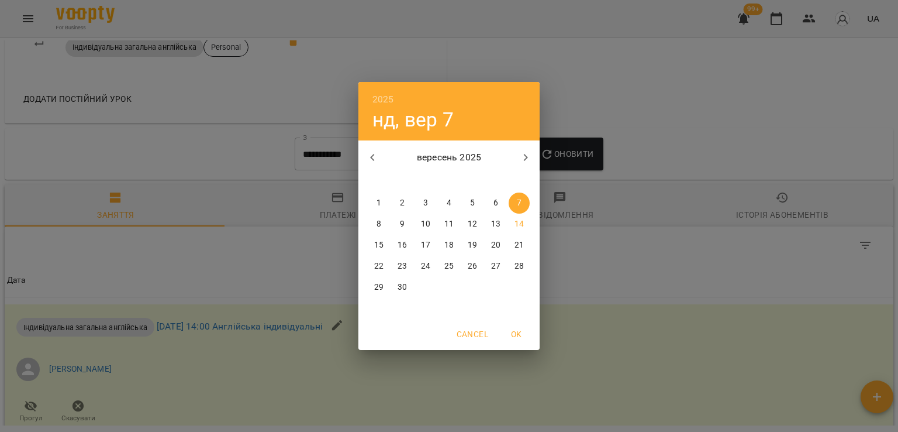
click at [375, 205] on span "1" at bounding box center [378, 203] width 21 height 12
type input "**********"
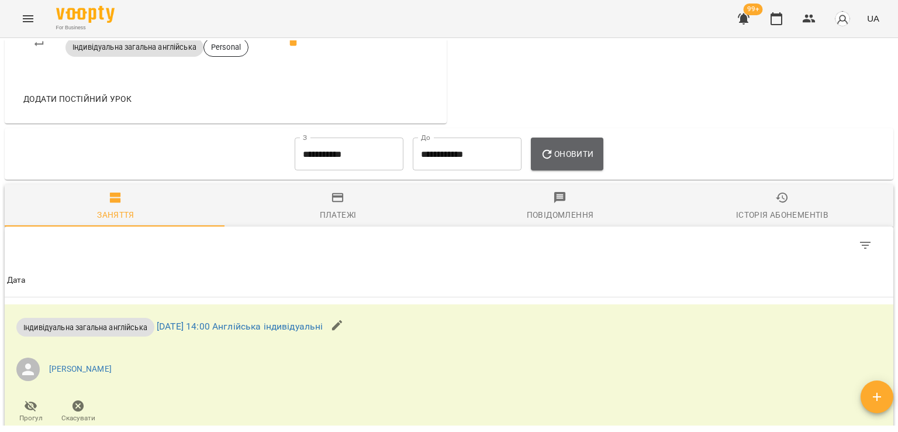
click at [594, 160] on span "Оновити" at bounding box center [566, 154] width 53 height 14
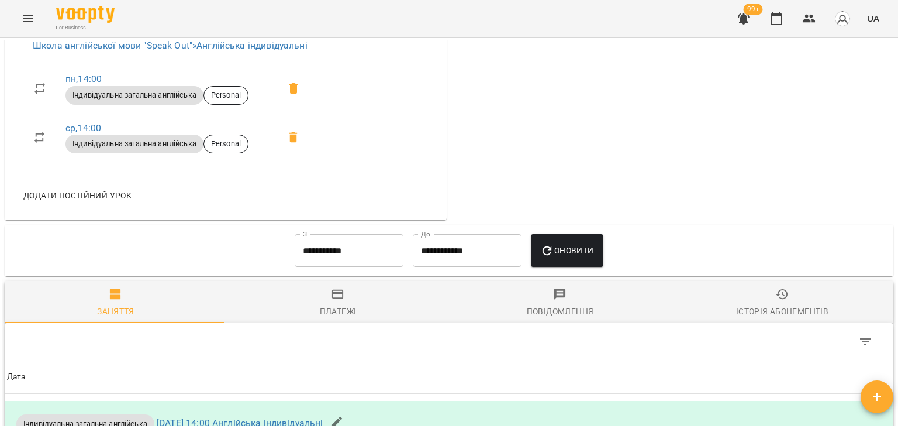
scroll to position [468, 0]
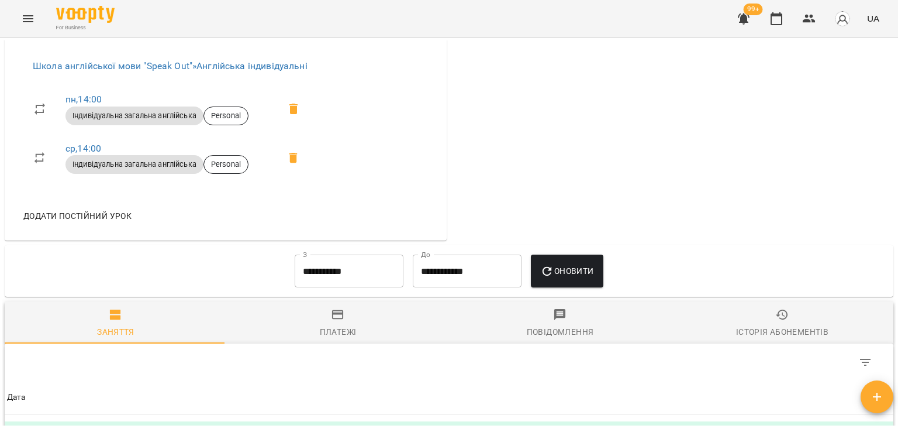
click at [622, 389] on th "Дата" at bounding box center [449, 397] width 889 height 33
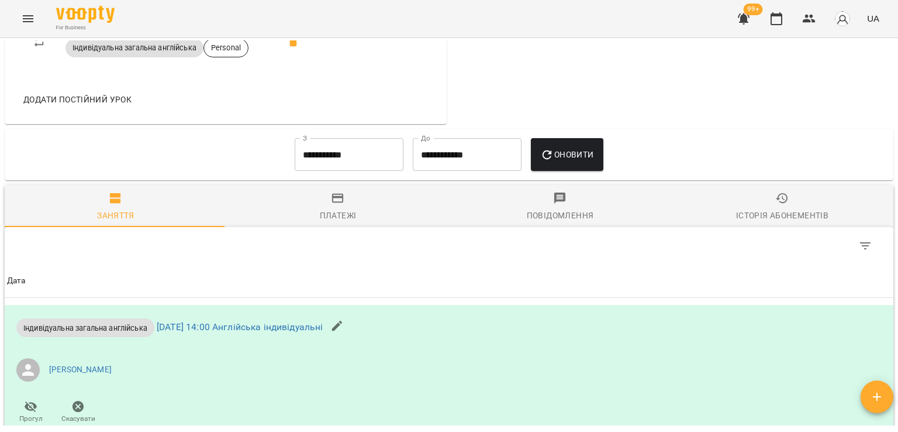
scroll to position [585, 0]
click at [334, 210] on div "Платежі" at bounding box center [338, 215] width 37 height 14
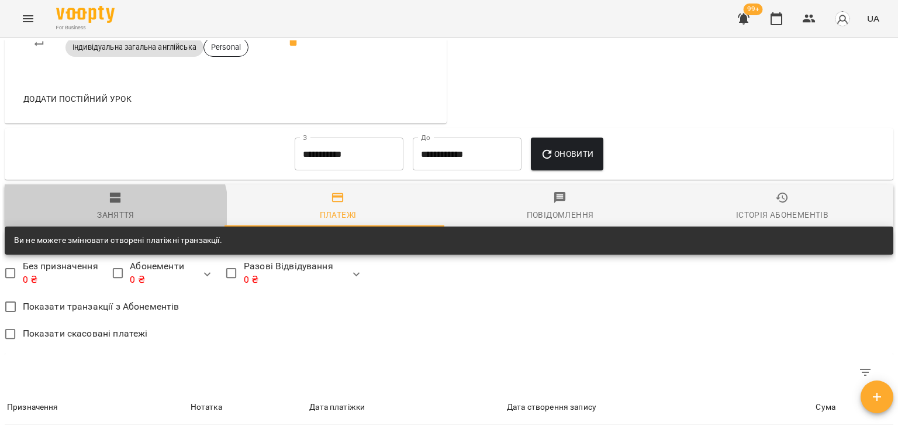
click at [104, 216] on div "Заняття" at bounding box center [115, 215] width 37 height 14
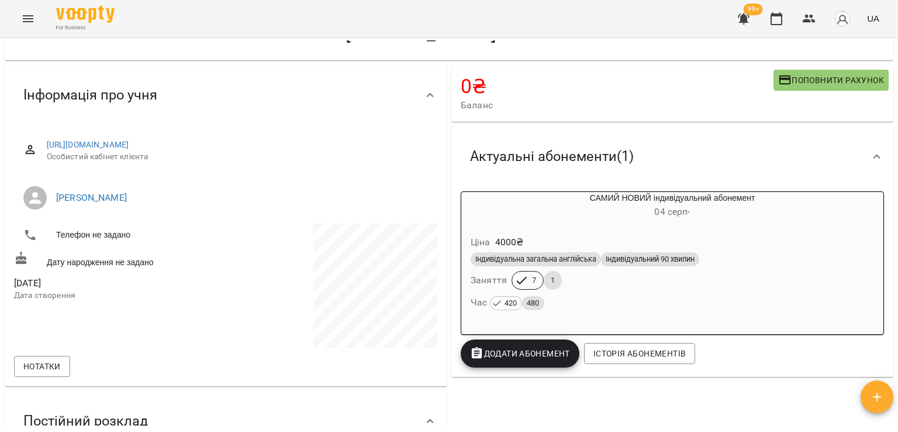
scroll to position [0, 0]
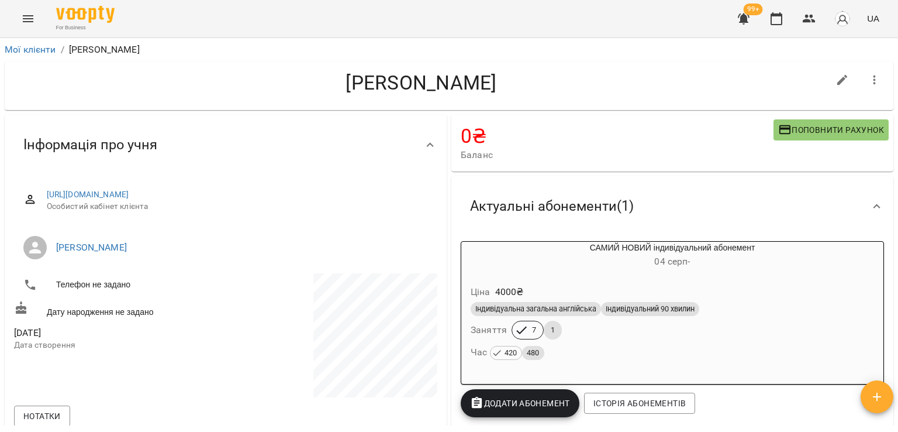
click at [428, 86] on h4 "Оксана Палагнюк" at bounding box center [421, 83] width 815 height 24
click at [455, 84] on h4 "Оксана Палагнюк" at bounding box center [421, 83] width 815 height 24
click at [456, 82] on h4 "Оксана Палагнюк" at bounding box center [421, 83] width 815 height 24
click at [373, 84] on h4 "Оксана Палагнюк" at bounding box center [421, 83] width 815 height 24
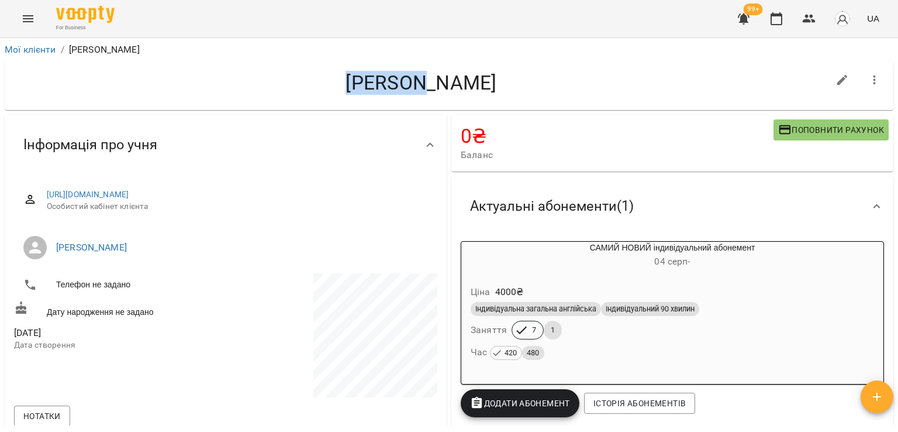
click at [373, 84] on h4 "Оксана Палагнюк" at bounding box center [421, 83] width 815 height 24
click at [433, 86] on h4 "Оксана Палагнюк" at bounding box center [421, 83] width 815 height 24
click at [429, 86] on h4 "Оксана Палагнюк" at bounding box center [421, 83] width 815 height 24
click at [428, 86] on h4 "Оксана Палагнюк" at bounding box center [421, 83] width 815 height 24
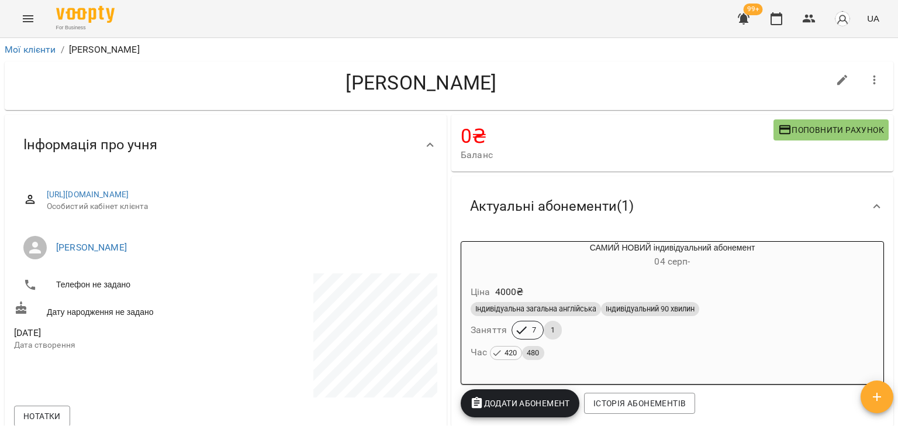
click at [427, 86] on h4 "Оксана Палагнюк" at bounding box center [421, 83] width 815 height 24
click at [425, 94] on h4 "Оксана Палагнюк" at bounding box center [421, 83] width 815 height 24
click at [425, 81] on h4 "Оксана Палагнюк" at bounding box center [421, 83] width 815 height 24
drag, startPoint x: 499, startPoint y: 85, endPoint x: 338, endPoint y: 93, distance: 161.0
click at [338, 93] on h4 "Оксана Палагнюк" at bounding box center [421, 83] width 815 height 24
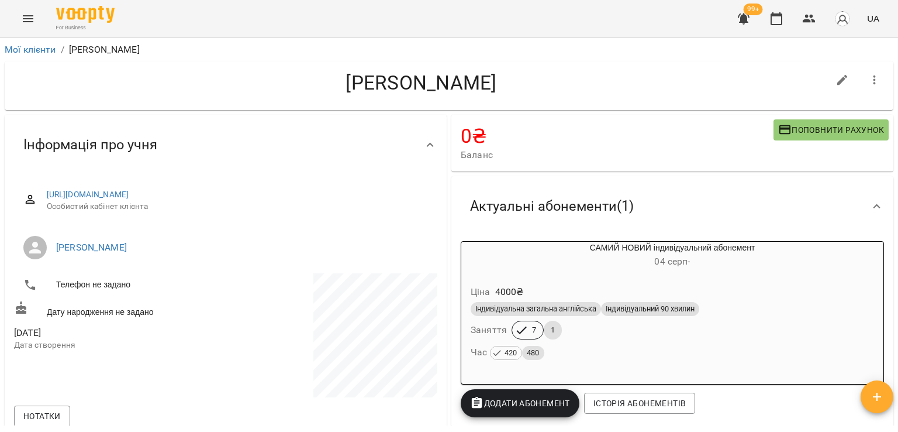
click at [338, 93] on h4 "Оксана Палагнюк" at bounding box center [421, 83] width 815 height 24
click at [345, 87] on h4 "Оксана Палагнюк" at bounding box center [421, 83] width 815 height 24
click at [342, 87] on h4 "Оксана Палагнюк" at bounding box center [421, 83] width 815 height 24
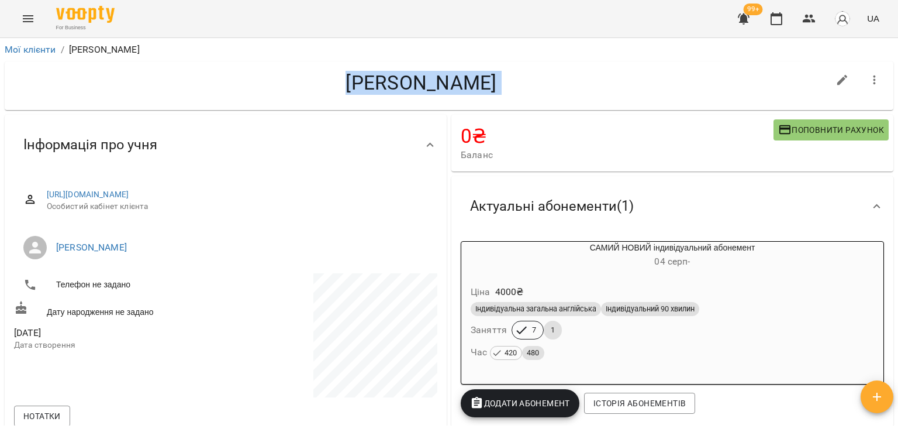
click at [342, 87] on h4 "Оксана Палагнюк" at bounding box center [421, 83] width 815 height 24
click at [505, 85] on h4 "Оксана Палагнюк" at bounding box center [421, 83] width 815 height 24
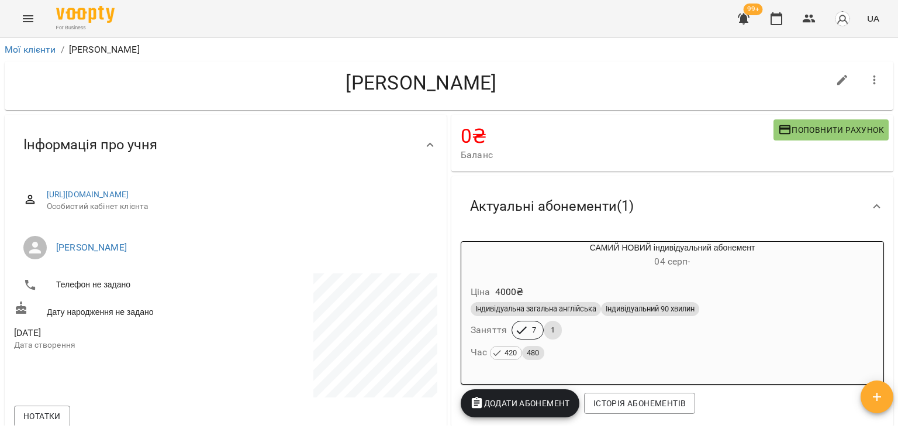
click at [487, 84] on h4 "Оксана Палагнюк" at bounding box center [421, 83] width 815 height 24
click at [388, 89] on h4 "Оксана Палагнюк" at bounding box center [421, 83] width 815 height 24
click at [384, 82] on h4 "Оксана Палагнюк" at bounding box center [421, 83] width 815 height 24
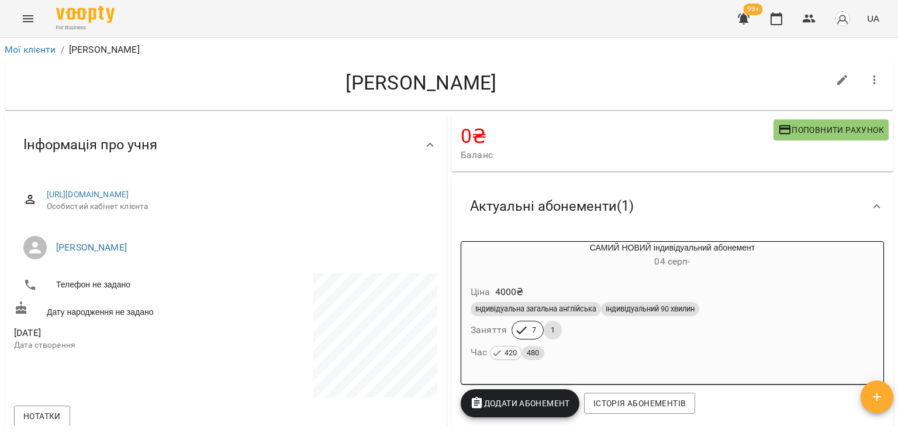
click at [436, 85] on h4 "Оксана Палагнюк" at bounding box center [421, 83] width 815 height 24
click at [435, 85] on h4 "Оксана Палагнюк" at bounding box center [421, 83] width 815 height 24
click at [415, 94] on div "Оксана Палагнюк" at bounding box center [421, 86] width 815 height 30
click at [389, 85] on h4 "Оксана Палагнюк" at bounding box center [421, 83] width 815 height 24
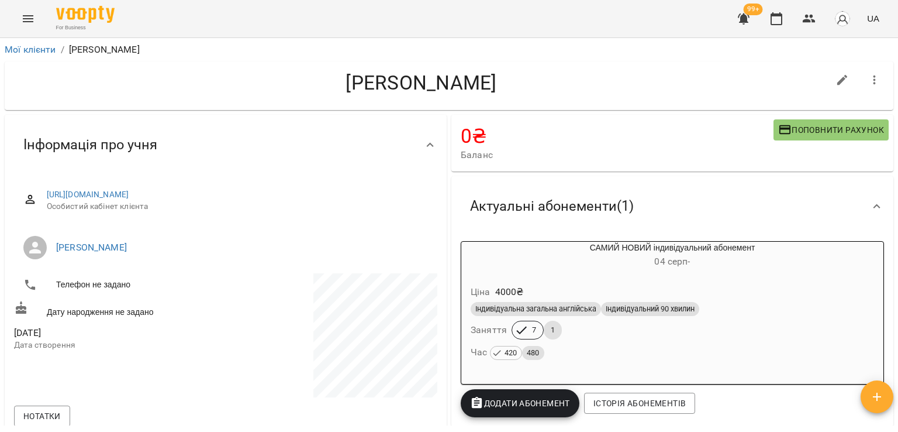
click at [413, 90] on h4 "Оксана Палагнюк" at bounding box center [421, 83] width 815 height 24
click at [395, 94] on h4 "Оксана Палагнюк" at bounding box center [421, 83] width 815 height 24
click at [420, 81] on h4 "Оксана Палагнюк" at bounding box center [421, 83] width 815 height 24
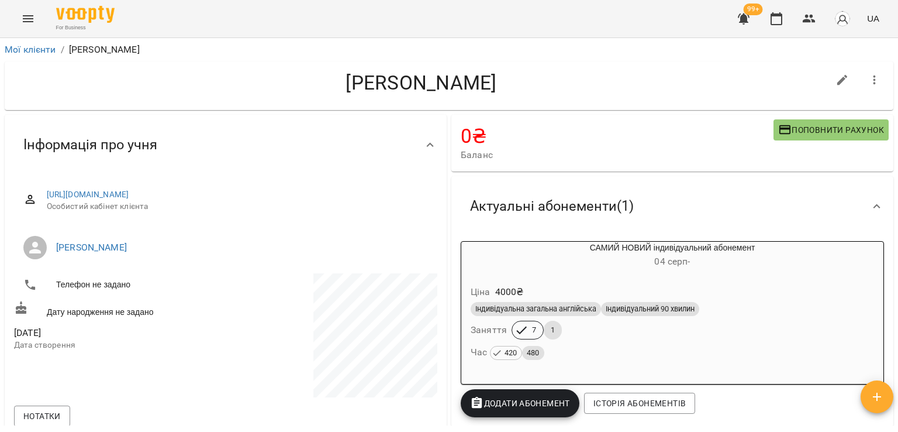
click at [528, 83] on h4 "Оксана Палагнюк" at bounding box center [421, 83] width 815 height 24
click at [460, 84] on h4 "Оксана Палагнюк" at bounding box center [421, 83] width 815 height 24
click at [524, 83] on h4 "Оксана Палагнюк" at bounding box center [421, 83] width 815 height 24
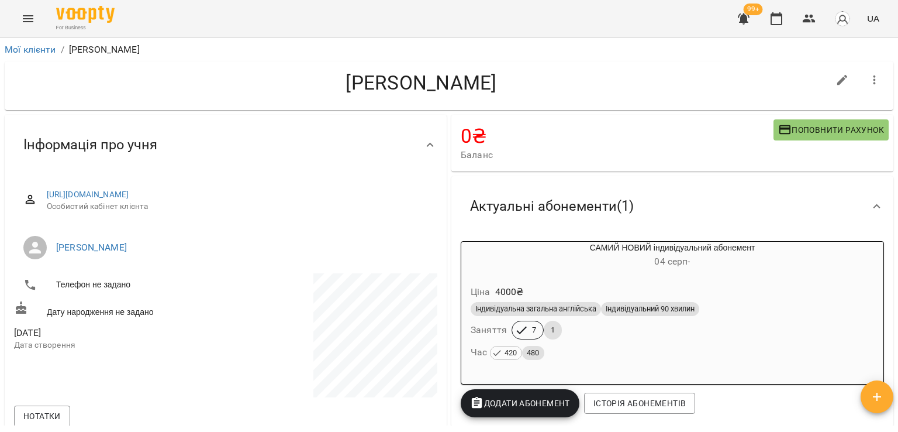
click at [524, 83] on h4 "Оксана Палагнюк" at bounding box center [421, 83] width 815 height 24
click at [506, 86] on h4 "Оксана Палагнюк" at bounding box center [421, 83] width 815 height 24
click at [493, 86] on h4 "Оксана Палагнюк" at bounding box center [421, 83] width 815 height 24
click at [510, 86] on h4 "Оксана Палагнюк" at bounding box center [421, 83] width 815 height 24
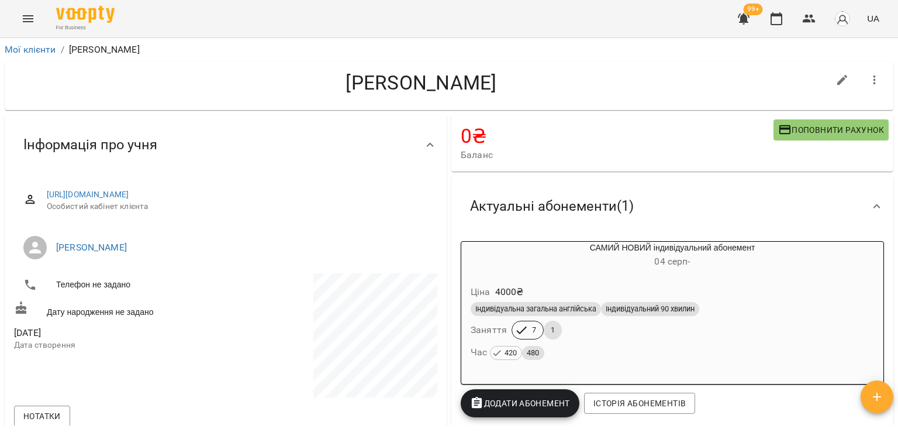
click at [427, 84] on h4 "Оксана Палагнюк" at bounding box center [421, 83] width 815 height 24
click at [426, 86] on h4 "Оксана Палагнюк" at bounding box center [421, 83] width 815 height 24
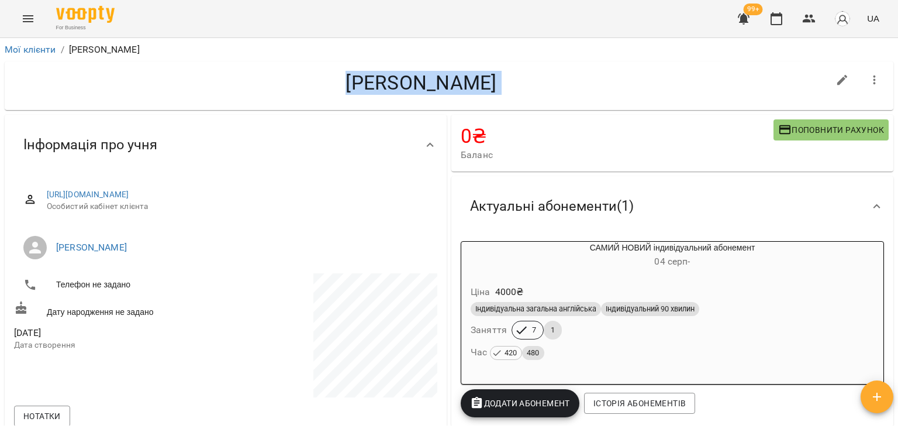
click at [377, 88] on h4 "Оксана Палагнюк" at bounding box center [421, 83] width 815 height 24
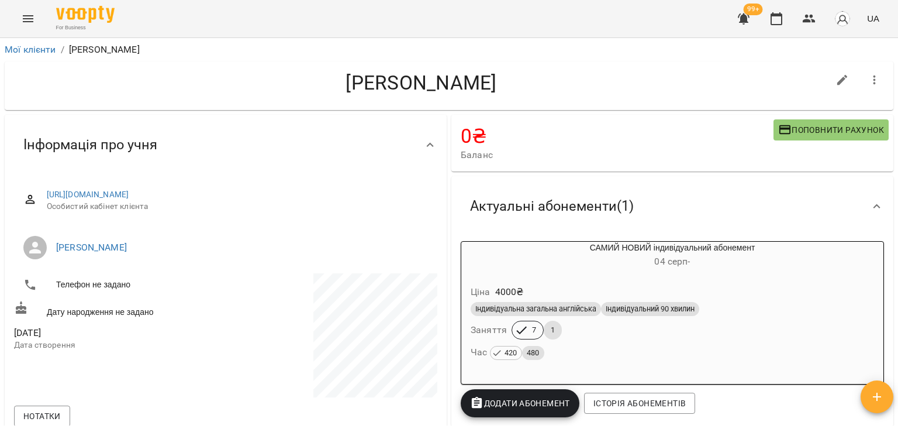
click at [377, 88] on h4 "Оксана Палагнюк" at bounding box center [421, 83] width 815 height 24
click at [408, 88] on h4 "Оксана Палагнюк" at bounding box center [421, 83] width 815 height 24
click at [413, 87] on h4 "Оксана Палагнюк" at bounding box center [421, 83] width 815 height 24
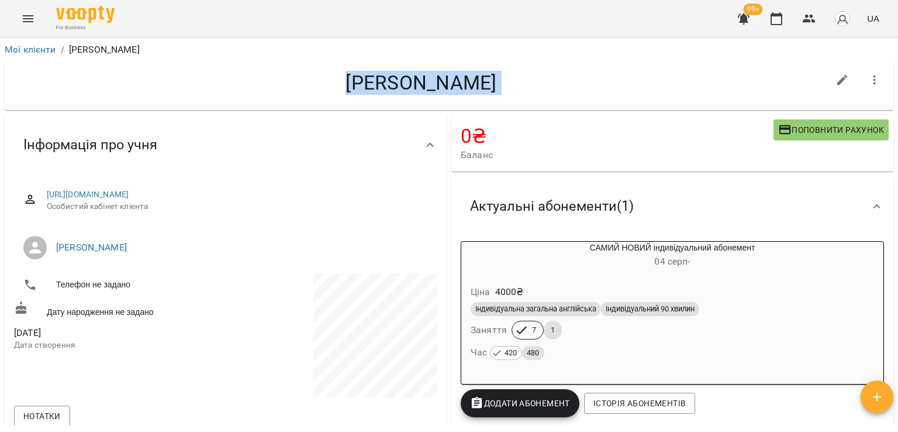
click at [413, 87] on h4 "Оксана Палагнюк" at bounding box center [421, 83] width 815 height 24
click at [419, 80] on h4 "Оксана Палагнюк" at bounding box center [421, 83] width 815 height 24
click at [532, 85] on h4 "Оксана Палагнюк" at bounding box center [421, 83] width 815 height 24
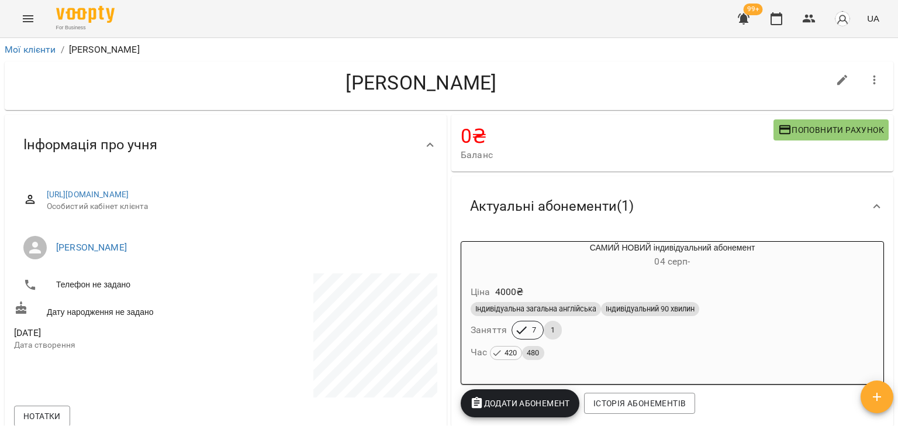
click at [465, 89] on h4 "Оксана Палагнюк" at bounding box center [421, 83] width 815 height 24
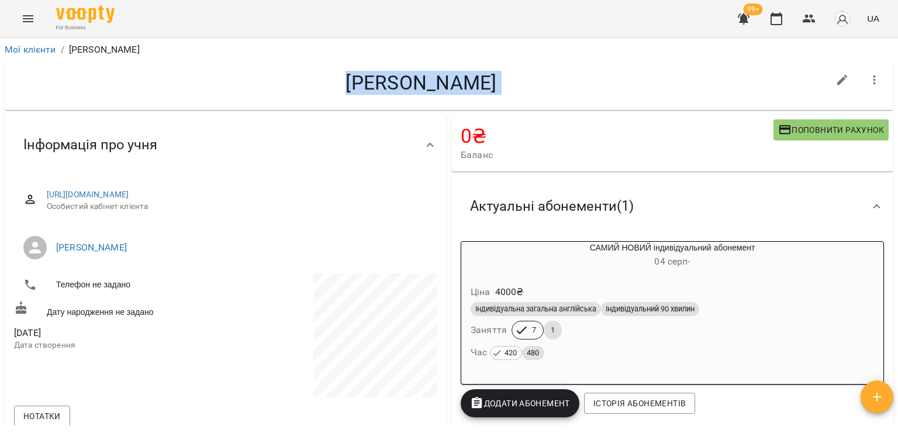
click at [465, 89] on h4 "Оксана Палагнюк" at bounding box center [421, 83] width 815 height 24
click at [526, 89] on h4 "Оксана Палагнюк" at bounding box center [421, 83] width 815 height 24
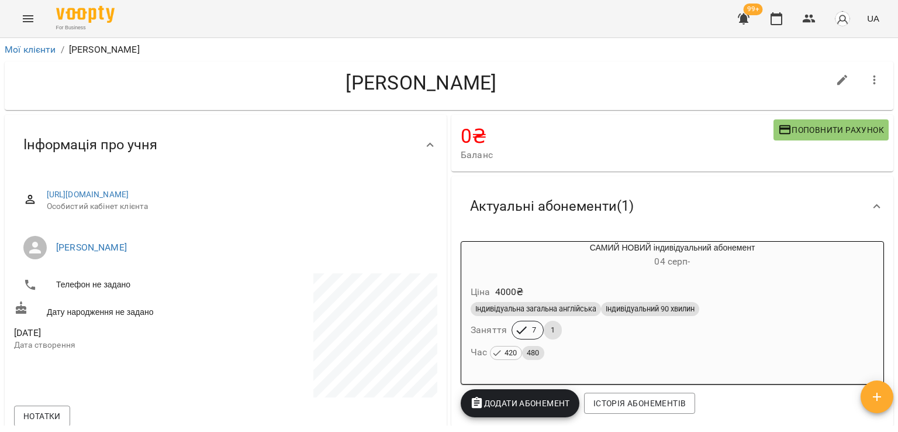
click at [460, 80] on h4 "Оксана Палагнюк" at bounding box center [421, 83] width 815 height 24
click at [521, 82] on h4 "Оксана Палагнюк" at bounding box center [421, 83] width 815 height 24
click at [447, 84] on h4 "Оксана Палагнюк" at bounding box center [421, 83] width 815 height 24
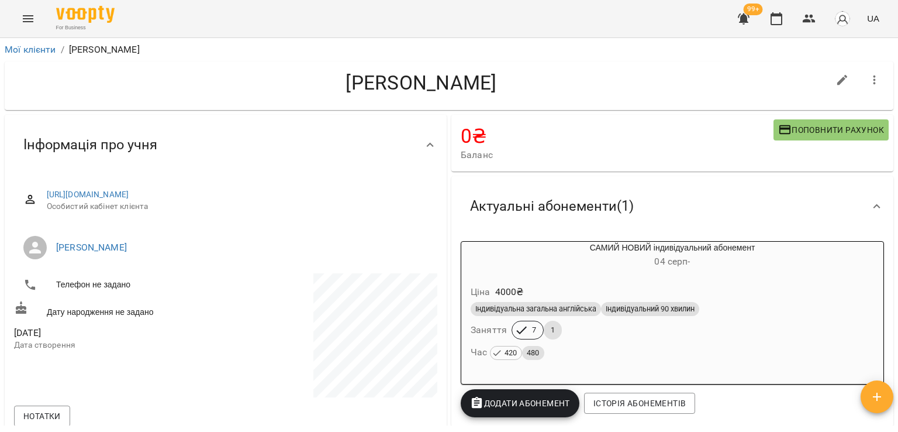
click at [352, 83] on h4 "Оксана Палагнюк" at bounding box center [421, 83] width 815 height 24
click at [552, 83] on h4 "Оксана Палагнюк" at bounding box center [421, 83] width 815 height 24
drag, startPoint x: 524, startPoint y: 84, endPoint x: 282, endPoint y: 84, distance: 242.1
click at [282, 84] on h4 "Оксана Палагнюк" at bounding box center [421, 83] width 815 height 24
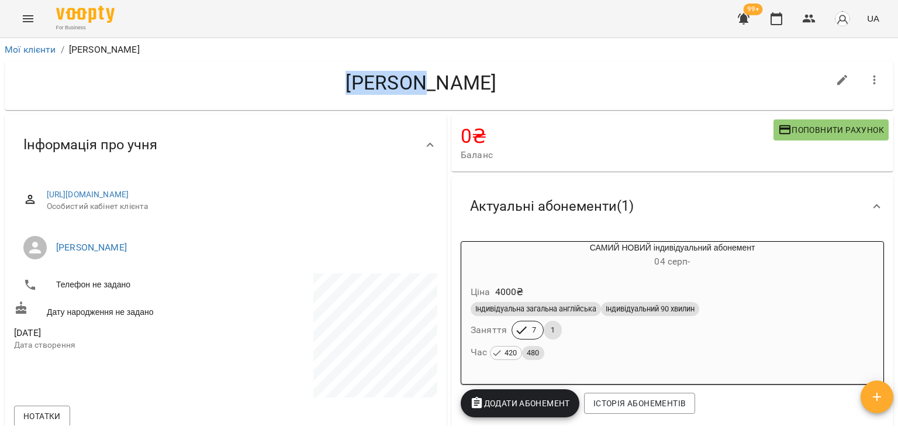
click at [282, 84] on h4 "Оксана Палагнюк" at bounding box center [421, 83] width 815 height 24
drag, startPoint x: 519, startPoint y: 86, endPoint x: 261, endPoint y: 87, distance: 257.3
click at [261, 87] on h4 "Оксана Палагнюк" at bounding box center [421, 83] width 815 height 24
click at [574, 141] on h4 "0 ₴" at bounding box center [617, 136] width 313 height 24
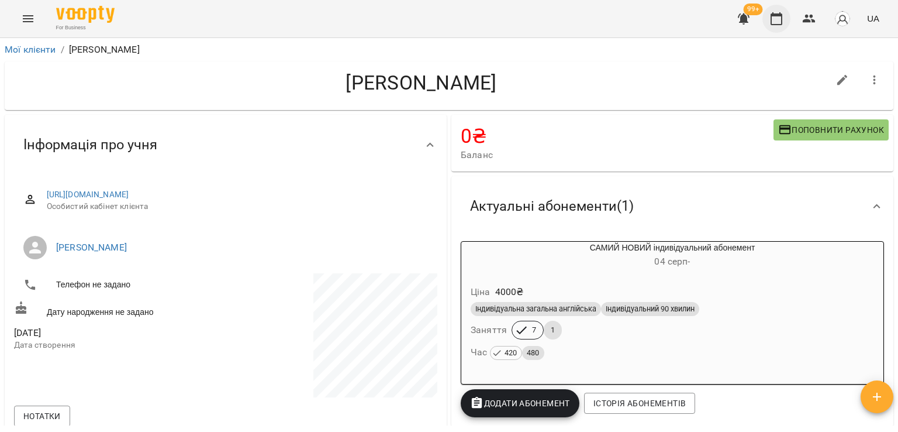
click at [778, 18] on icon "button" at bounding box center [777, 19] width 14 height 14
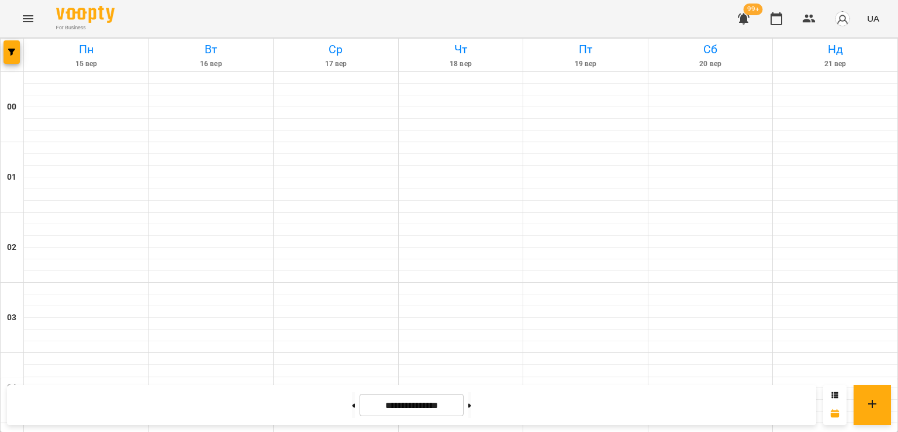
scroll to position [1190, 0]
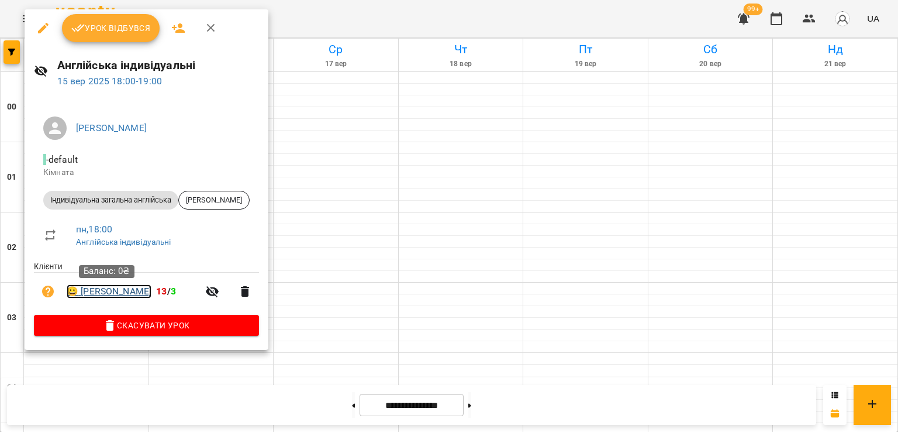
click at [124, 291] on link "😀 Юлія Шевцова" at bounding box center [109, 291] width 85 height 14
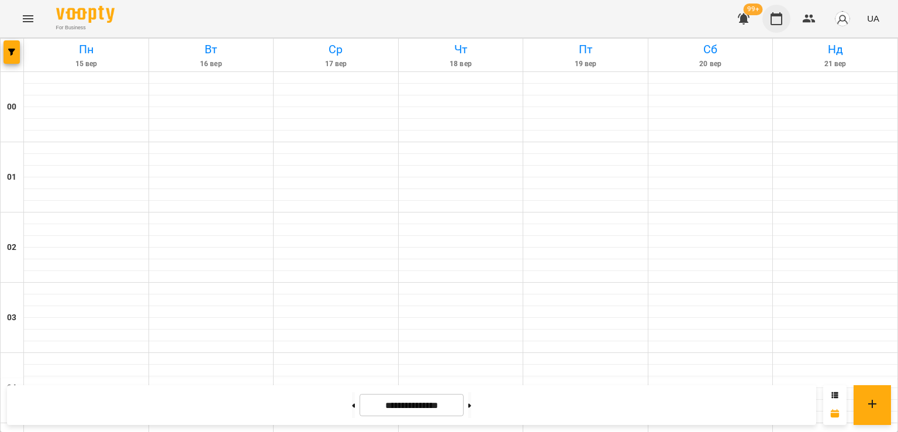
click at [780, 16] on icon "button" at bounding box center [777, 18] width 12 height 13
drag, startPoint x: 27, startPoint y: 15, endPoint x: 350, endPoint y: 23, distance: 322.3
click at [350, 23] on div "For Business 99+ UA" at bounding box center [449, 18] width 898 height 37
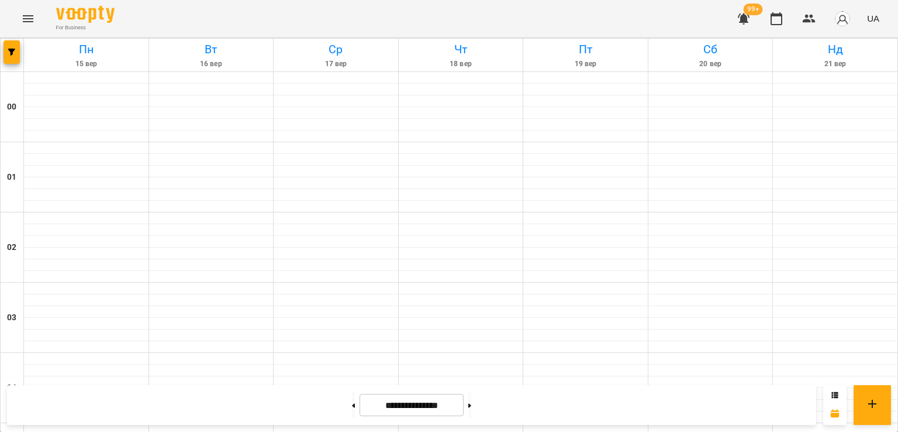
click at [27, 8] on button "Menu" at bounding box center [28, 19] width 28 height 28
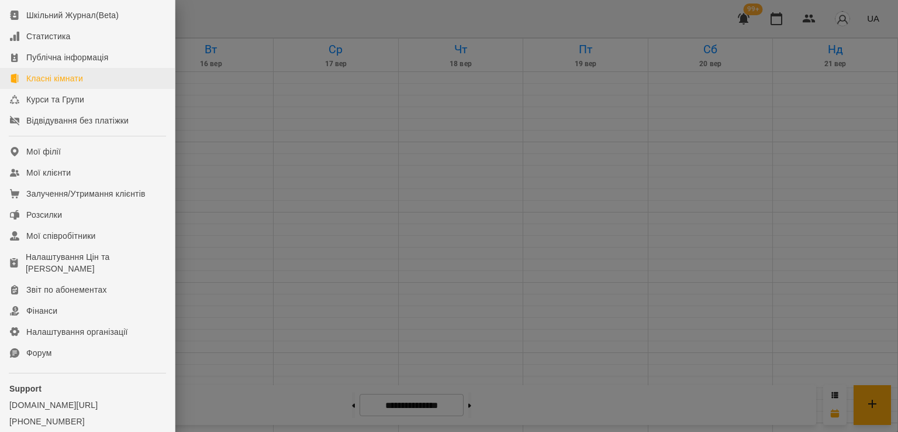
scroll to position [117, 0]
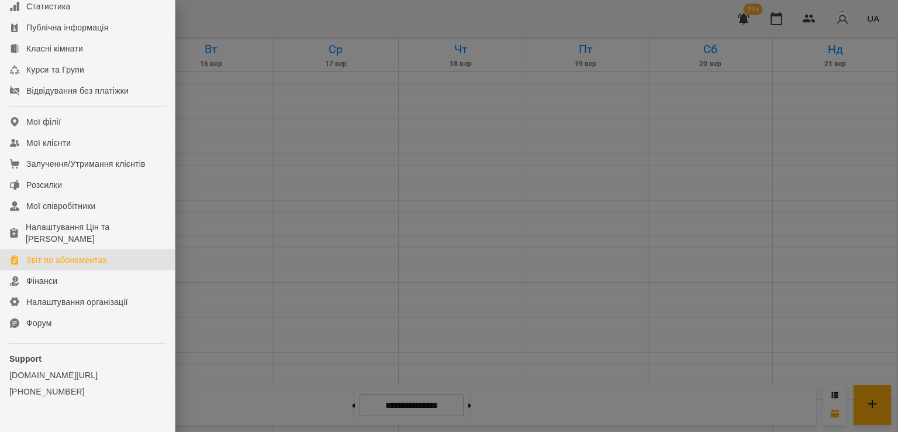
click at [62, 265] on div "Звіт по абонементах" at bounding box center [66, 260] width 81 height 12
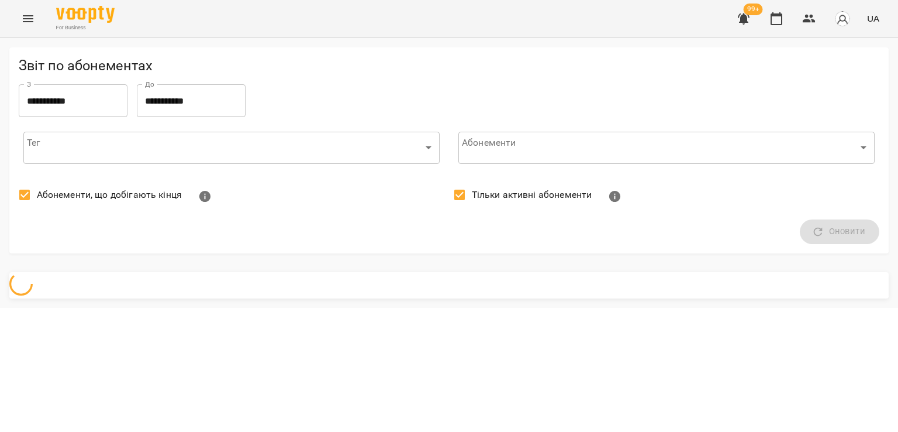
click at [70, 197] on span "Абонементи, що добігають кінця" at bounding box center [109, 195] width 145 height 14
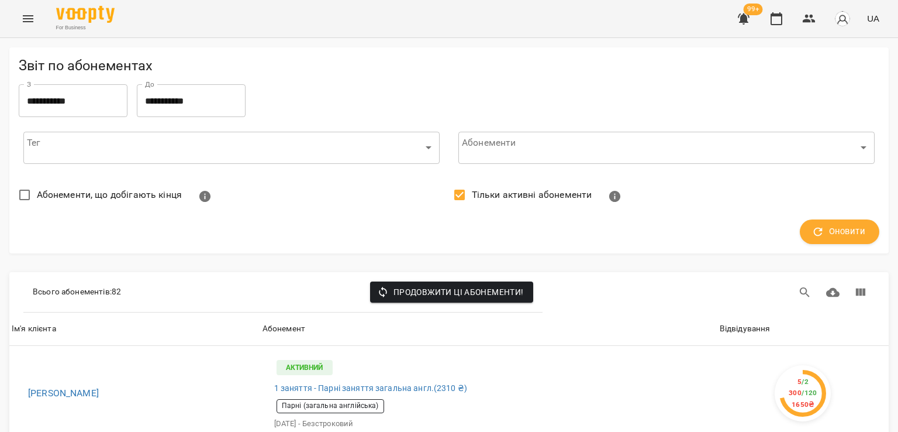
click at [536, 190] on span "Тільки активні абонементи" at bounding box center [532, 195] width 120 height 14
click at [840, 229] on span "Оновити" at bounding box center [839, 231] width 51 height 15
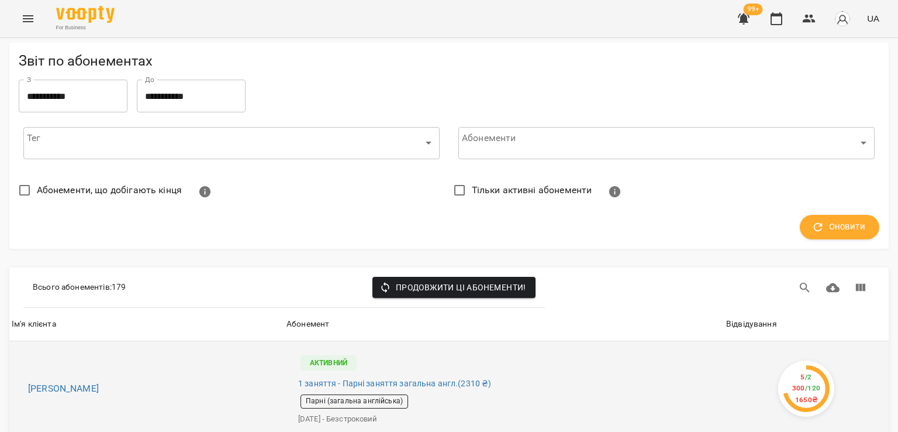
scroll to position [117, 0]
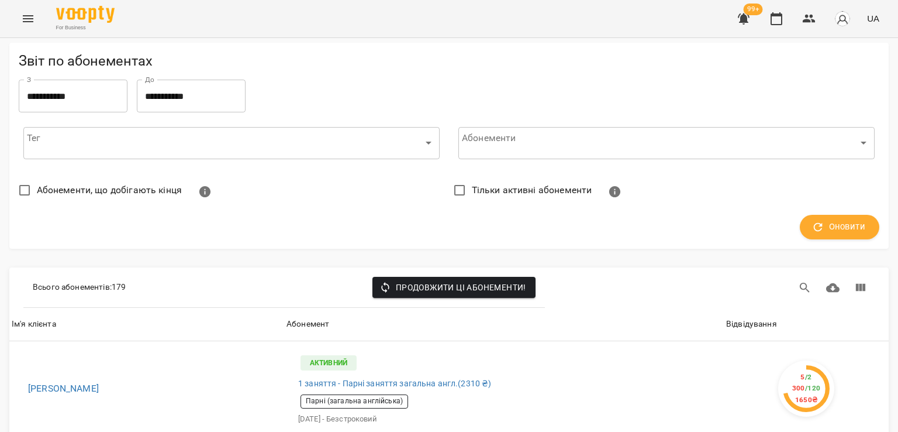
click at [750, 308] on th "Відвідування" at bounding box center [806, 324] width 165 height 33
click at [756, 317] on div "Відвідування" at bounding box center [751, 324] width 51 height 14
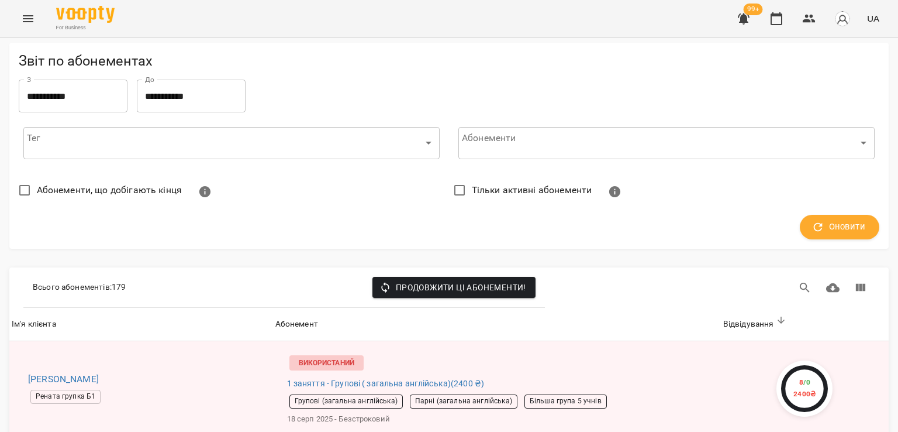
scroll to position [1053, 0]
click at [28, 12] on icon "Menu" at bounding box center [28, 19] width 14 height 14
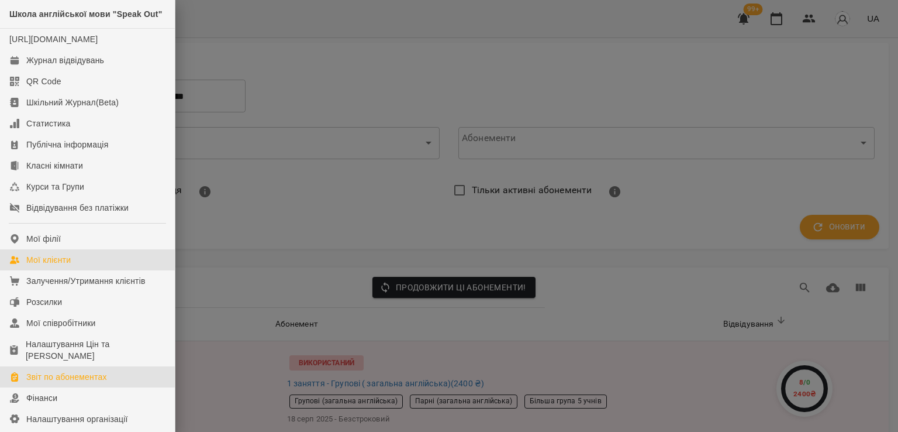
click at [36, 265] on div "Мої клієнти" at bounding box center [48, 260] width 44 height 12
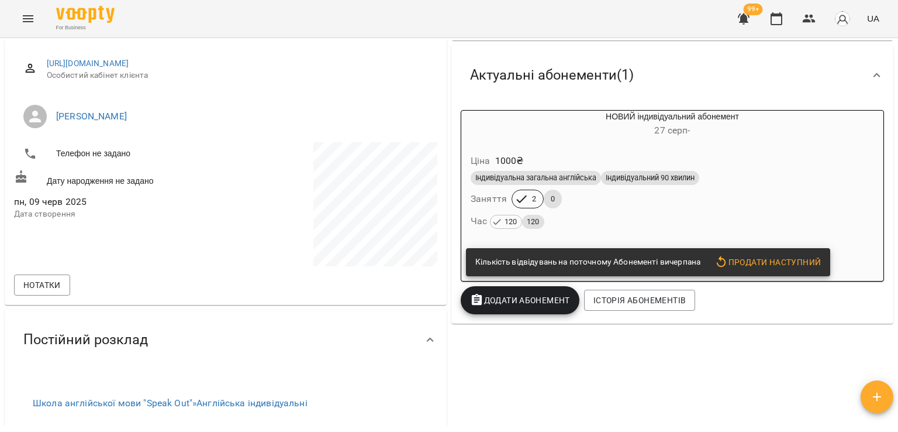
scroll to position [117, 0]
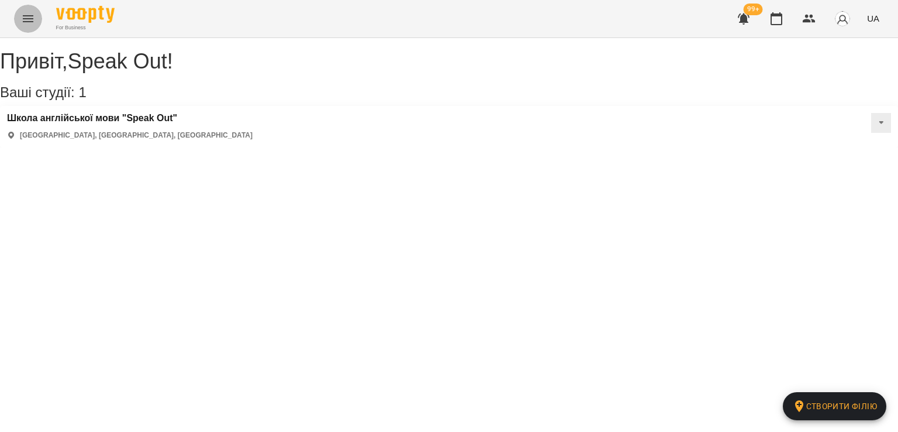
click at [25, 20] on icon "Menu" at bounding box center [28, 19] width 14 height 14
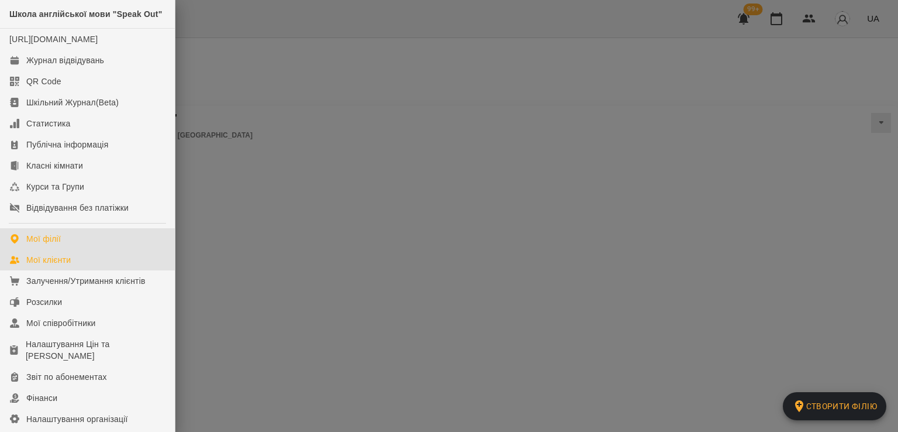
click at [89, 270] on link "Мої клієнти" at bounding box center [87, 259] width 175 height 21
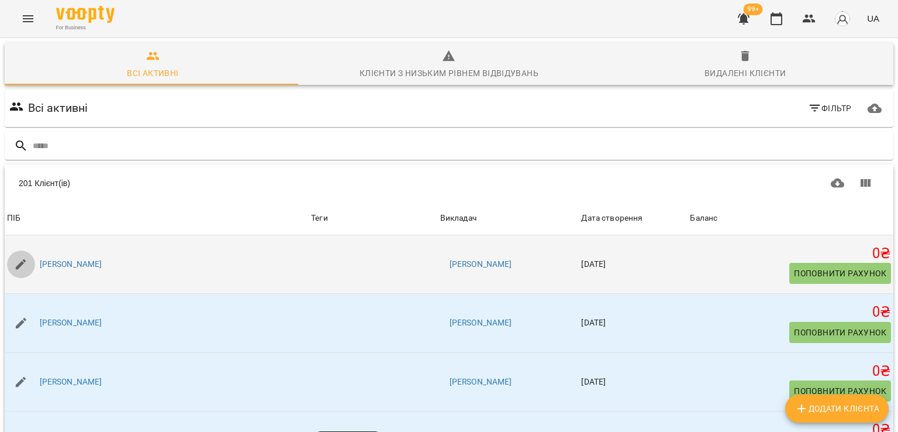
click at [22, 263] on icon "button" at bounding box center [21, 264] width 11 height 11
select select "**"
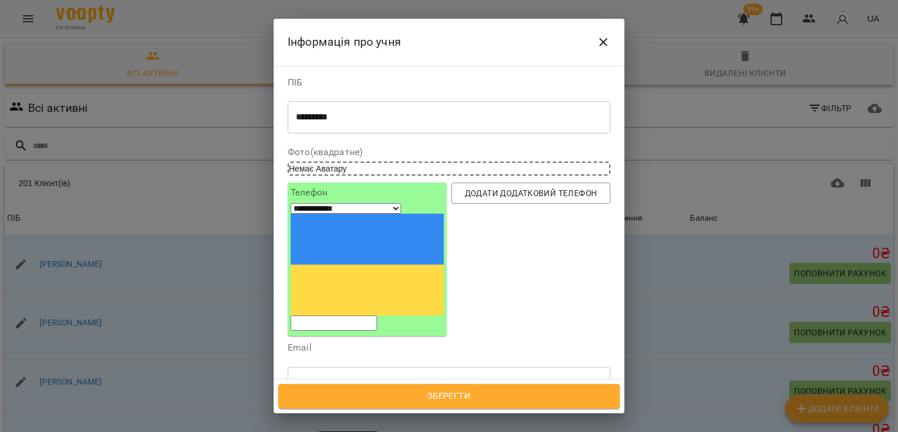
click at [377, 118] on textarea "*********" at bounding box center [445, 117] width 298 height 11
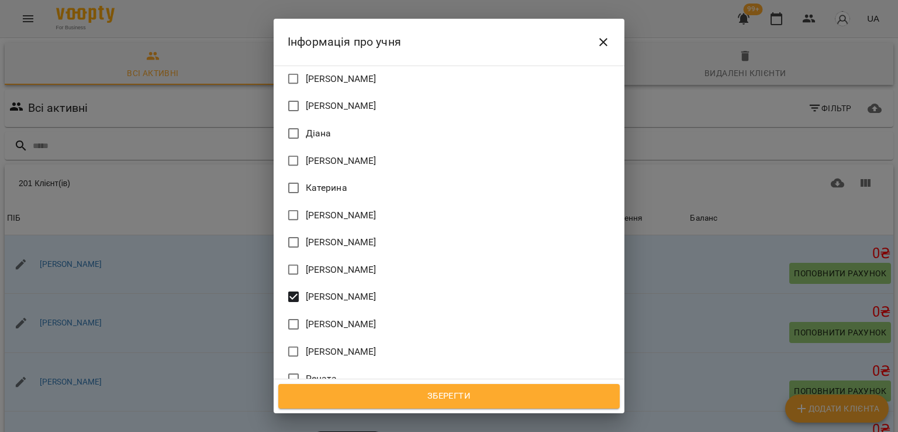
scroll to position [760, 0]
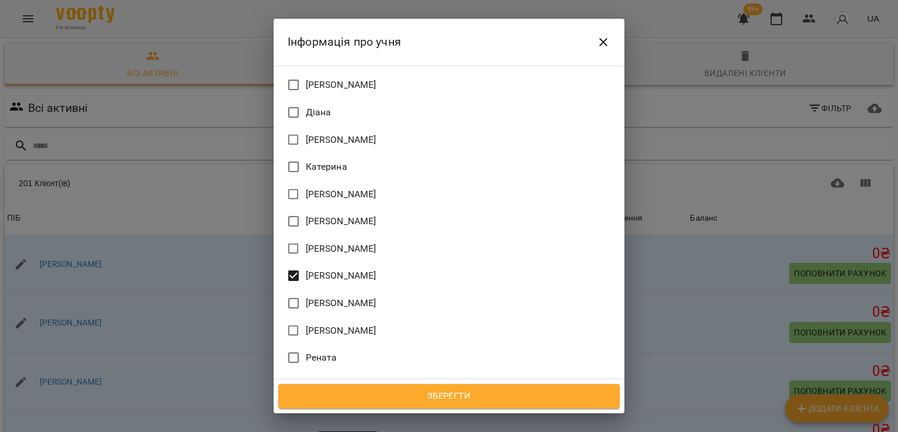
type textarea "**********"
click at [428, 400] on span "Зберегти" at bounding box center [449, 395] width 316 height 15
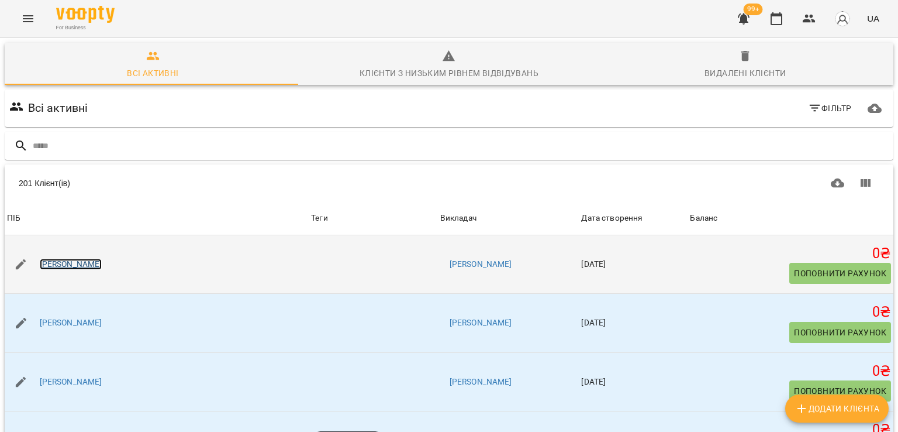
click at [82, 265] on link "Олександр Єгоров" at bounding box center [71, 264] width 63 height 12
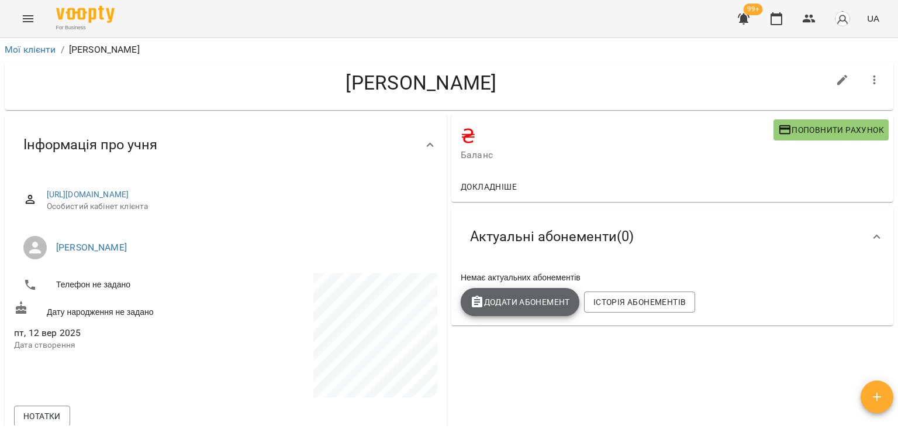
click at [515, 305] on span "Додати Абонемент" at bounding box center [520, 302] width 100 height 14
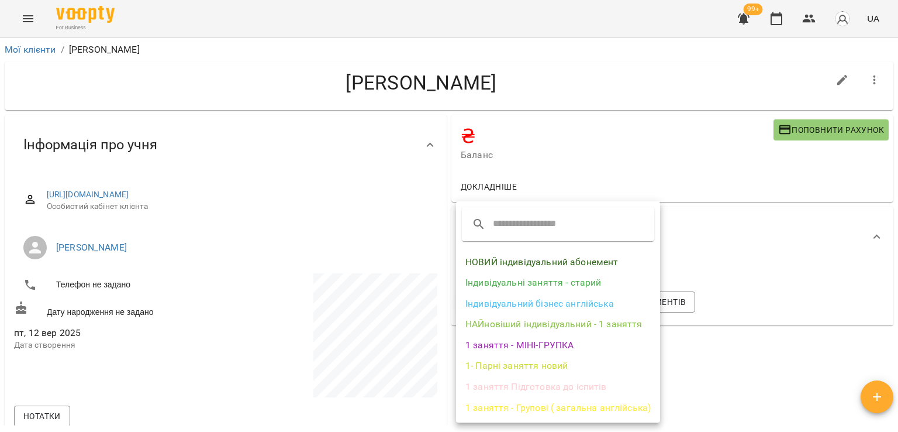
click at [519, 316] on li "НАЙновіший індивідуальний - 1 заняття" at bounding box center [558, 323] width 204 height 21
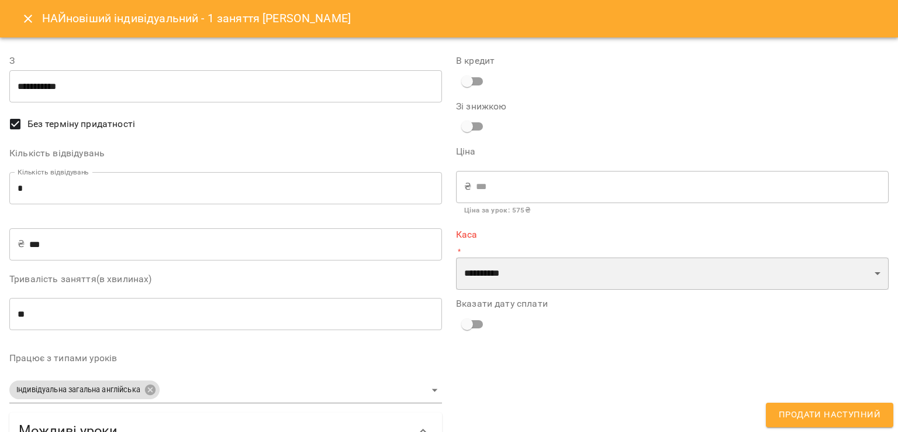
click at [519, 287] on select "**********" at bounding box center [672, 273] width 433 height 33
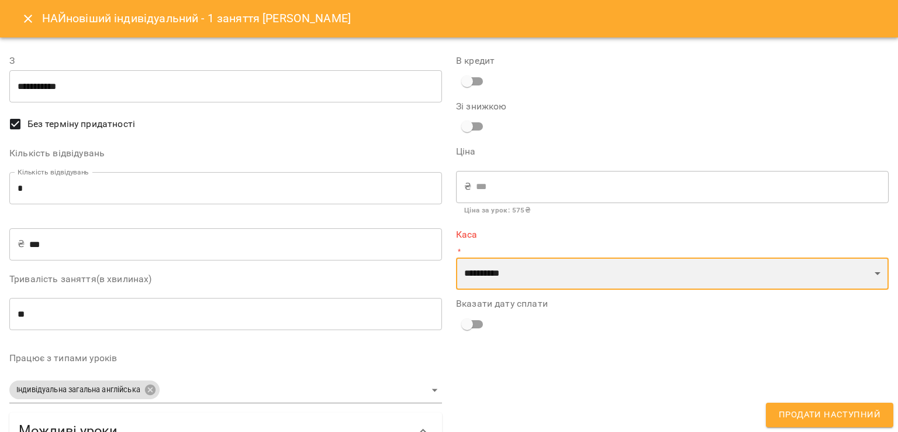
select select "****"
click at [456, 257] on select "**********" at bounding box center [672, 273] width 433 height 33
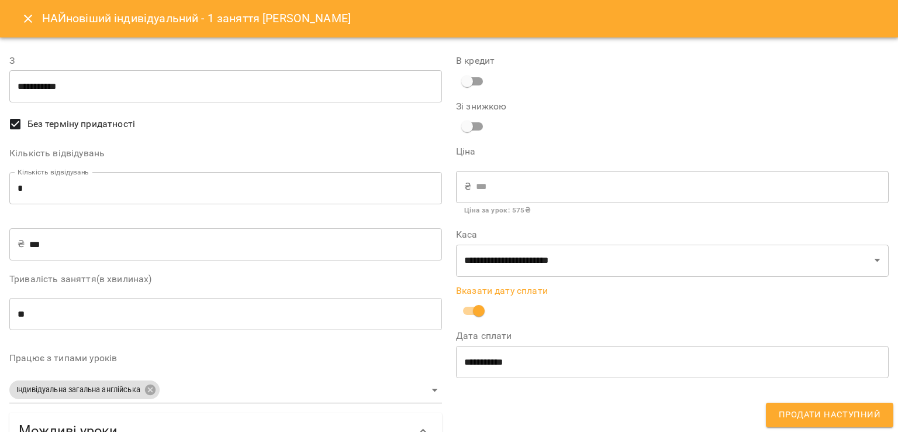
click at [780, 403] on button "Продати наступний" at bounding box center [829, 414] width 127 height 25
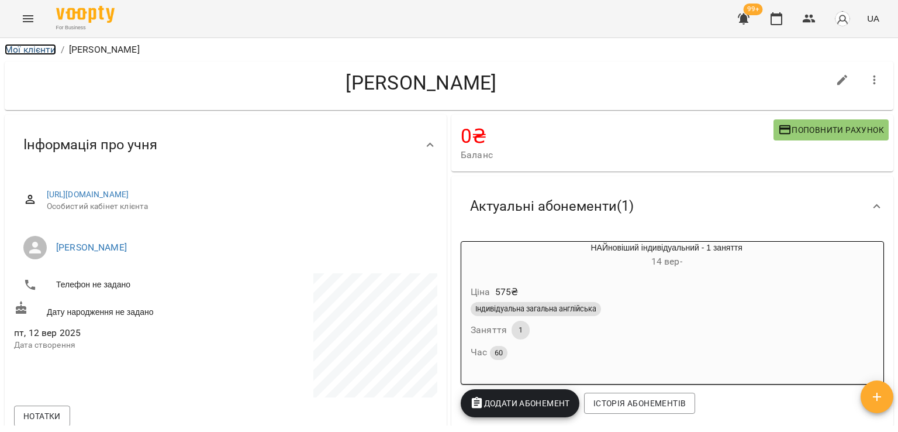
click at [23, 54] on link "Мої клієнти" at bounding box center [30, 49] width 51 height 11
